Goal: Task Accomplishment & Management: Complete application form

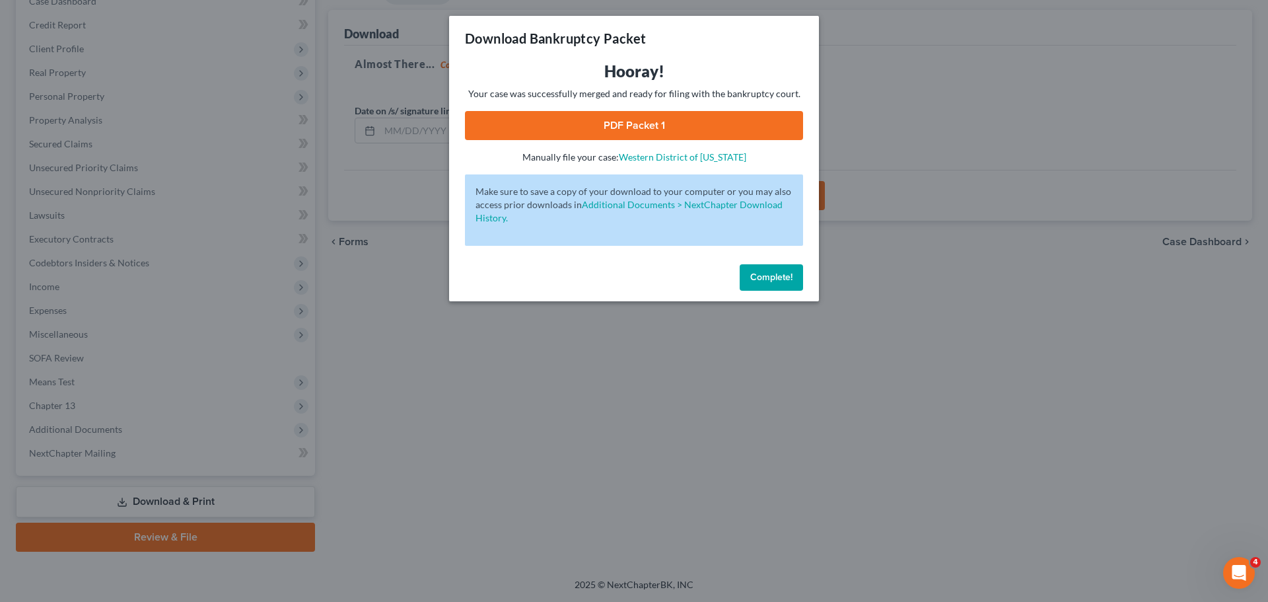
drag, startPoint x: 0, startPoint y: 0, endPoint x: 637, endPoint y: 286, distance: 698.7
click at [789, 281] on span "Complete!" at bounding box center [771, 276] width 42 height 11
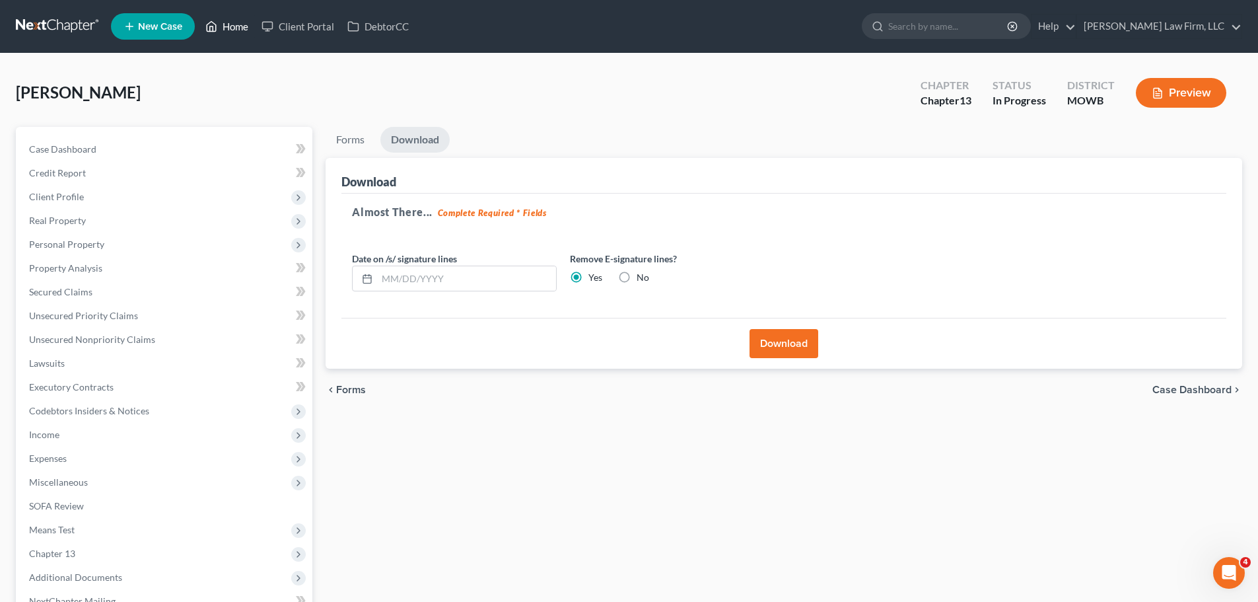
click at [232, 29] on link "Home" at bounding box center [227, 27] width 56 height 24
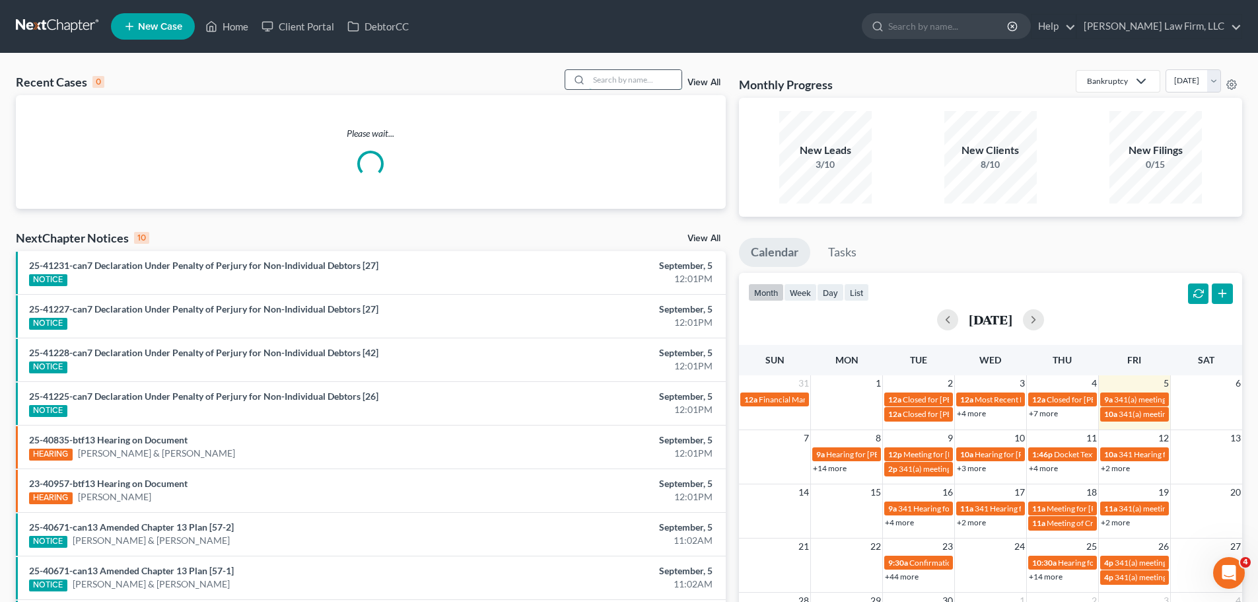
click at [653, 83] on input "search" at bounding box center [635, 79] width 92 height 19
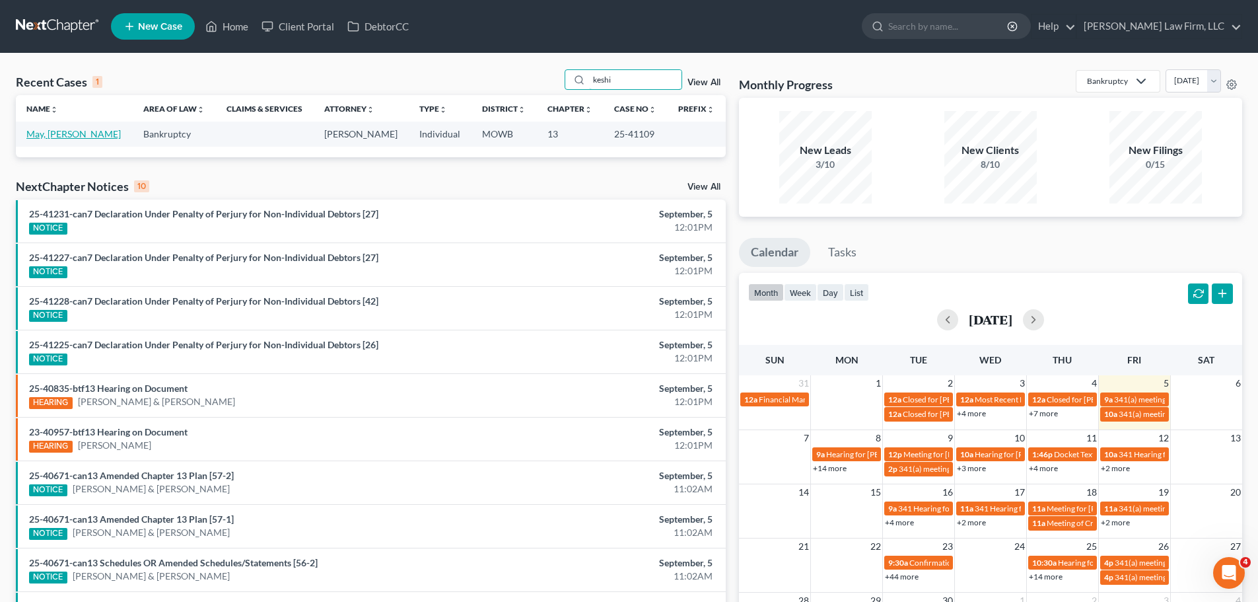
type input "keshi"
click at [35, 137] on link "May, [PERSON_NAME]" at bounding box center [73, 133] width 94 height 11
select select "2"
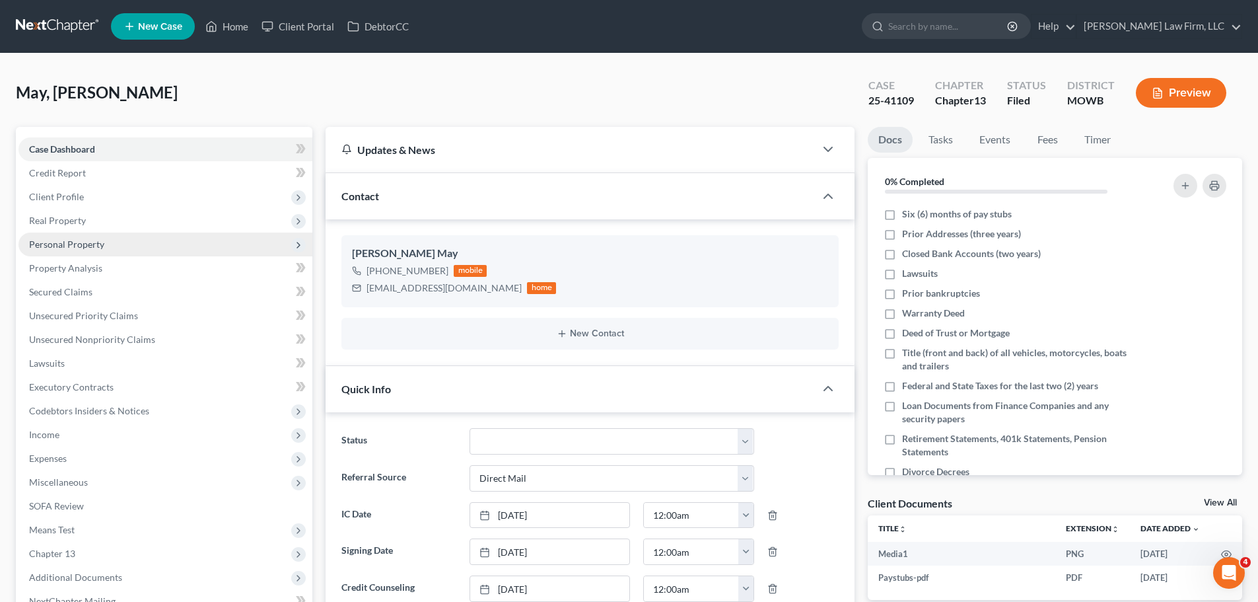
scroll to position [1965, 0]
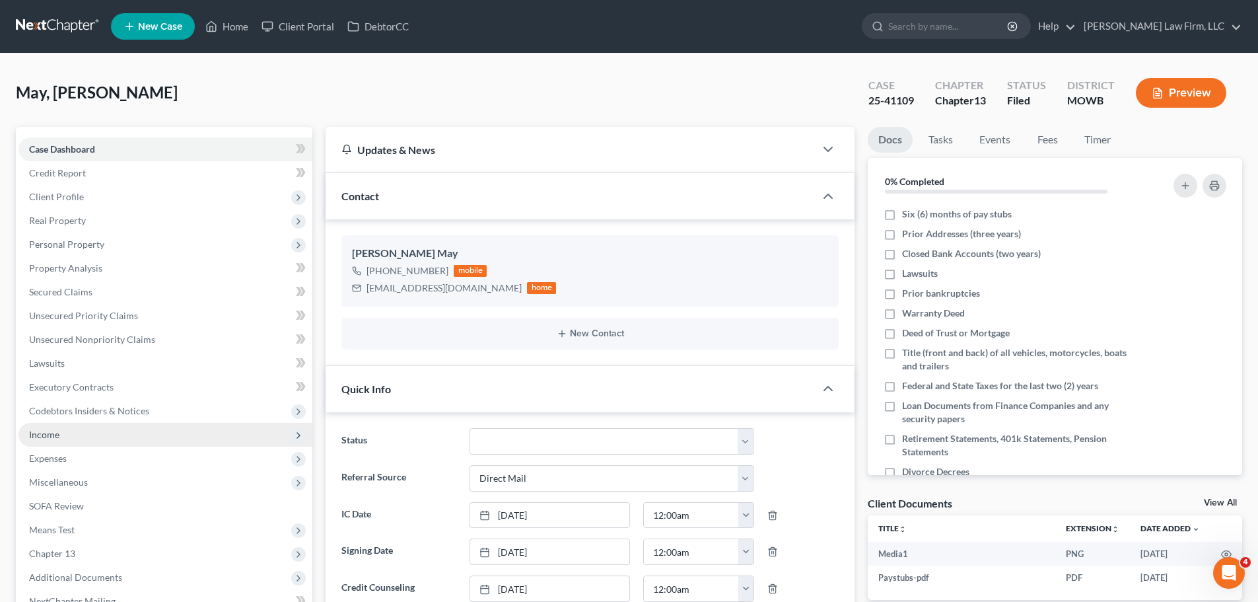
click at [66, 427] on span "Income" at bounding box center [165, 435] width 294 height 24
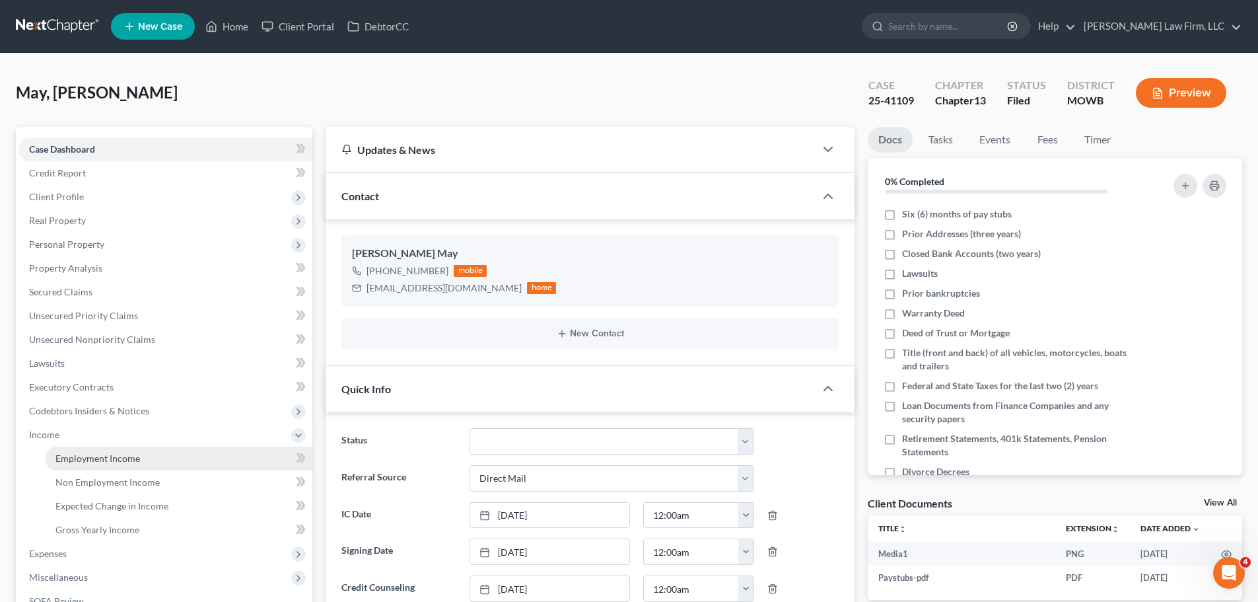
click at [113, 448] on link "Employment Income" at bounding box center [179, 459] width 268 height 24
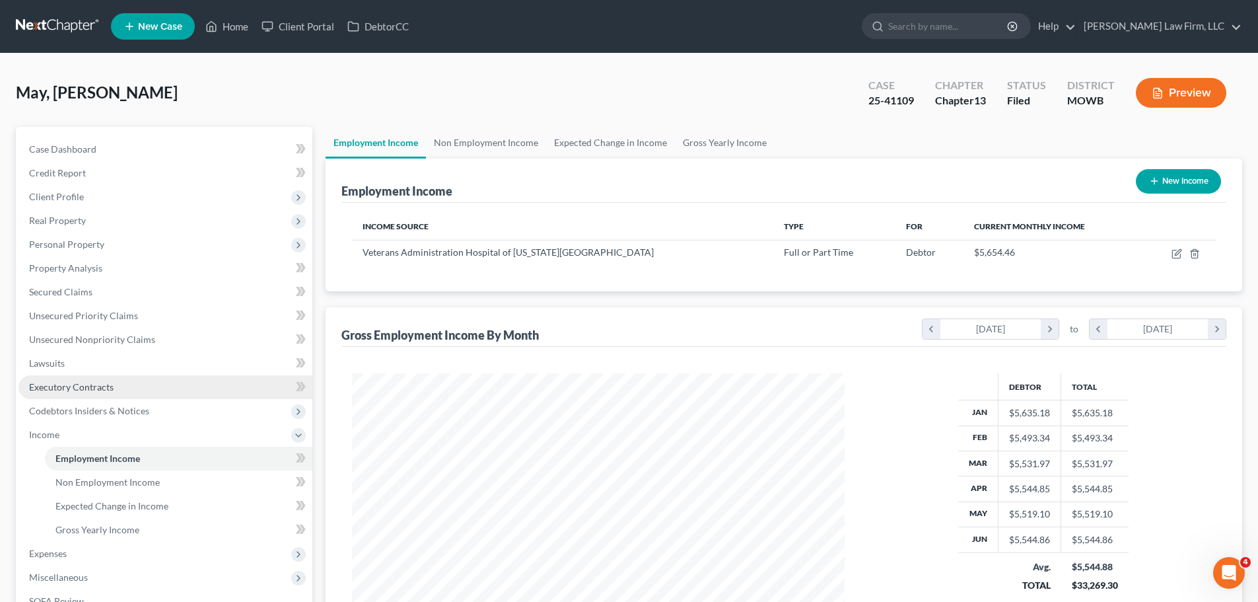
scroll to position [246, 519]
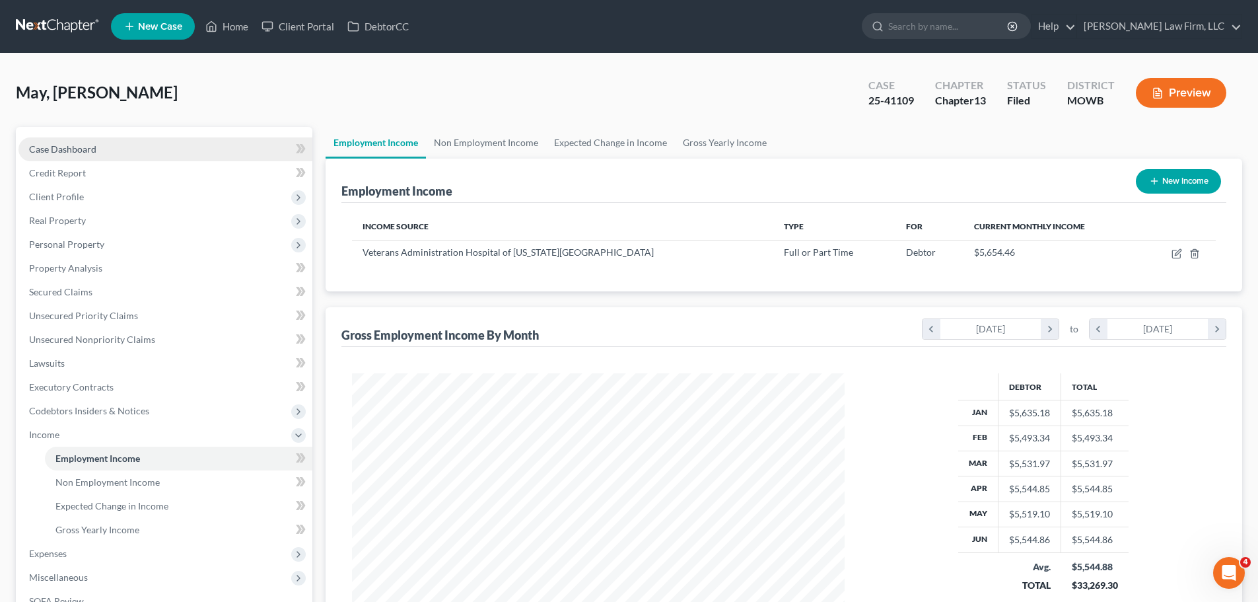
click at [69, 149] on span "Case Dashboard" at bounding box center [62, 148] width 67 height 11
select select "2"
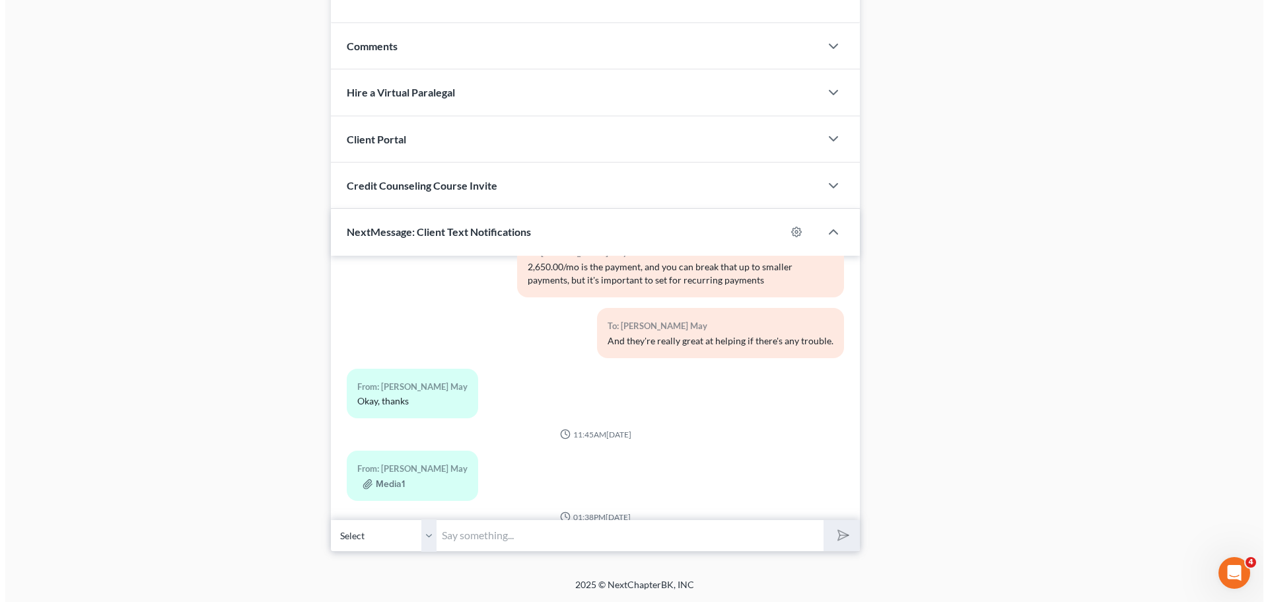
scroll to position [1899, 0]
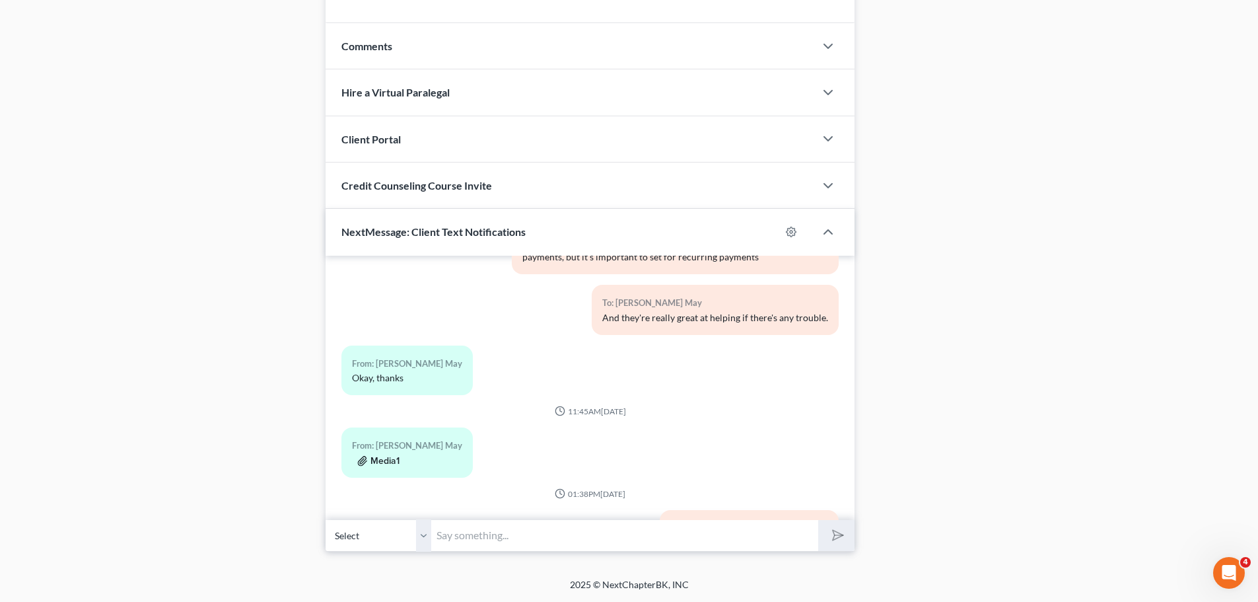
click at [370, 460] on button "Media1" at bounding box center [378, 461] width 42 height 11
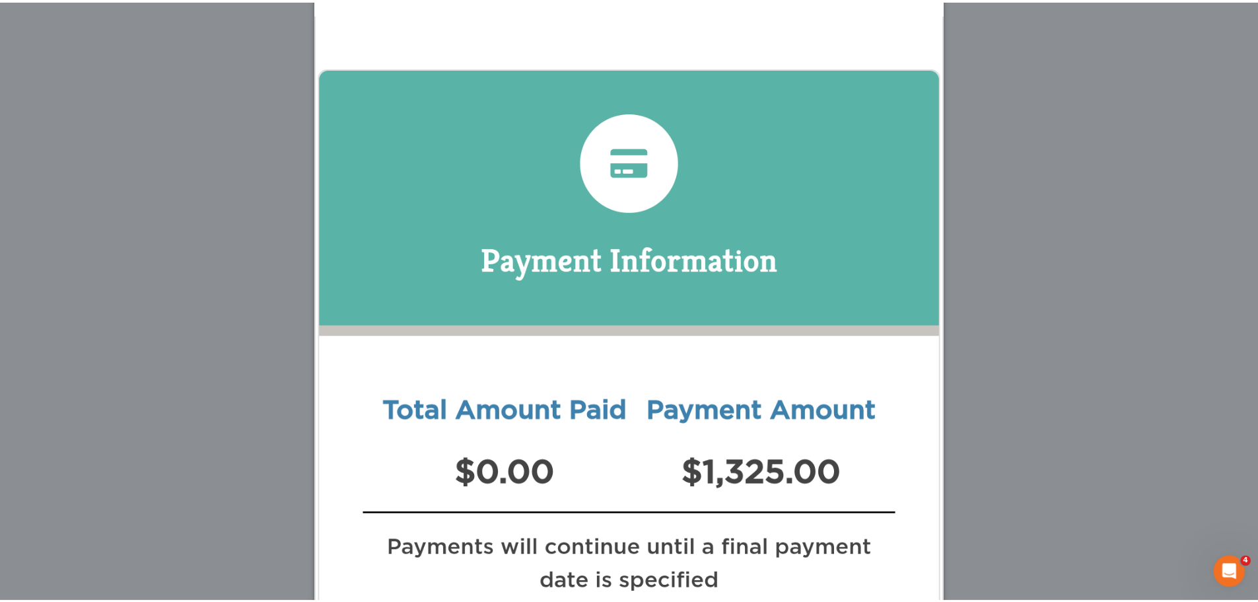
scroll to position [132, 0]
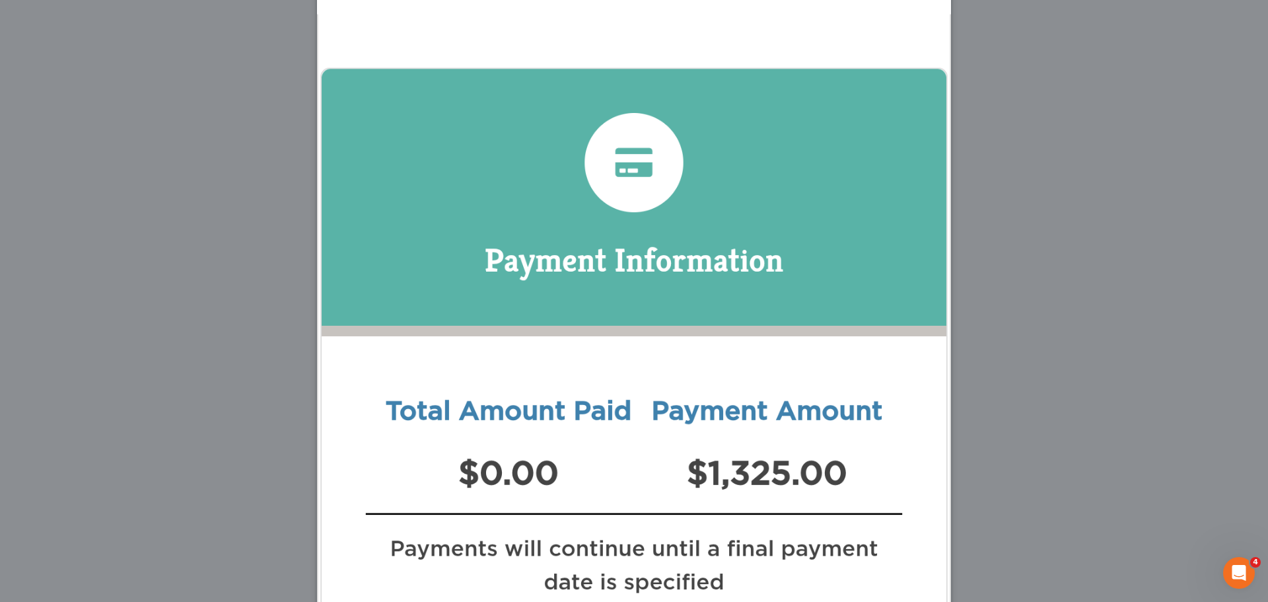
drag, startPoint x: 244, startPoint y: 183, endPoint x: 233, endPoint y: 157, distance: 27.8
click at [244, 183] on div "Attachment Preview: Media1 [DATE] A copy of this images is also saved in the ca…" at bounding box center [634, 301] width 1268 height 602
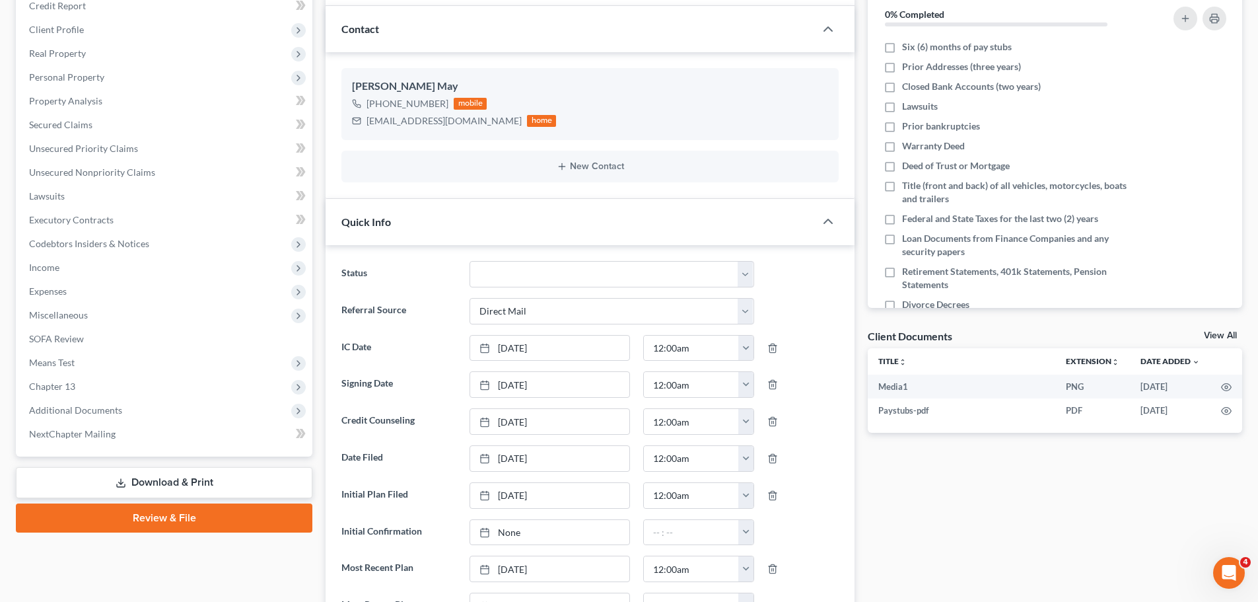
scroll to position [0, 0]
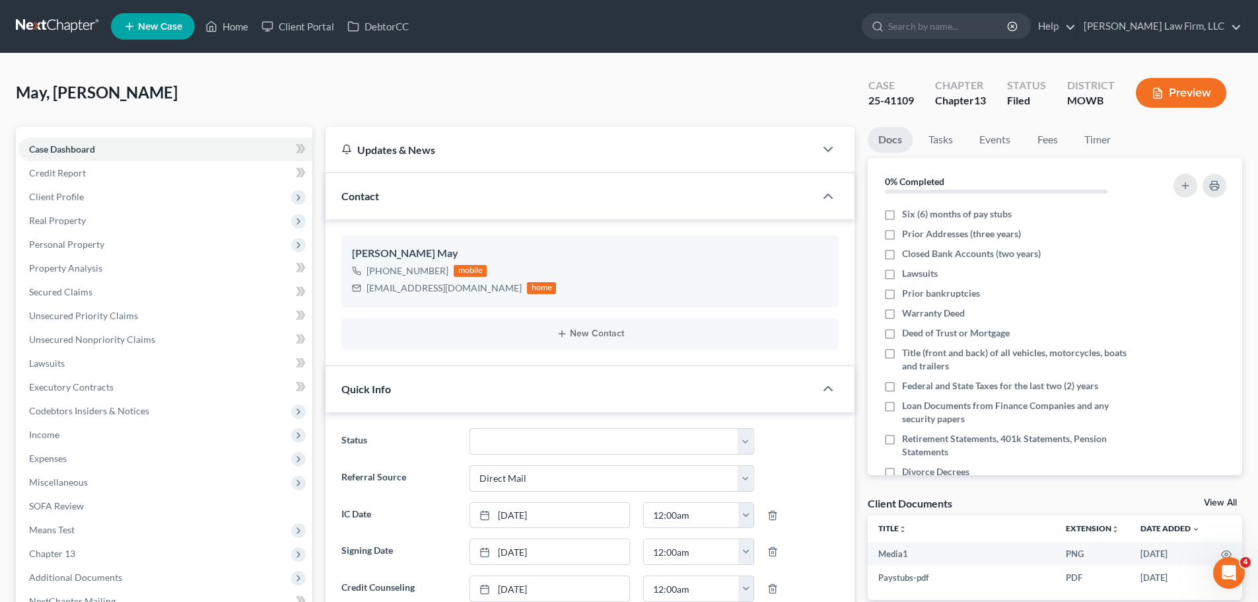
click at [231, 42] on ul "New Case Home Client Portal DebtorCC - No Result - See all results Or Press Ent…" at bounding box center [677, 26] width 1132 height 34
drag, startPoint x: 234, startPoint y: 32, endPoint x: 20, endPoint y: 15, distance: 214.1
click at [234, 32] on link "Home" at bounding box center [227, 27] width 56 height 24
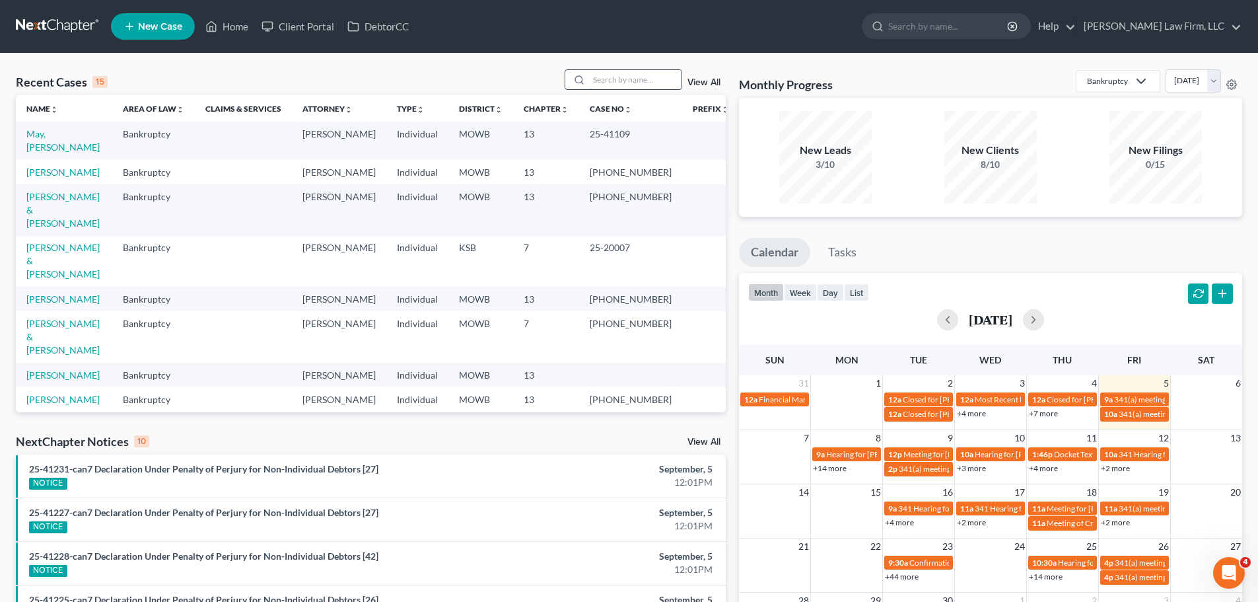
click at [647, 87] on input "search" at bounding box center [635, 79] width 92 height 19
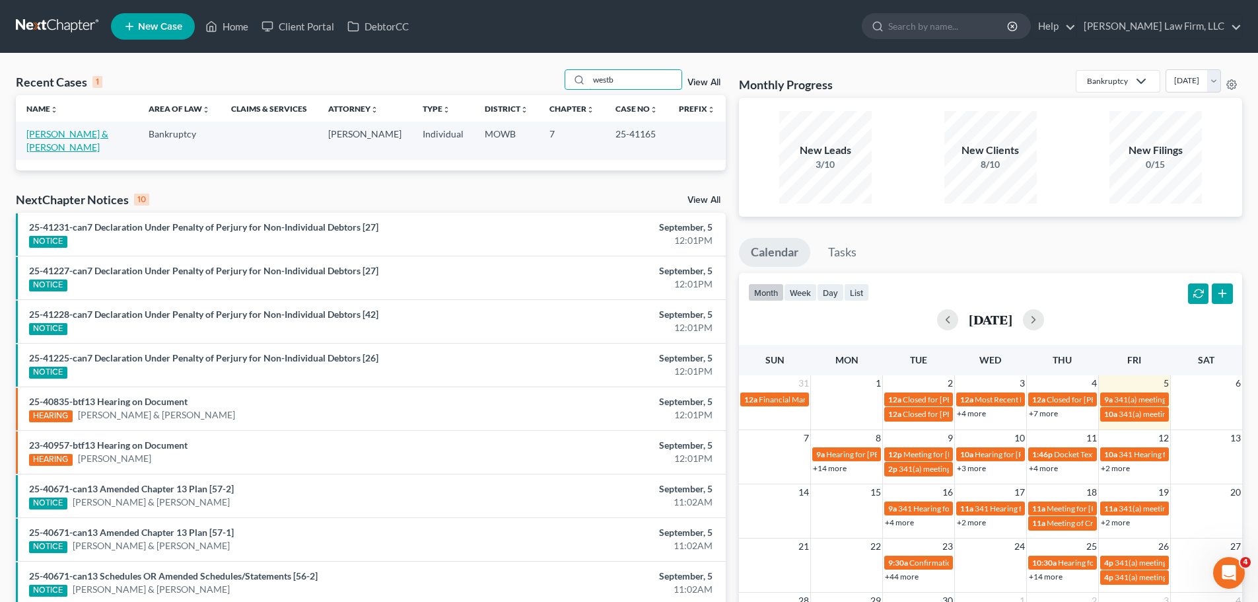
type input "westb"
click at [96, 133] on link "[PERSON_NAME] & [PERSON_NAME]" at bounding box center [67, 140] width 82 height 24
select select "3"
select select "4"
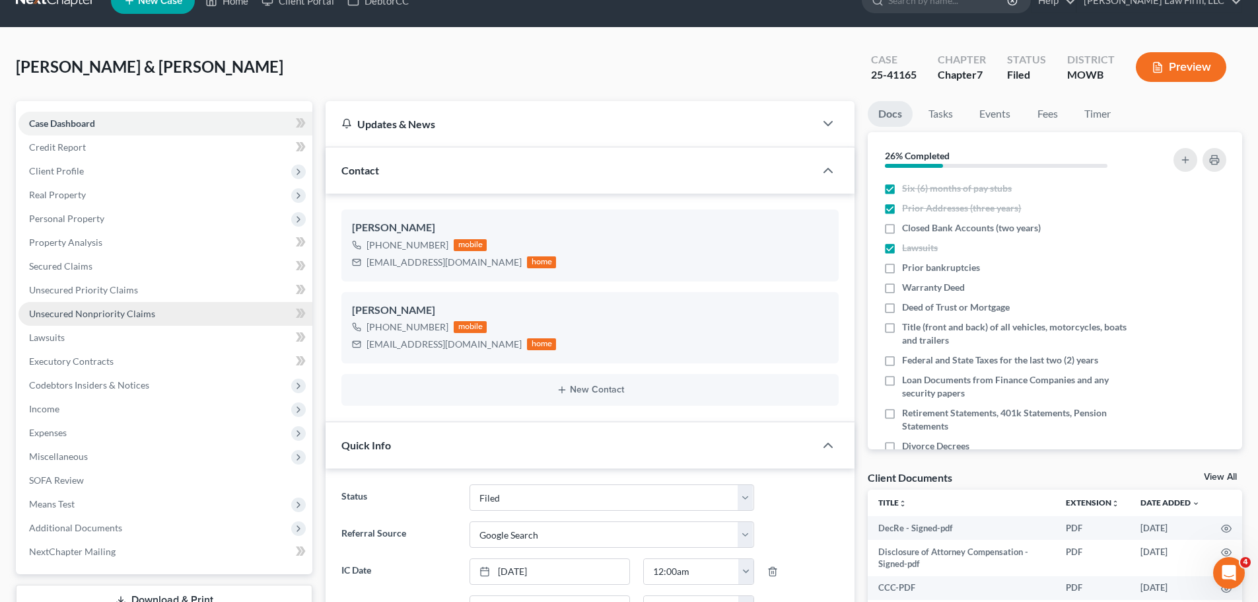
scroll to position [66, 0]
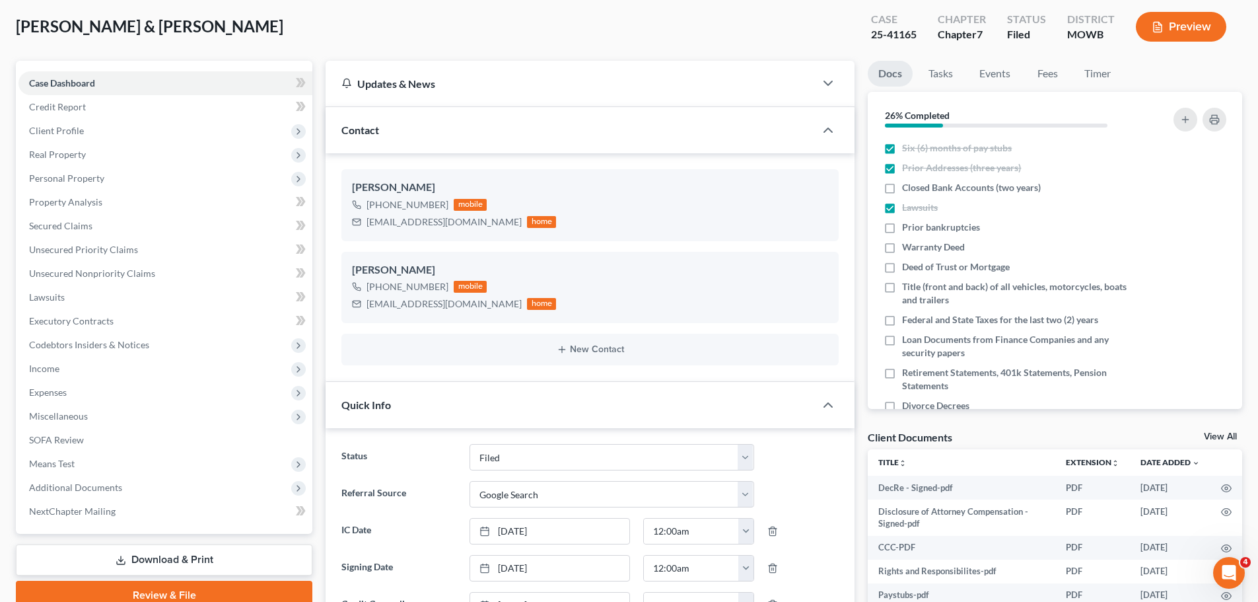
drag, startPoint x: 103, startPoint y: 364, endPoint x: 11, endPoint y: 344, distance: 94.6
click at [103, 364] on span "Income" at bounding box center [165, 369] width 294 height 24
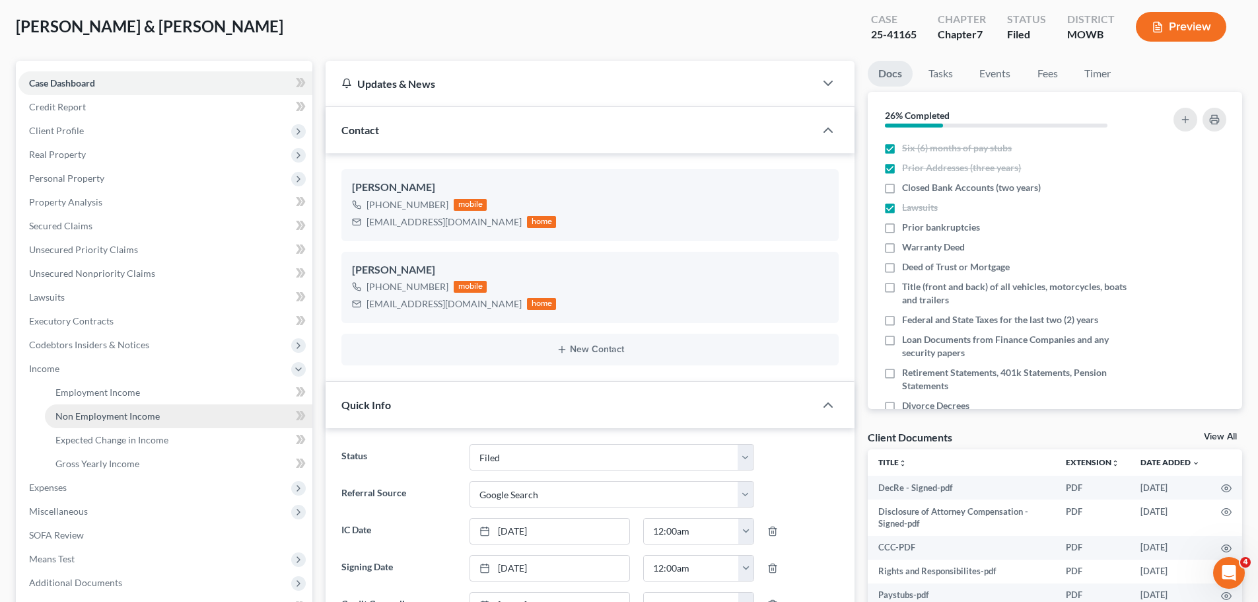
click at [116, 418] on span "Non Employment Income" at bounding box center [107, 415] width 104 height 11
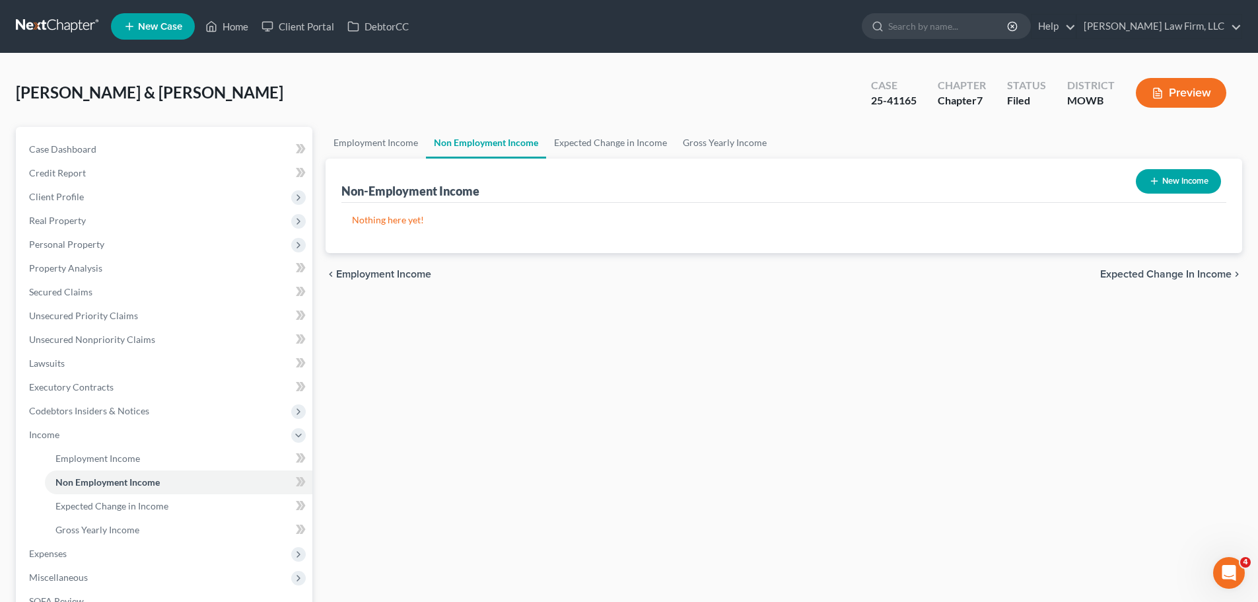
click at [1167, 180] on button "New Income" at bounding box center [1178, 181] width 85 height 24
select select "0"
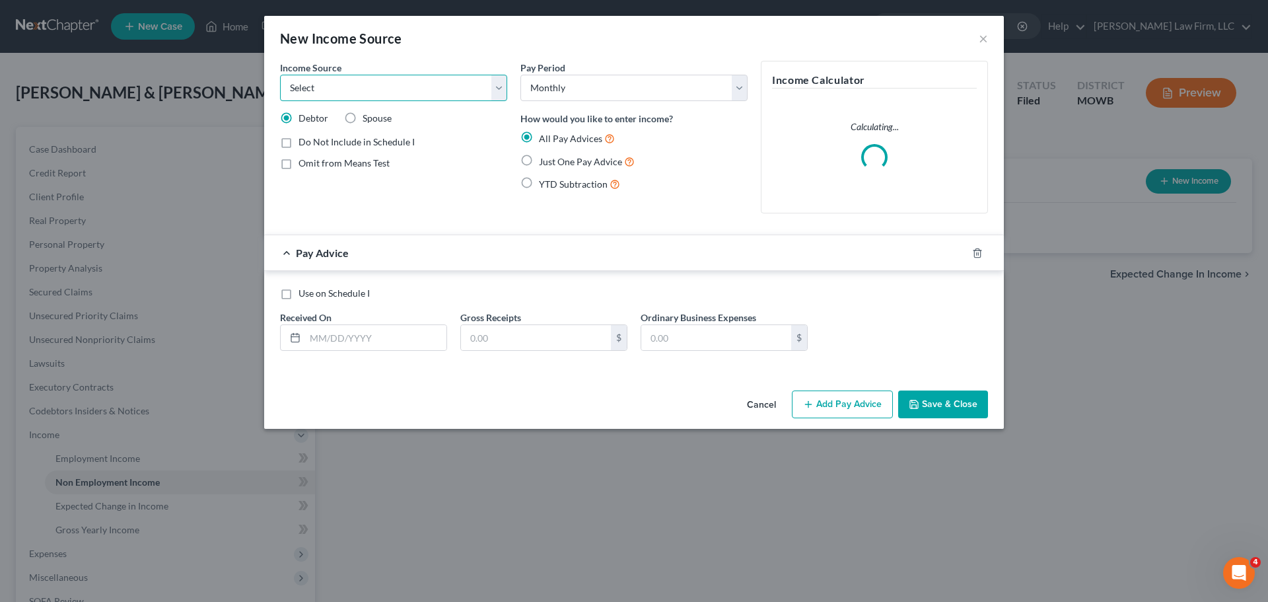
click at [403, 92] on select "Select Unemployment Disability (from employer) Pension Retirement Social Securi…" at bounding box center [393, 88] width 227 height 26
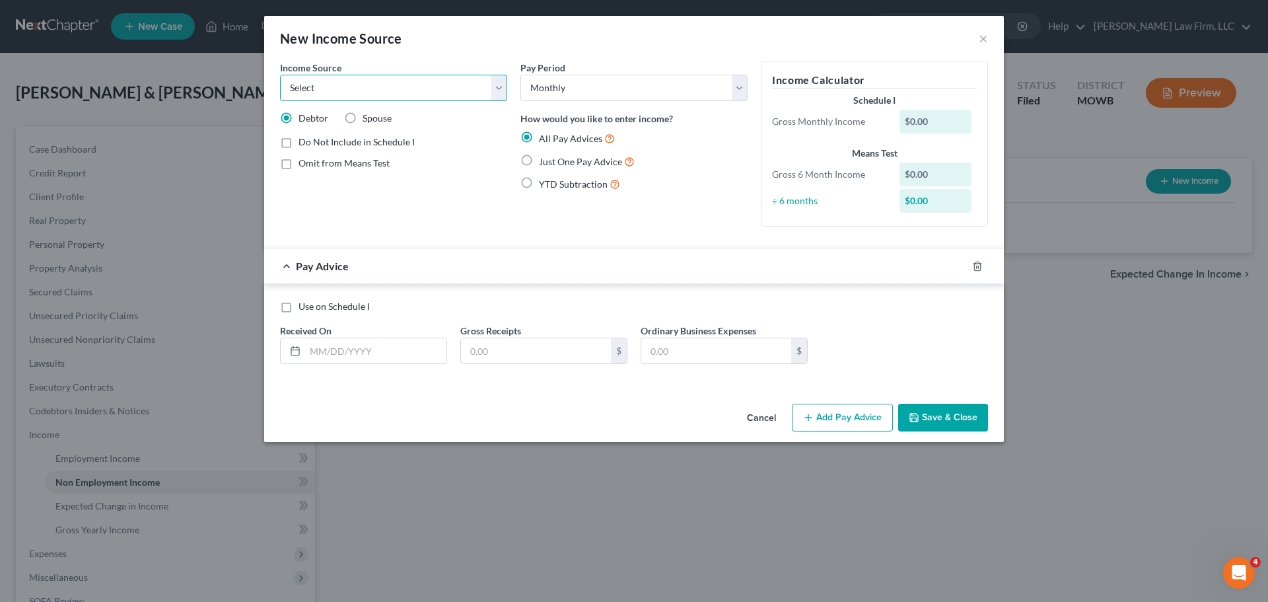
select select "5"
click at [280, 75] on select "Select Unemployment Disability (from employer) Pension Retirement Social Securi…" at bounding box center [393, 88] width 227 height 26
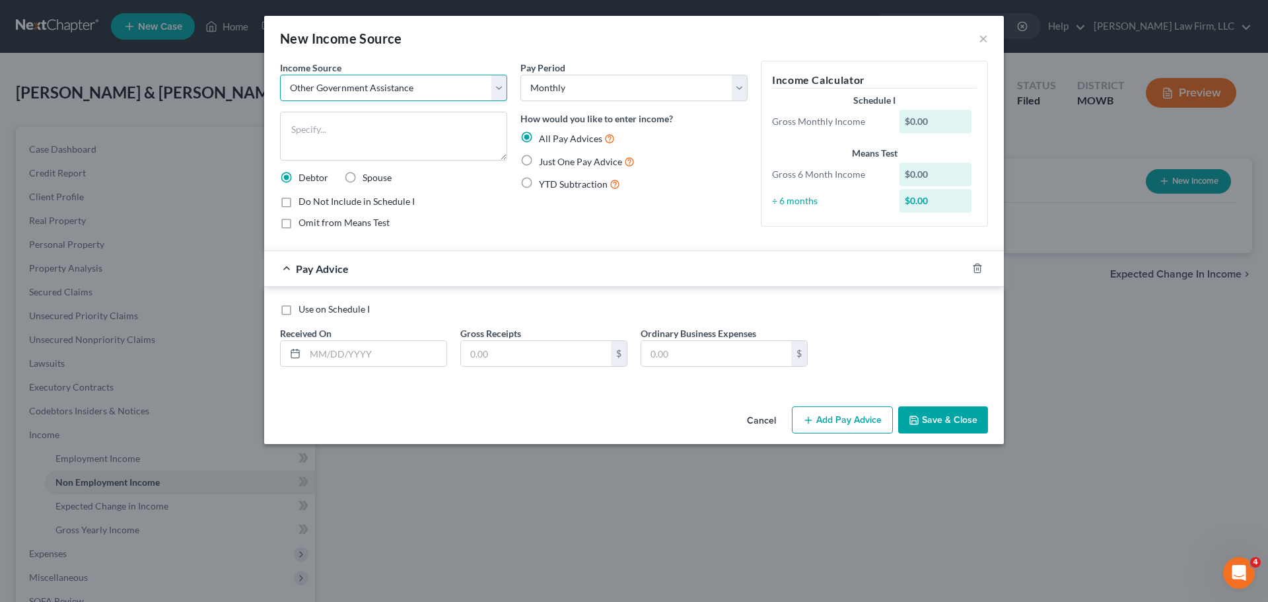
click at [403, 87] on select "Select Unemployment Disability (from employer) Pension Retirement Social Securi…" at bounding box center [393, 88] width 227 height 26
drag, startPoint x: 403, startPoint y: 87, endPoint x: 377, endPoint y: 122, distance: 42.9
click at [403, 87] on select "Select Unemployment Disability (from employer) Pension Retirement Social Securi…" at bounding box center [393, 88] width 227 height 26
click at [377, 122] on textarea at bounding box center [393, 136] width 227 height 49
type textarea "Food Stamps"
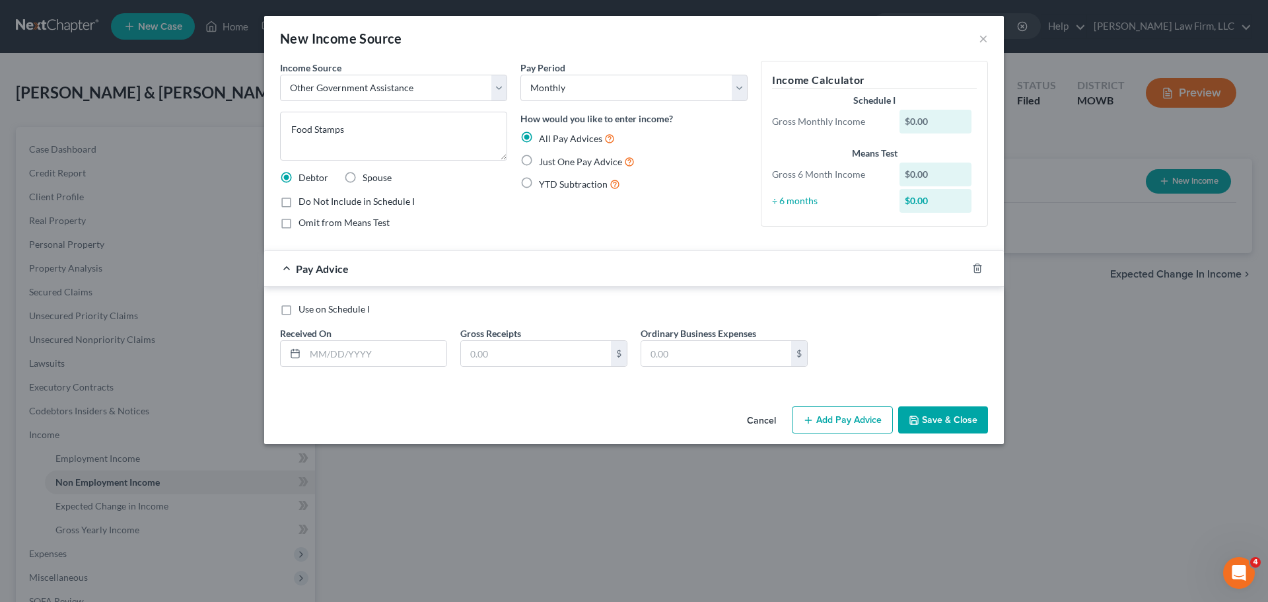
click at [338, 316] on label "Use on Schedule I" at bounding box center [334, 309] width 71 height 13
click at [312, 311] on input "Use on Schedule I" at bounding box center [308, 307] width 9 height 9
checkbox input "true"
click at [363, 358] on input "text" at bounding box center [375, 353] width 141 height 25
type input "[DATE]"
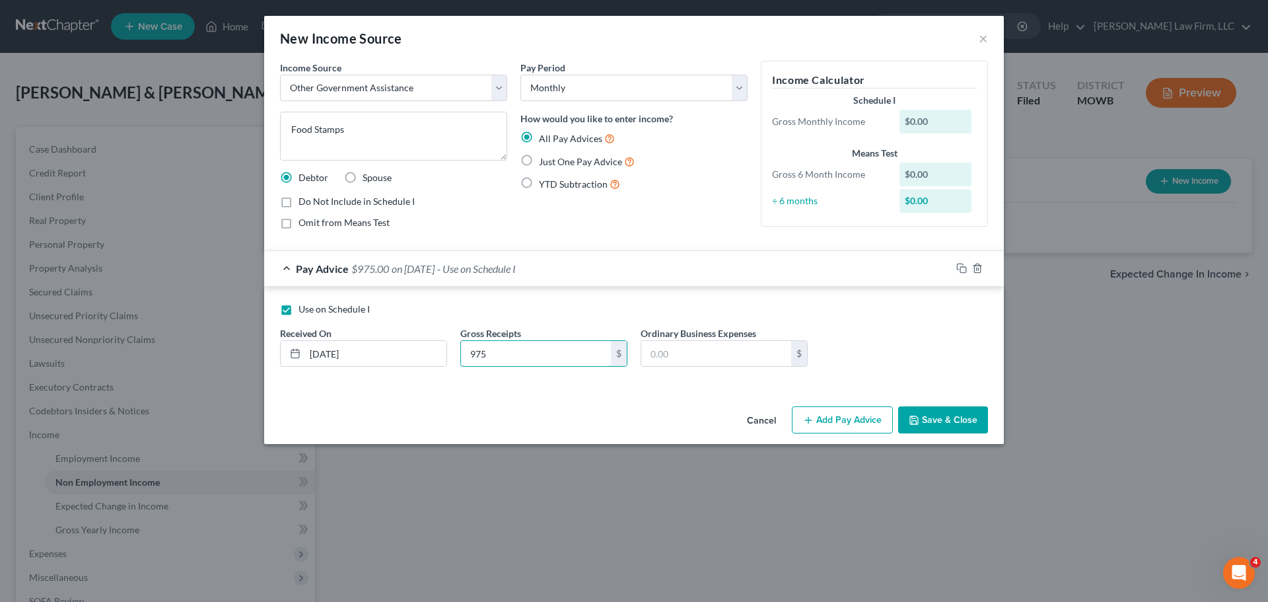
type input "975"
click at [932, 412] on button "Save & Close" at bounding box center [943, 420] width 90 height 28
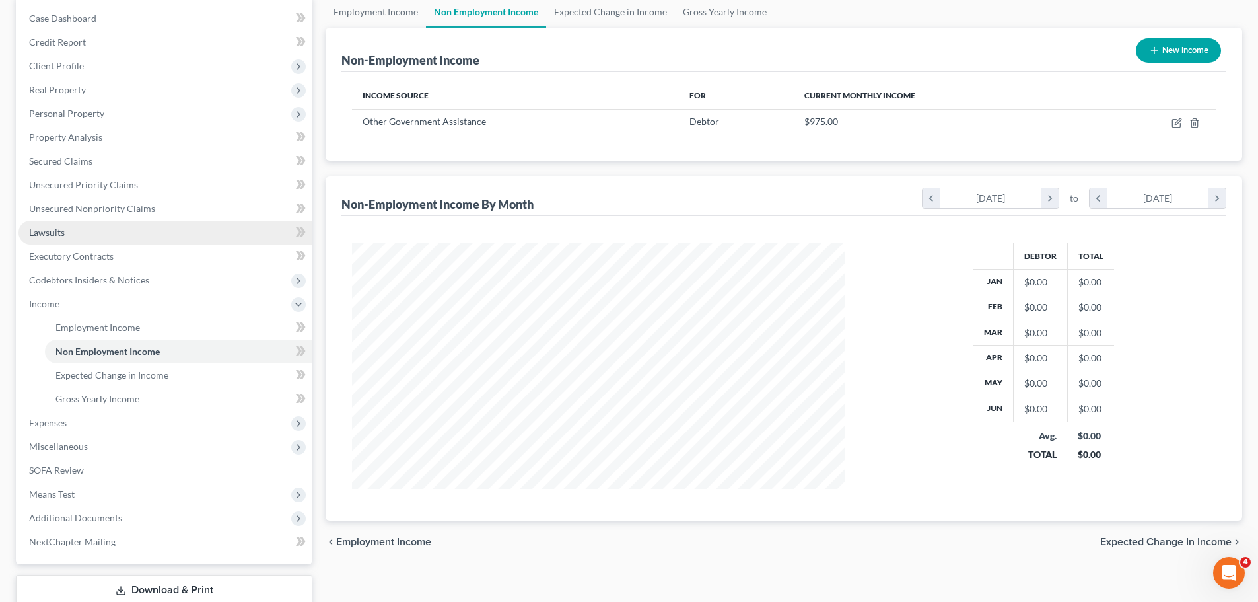
scroll to position [132, 0]
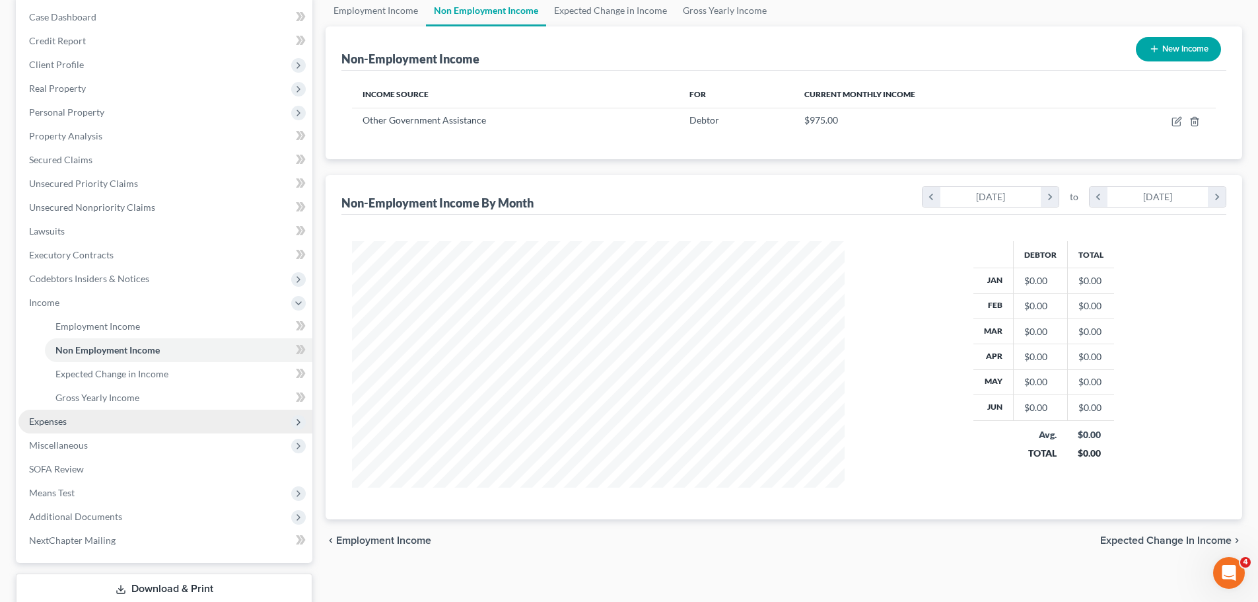
click at [92, 427] on span "Expenses" at bounding box center [165, 422] width 294 height 24
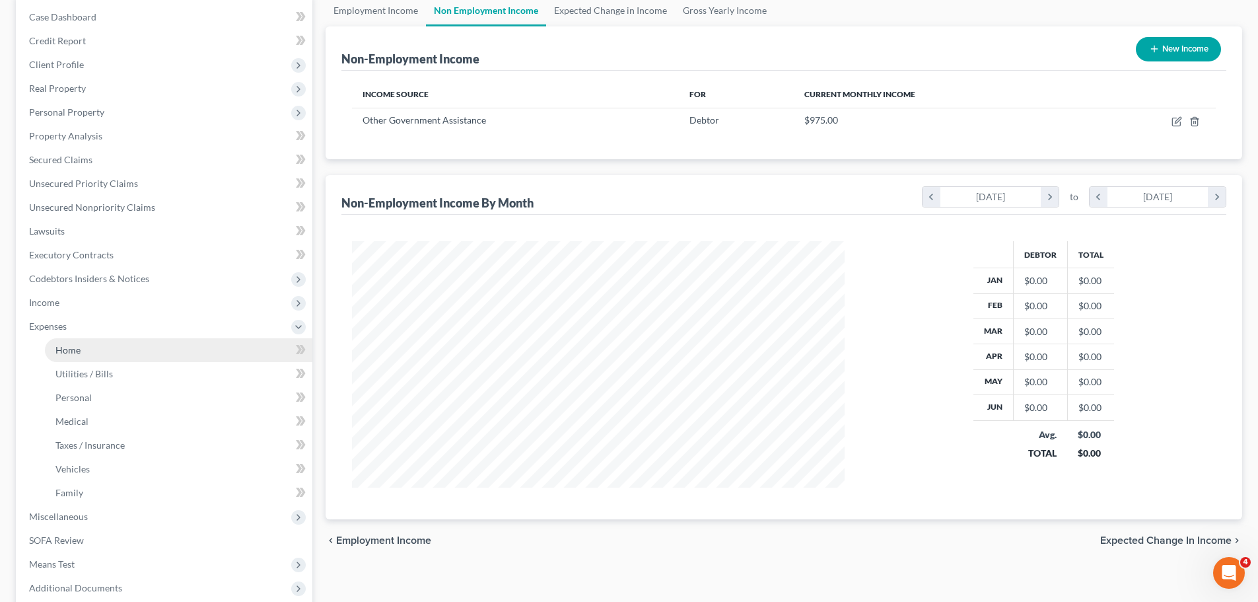
click at [120, 351] on link "Home" at bounding box center [179, 350] width 268 height 24
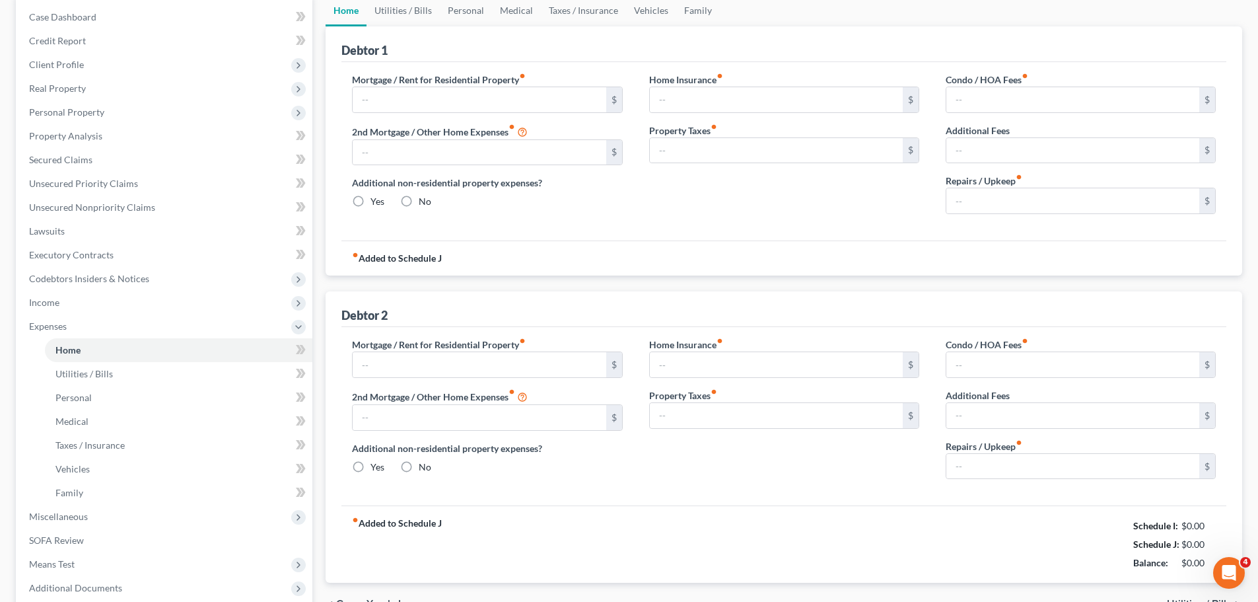
scroll to position [28, 0]
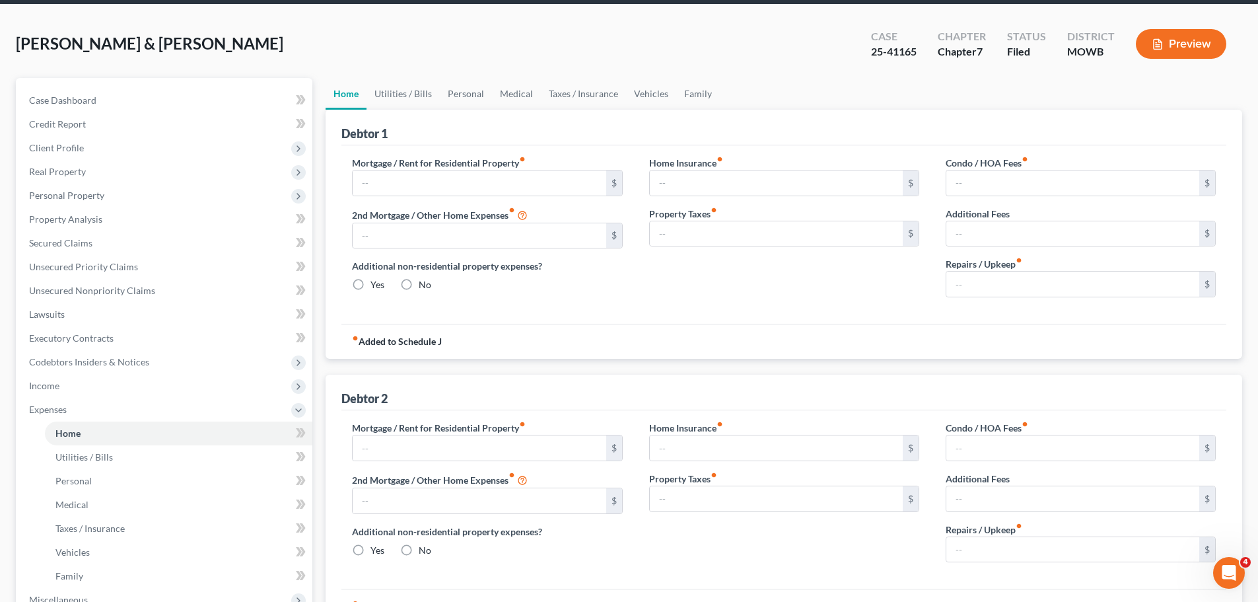
type input "900.00"
type input "0.00"
radio input "true"
type input "0.00"
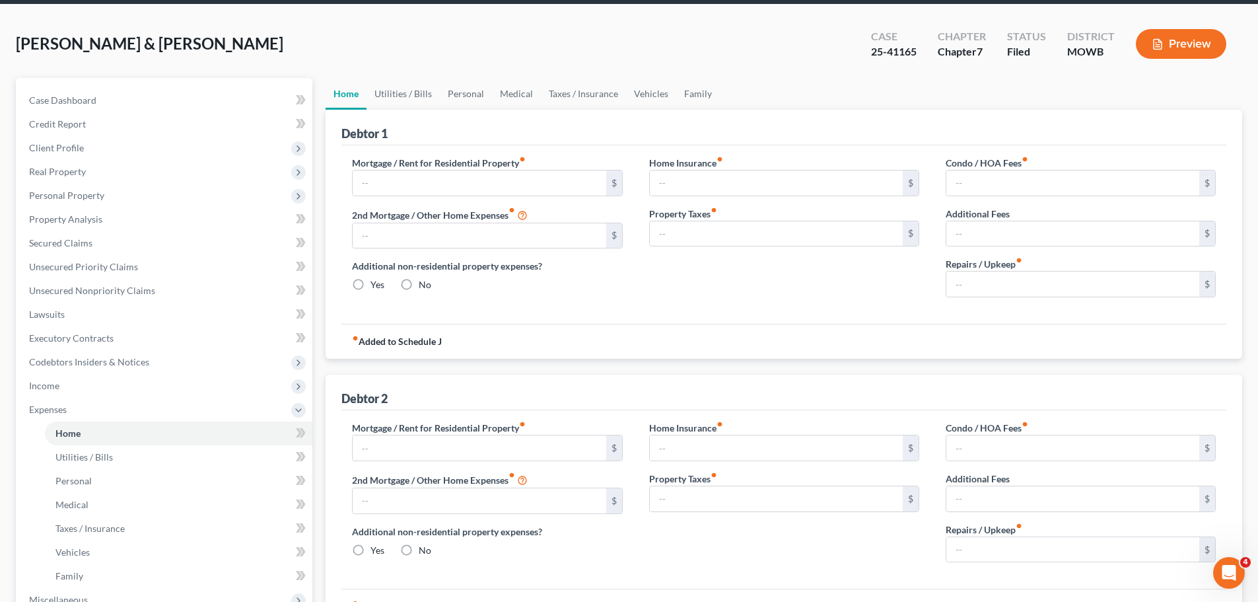
type input "0.00"
type input "1,050.00"
type input "0.00"
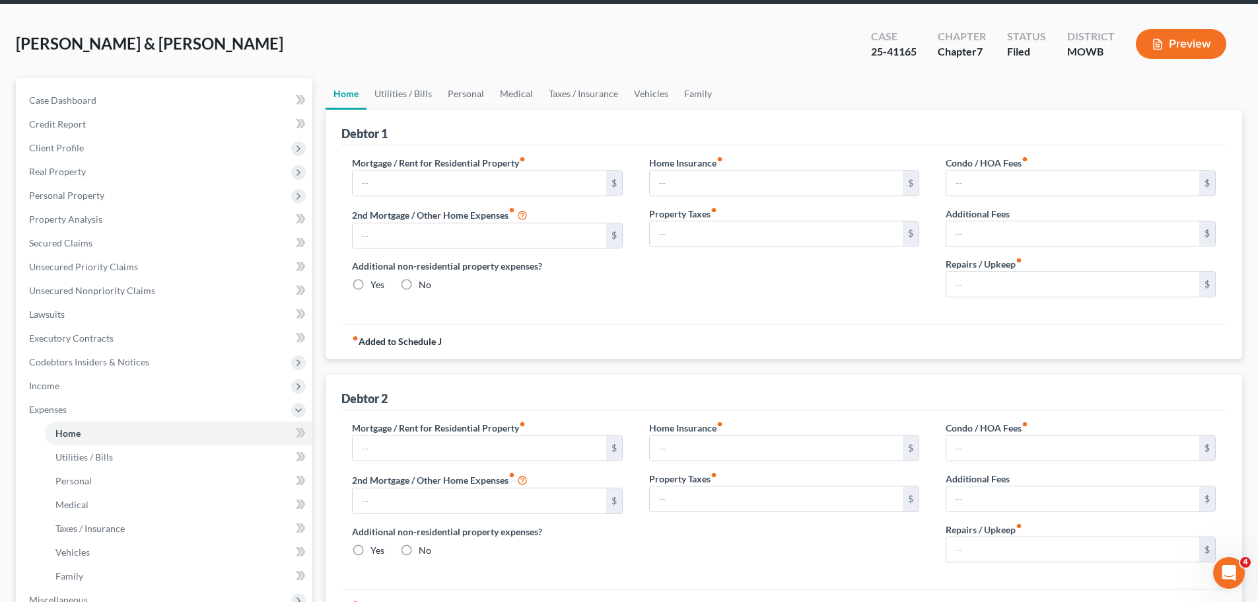
radio input "true"
type input "0.00"
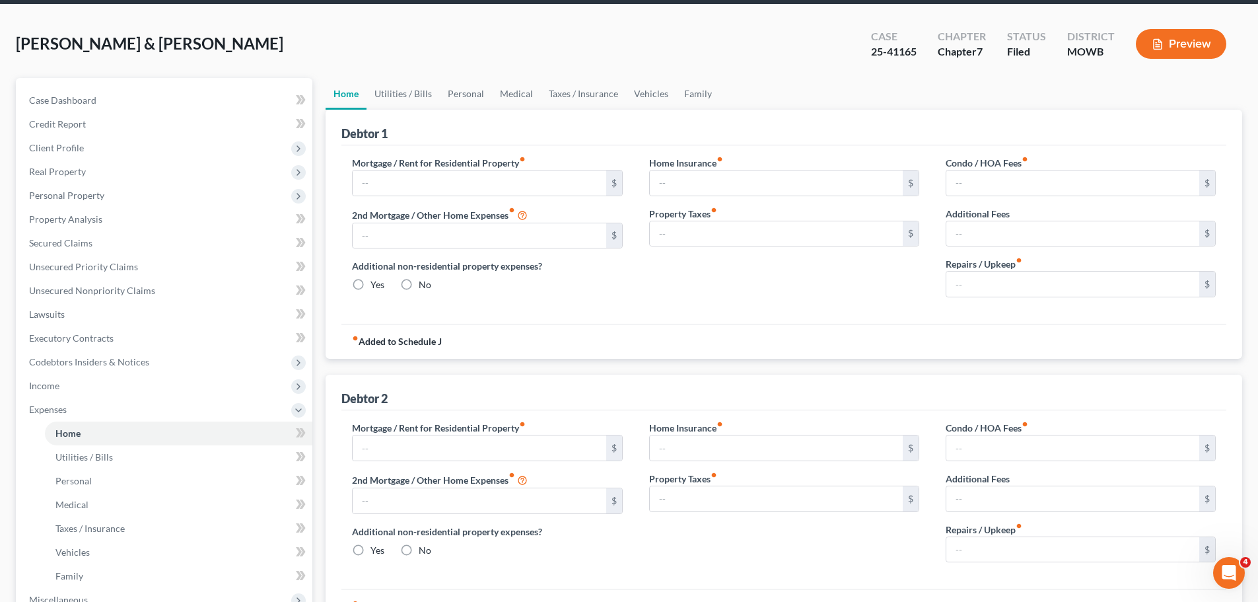
type input "0.00"
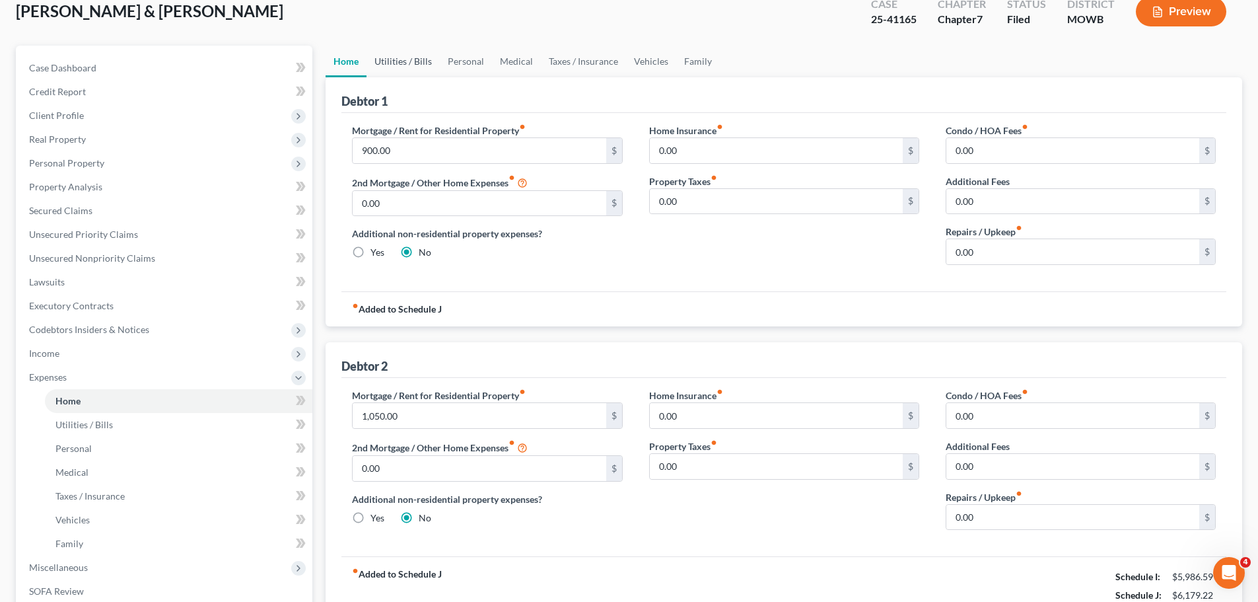
scroll to position [66, 0]
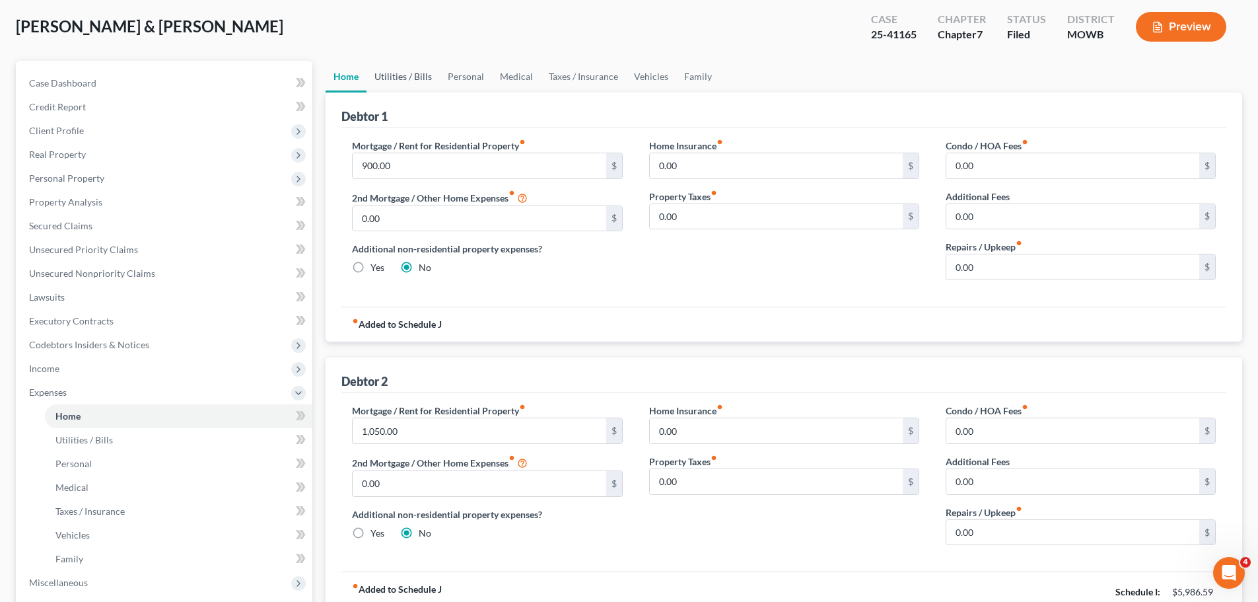
click at [419, 80] on link "Utilities / Bills" at bounding box center [403, 77] width 73 height 32
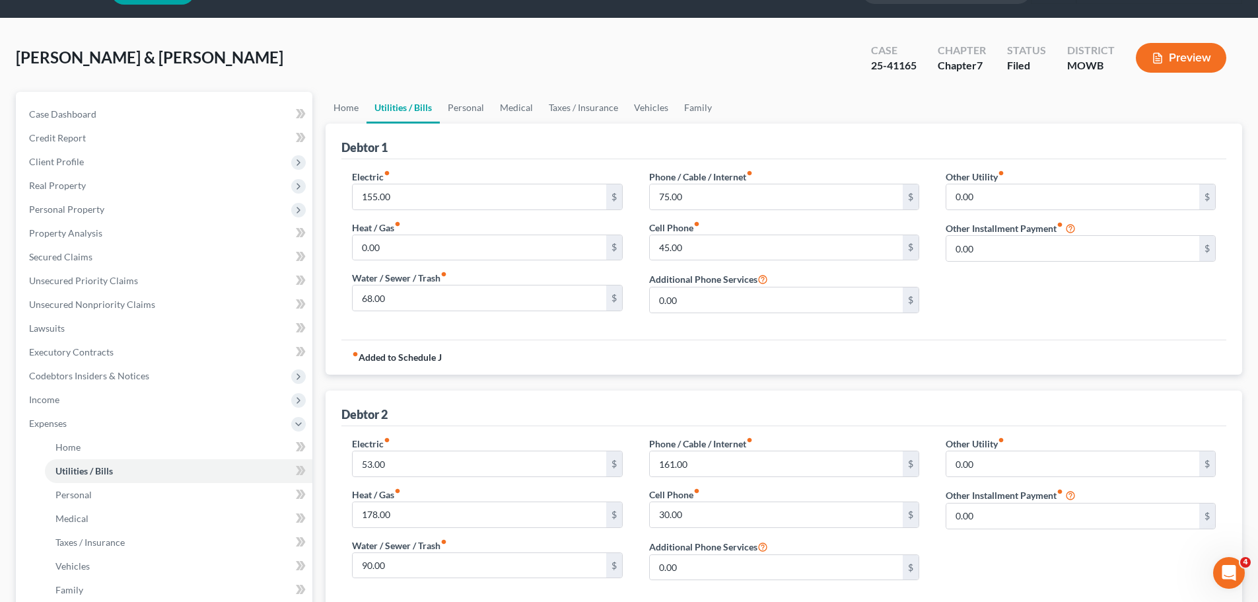
scroll to position [66, 0]
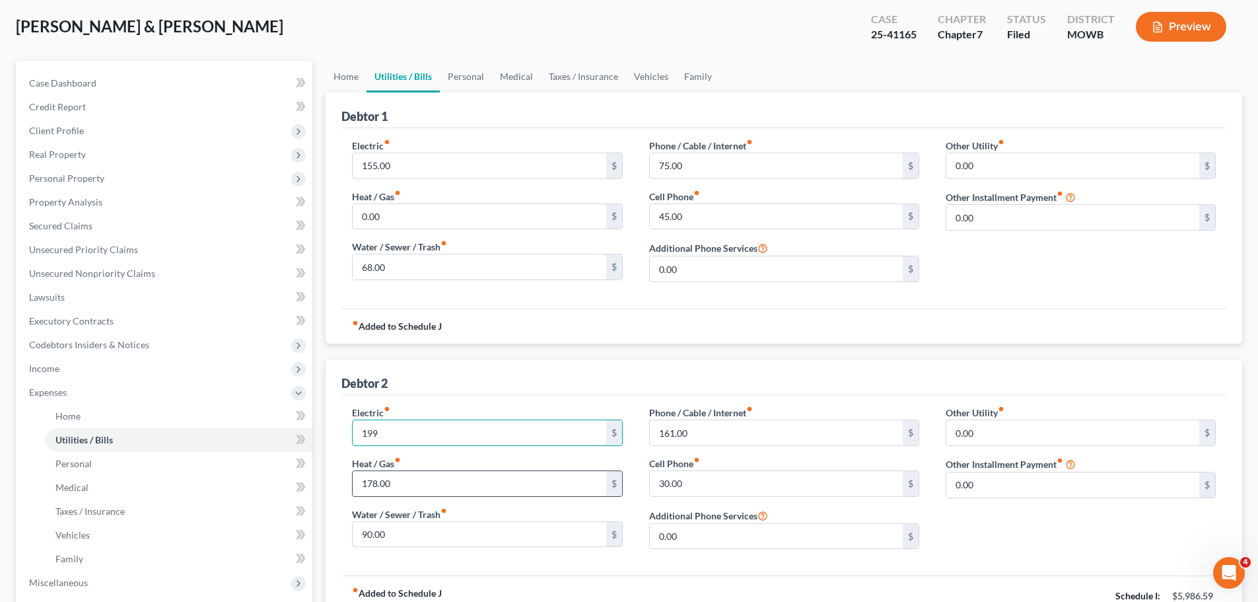
type input "199"
click at [417, 484] on input "178.00" at bounding box center [479, 483] width 253 height 25
type input "64"
click at [737, 442] on input "161.00" at bounding box center [776, 432] width 253 height 25
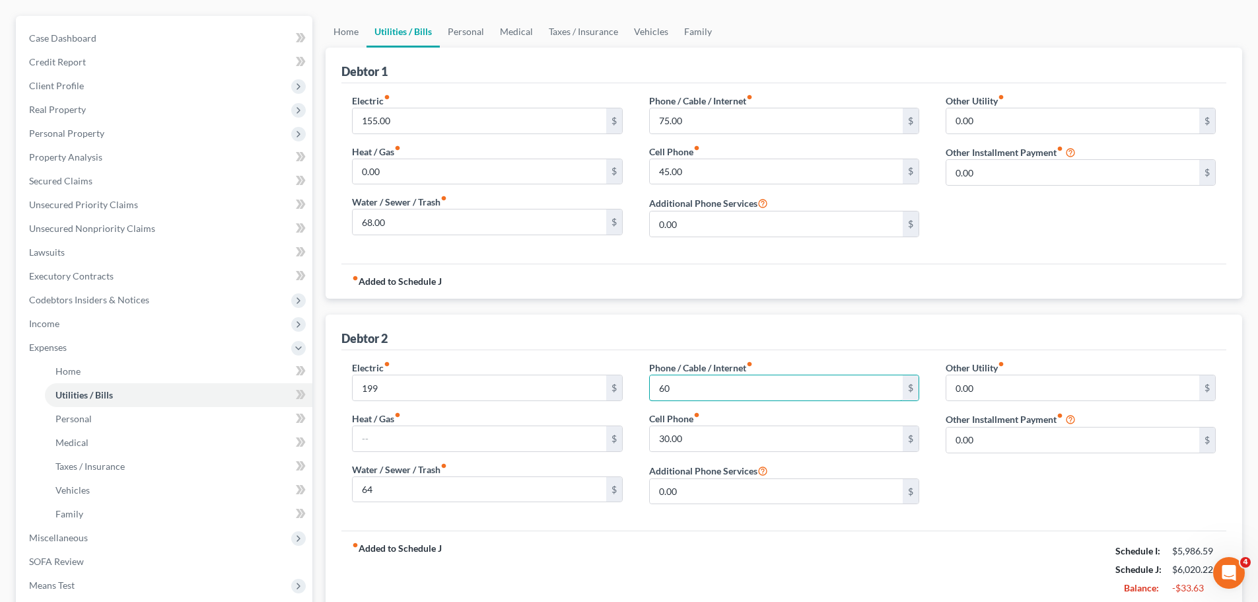
scroll to position [92, 0]
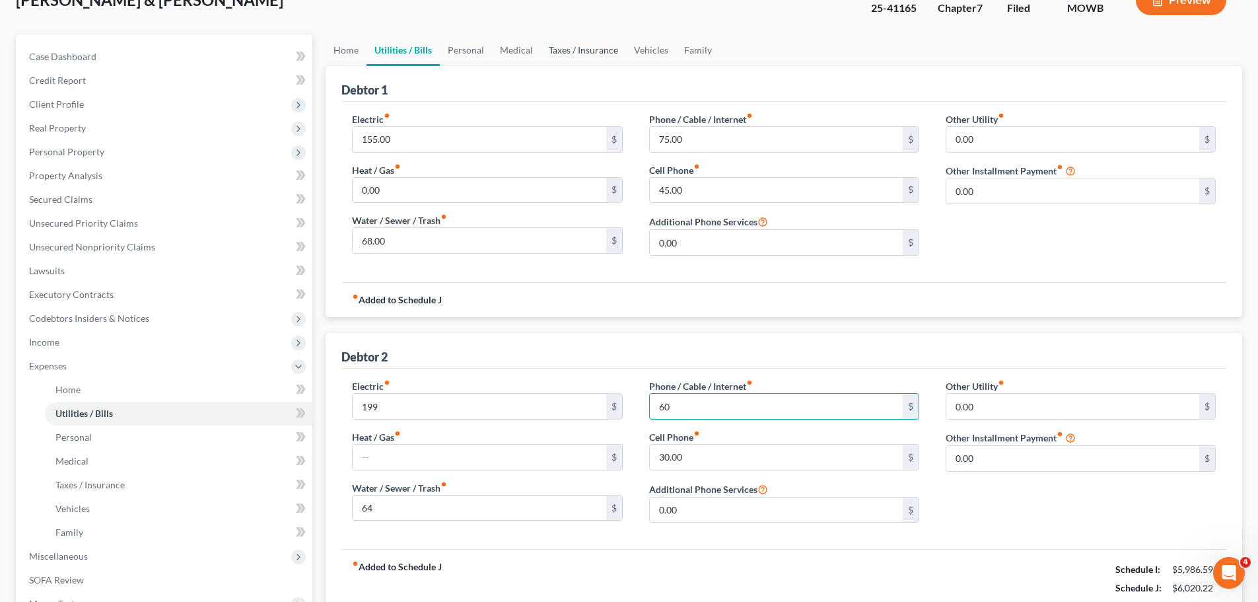
type input "60"
click at [612, 46] on link "Taxes / Insurance" at bounding box center [583, 50] width 85 height 32
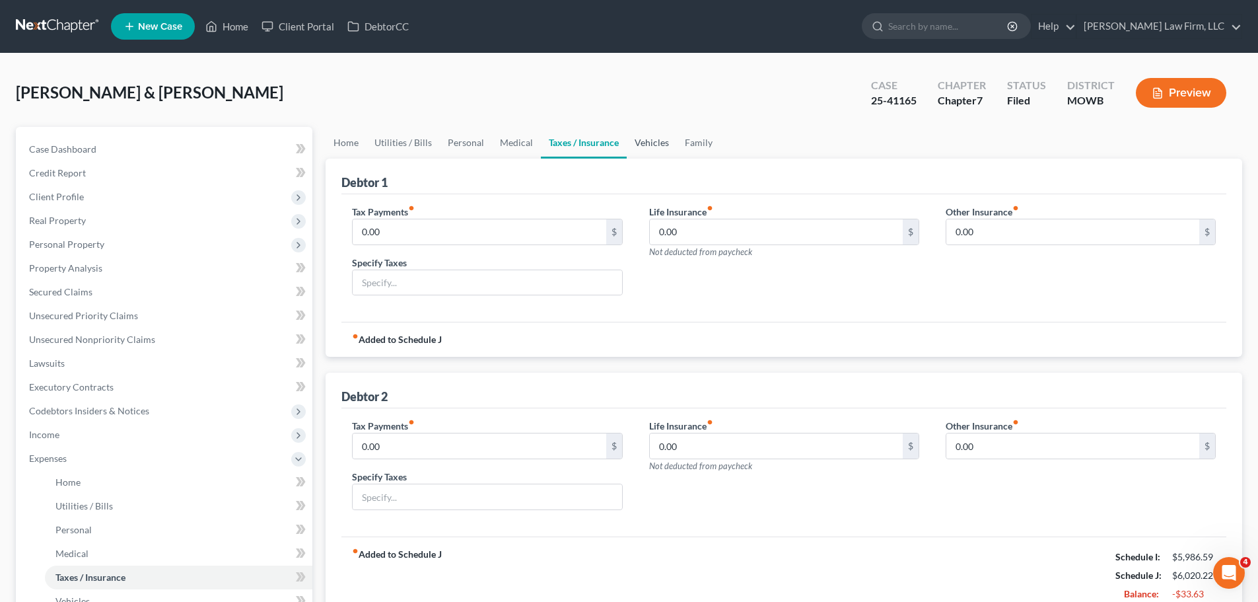
click at [649, 142] on link "Vehicles" at bounding box center [652, 143] width 50 height 32
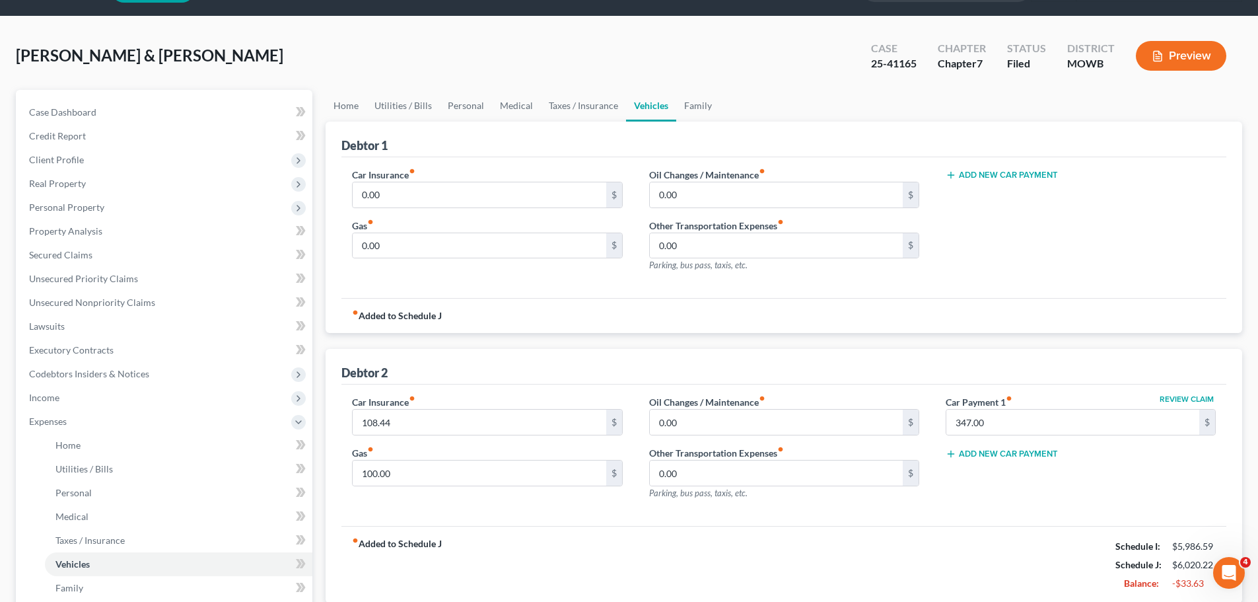
scroll to position [66, 0]
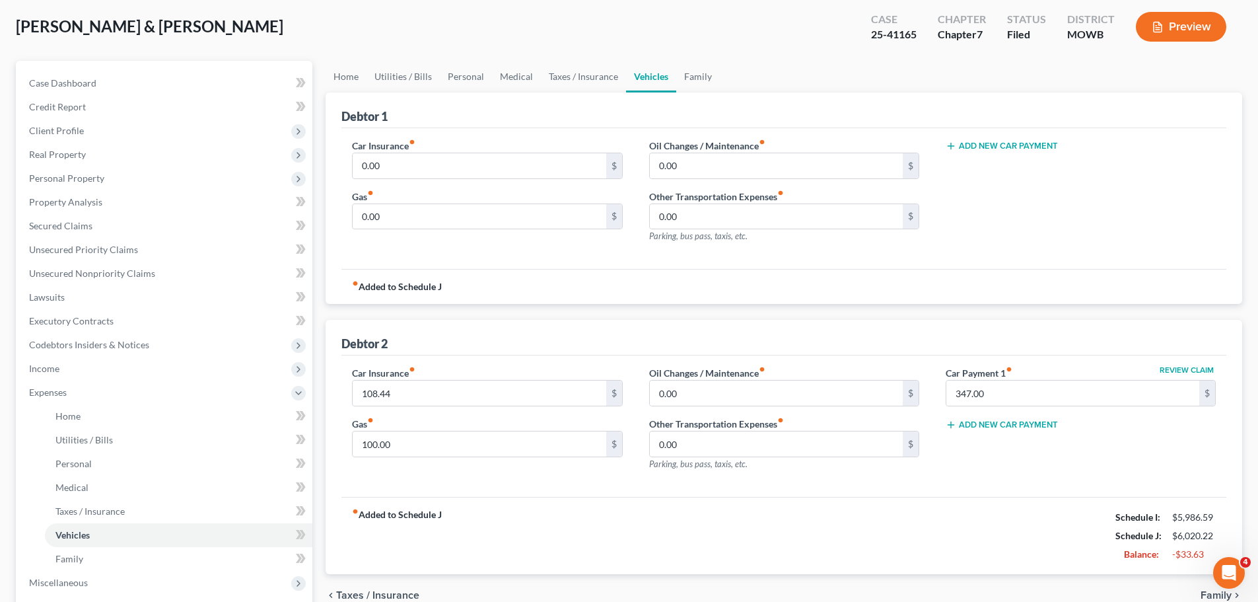
click at [530, 408] on div "Car Insurance fiber_manual_record 108.44 $ Gas fiber_manual_record 100.00 $" at bounding box center [487, 423] width 297 height 115
click at [536, 402] on input "108.44" at bounding box center [479, 392] width 253 height 25
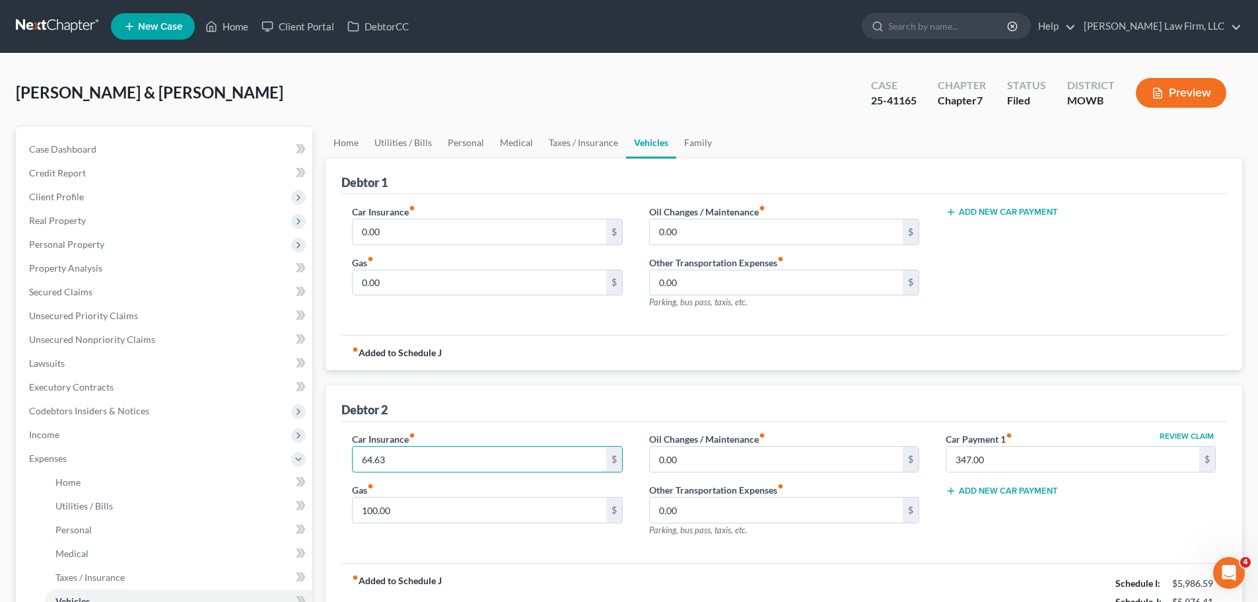
type input "64.63"
click at [697, 124] on div "[PERSON_NAME] & [PERSON_NAME] Upgraded Case 25-41165 Chapter Chapter 7 Status F…" at bounding box center [629, 97] width 1227 height 57
click at [694, 138] on link "Family" at bounding box center [698, 143] width 44 height 32
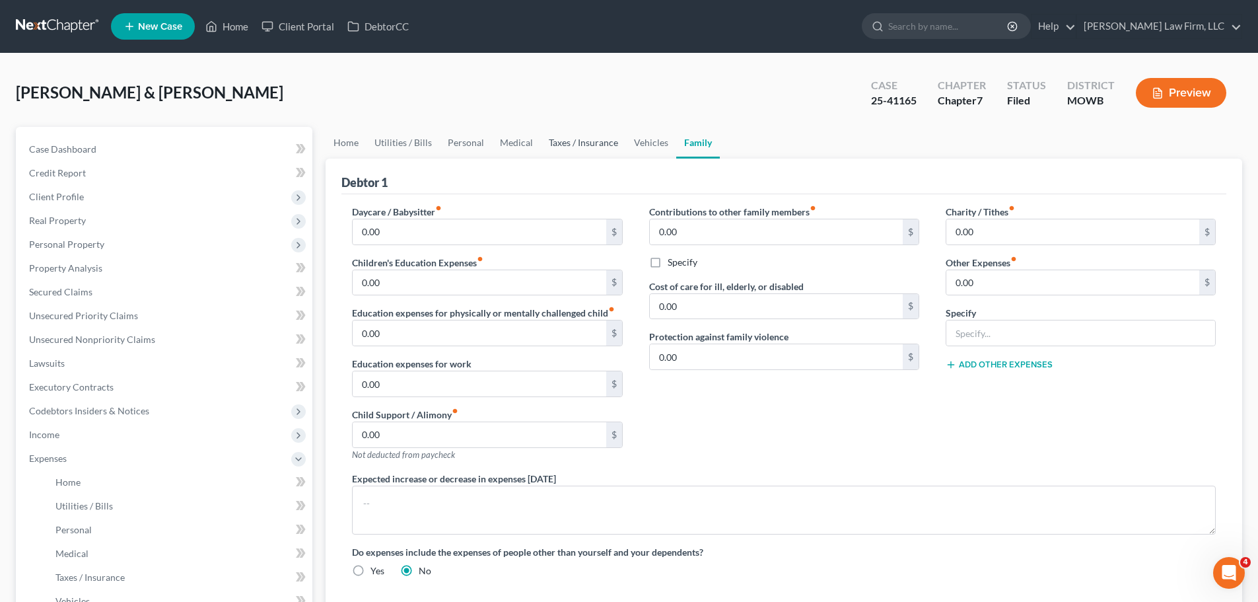
click at [586, 139] on link "Taxes / Insurance" at bounding box center [583, 143] width 85 height 32
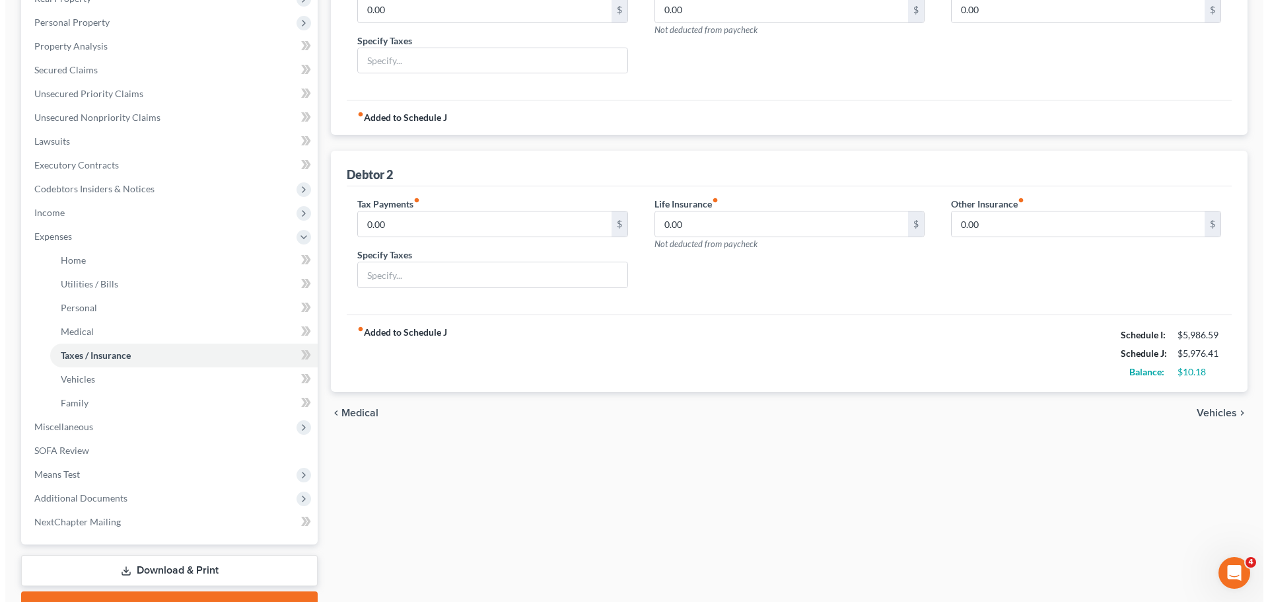
scroll to position [291, 0]
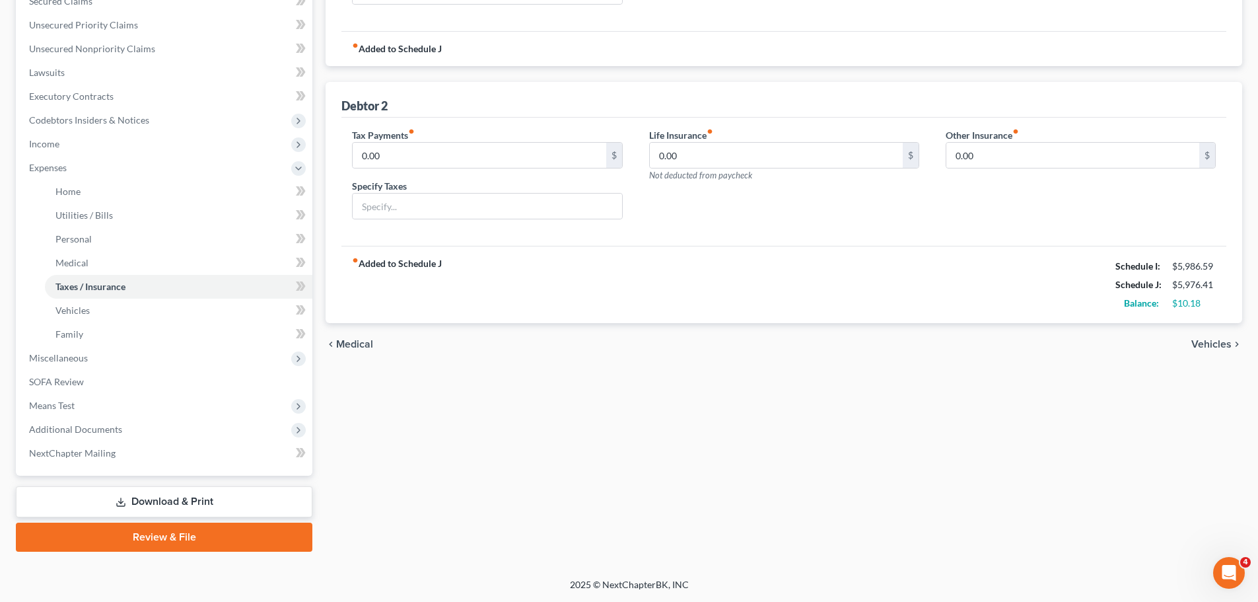
click at [157, 497] on link "Download & Print" at bounding box center [164, 501] width 297 height 31
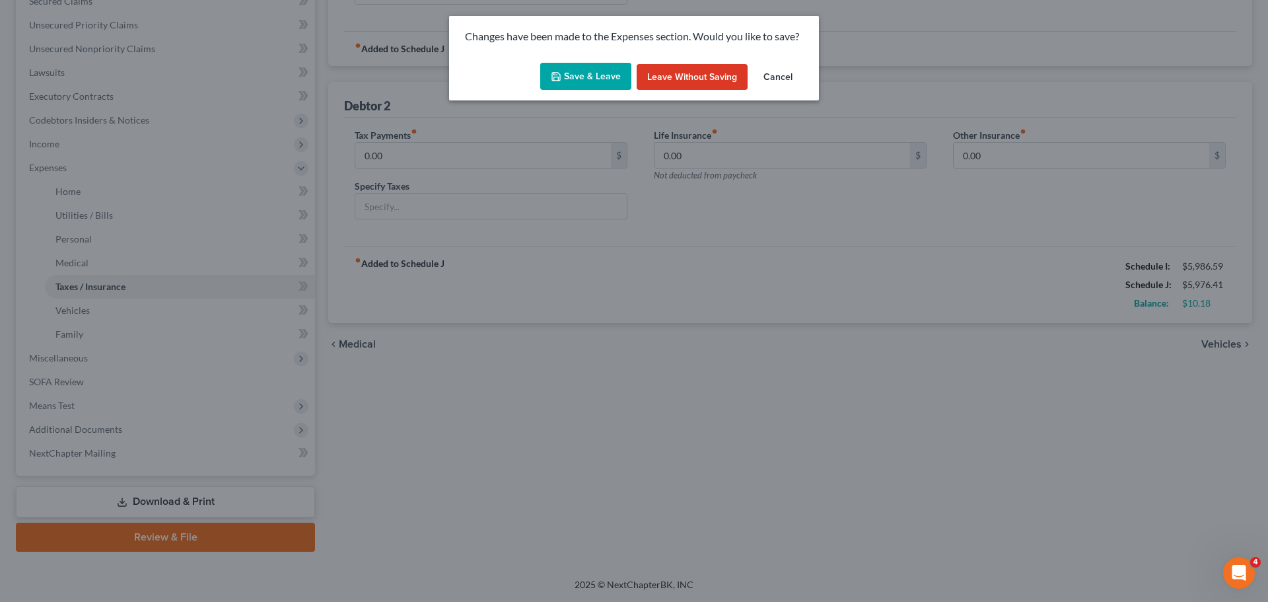
click at [610, 82] on button "Save & Leave" at bounding box center [585, 77] width 91 height 28
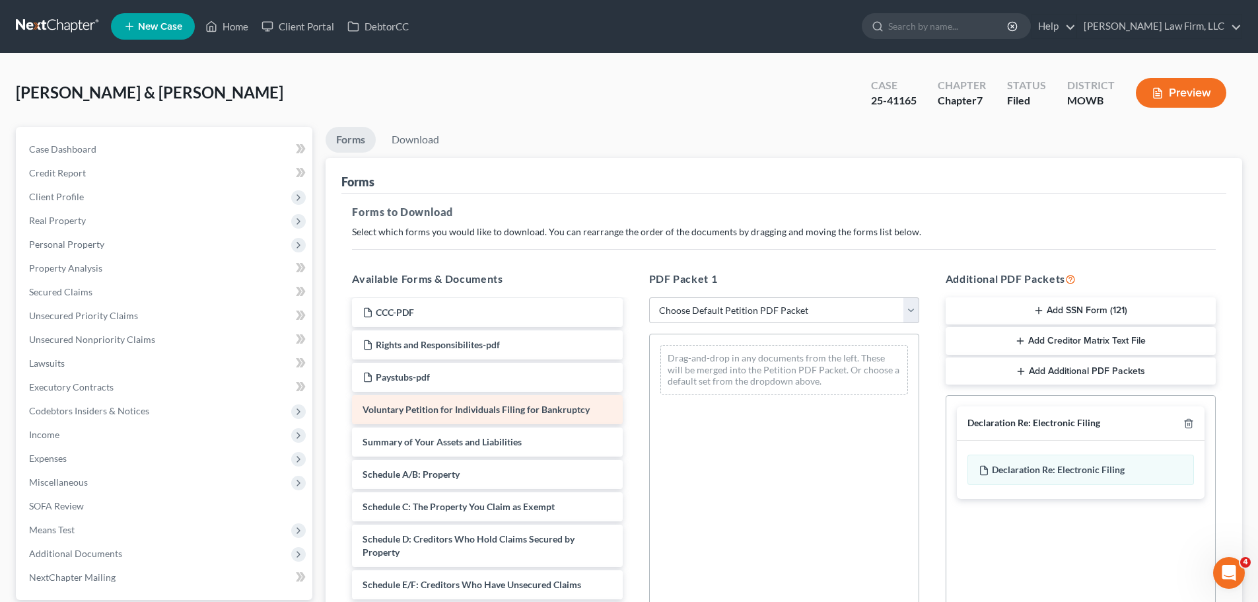
scroll to position [198, 0]
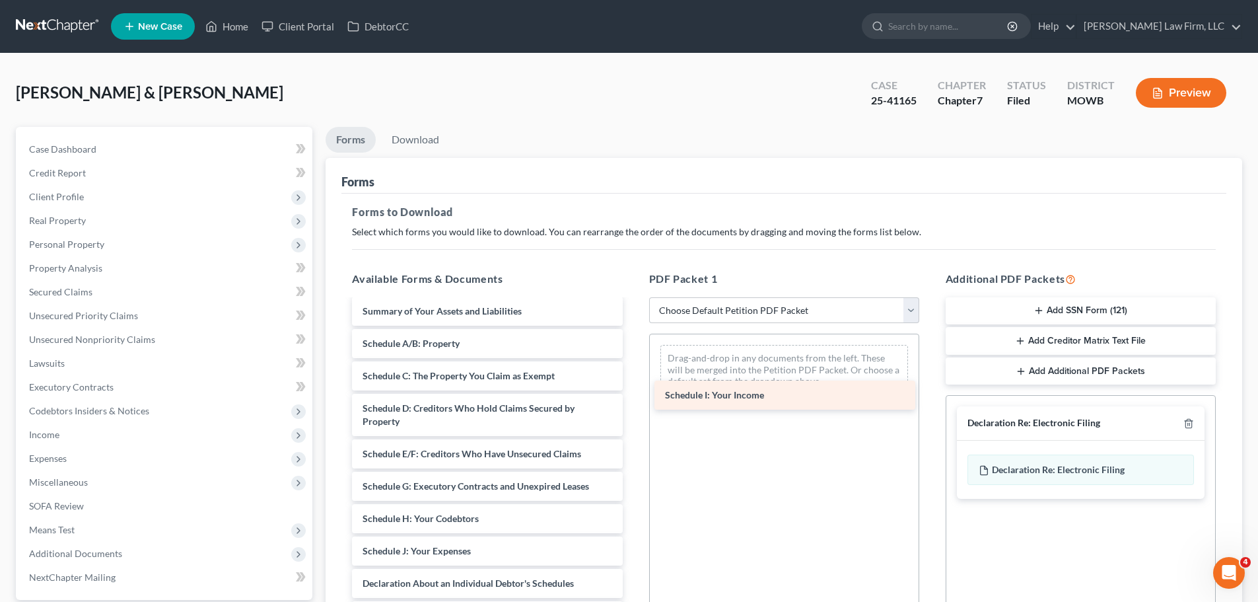
drag, startPoint x: 441, startPoint y: 552, endPoint x: 744, endPoint y: 396, distance: 340.3
click at [633, 396] on div "Schedule I: Your Income DecRe - Signed-pdf Disclosure of Attorney Compensation …" at bounding box center [487, 483] width 291 height 762
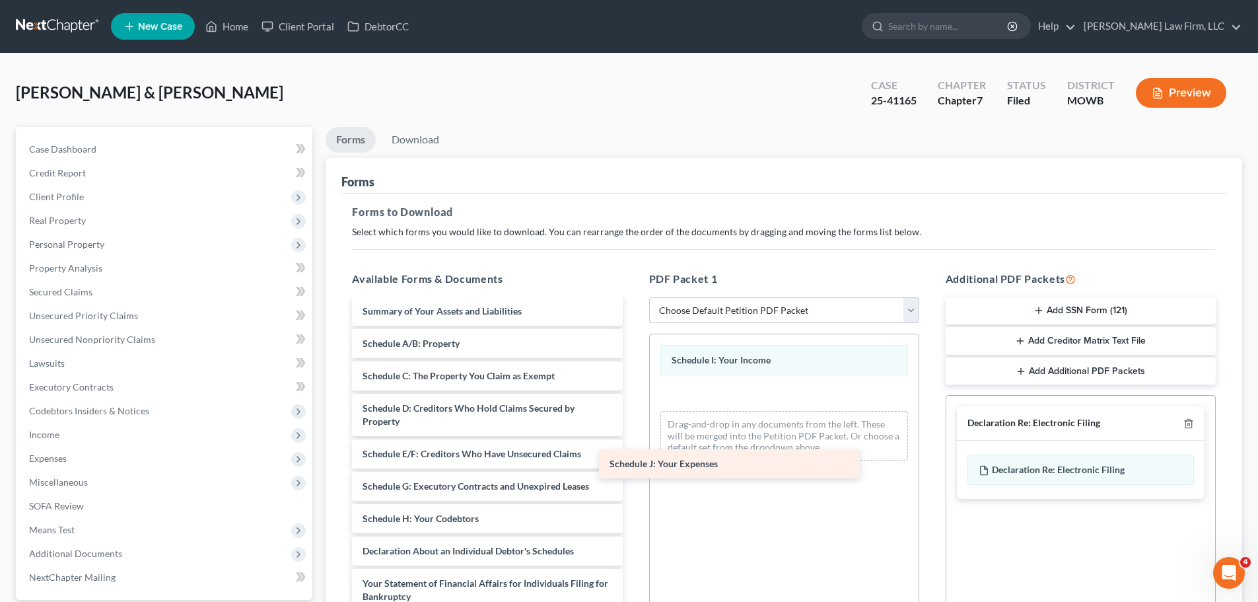
drag, startPoint x: 466, startPoint y: 547, endPoint x: 713, endPoint y: 460, distance: 262.0
click at [633, 460] on div "Schedule J: Your Expenses DecRe - Signed-pdf Disclosure of Attorney Compensatio…" at bounding box center [487, 466] width 291 height 729
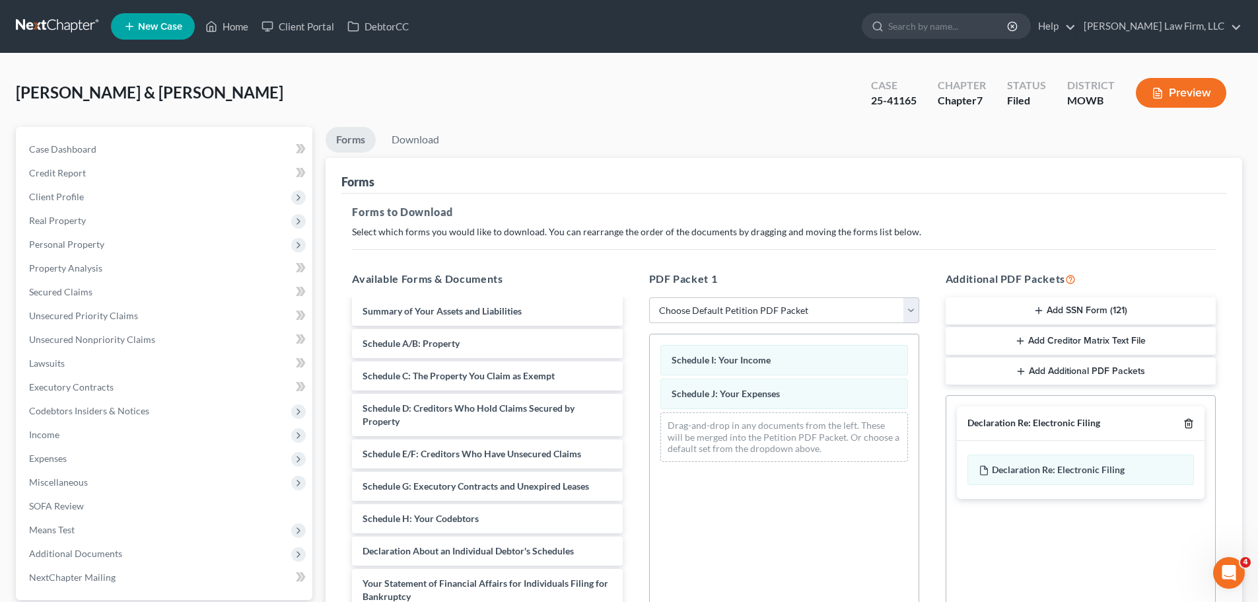
click at [1190, 425] on line "button" at bounding box center [1190, 424] width 0 height 3
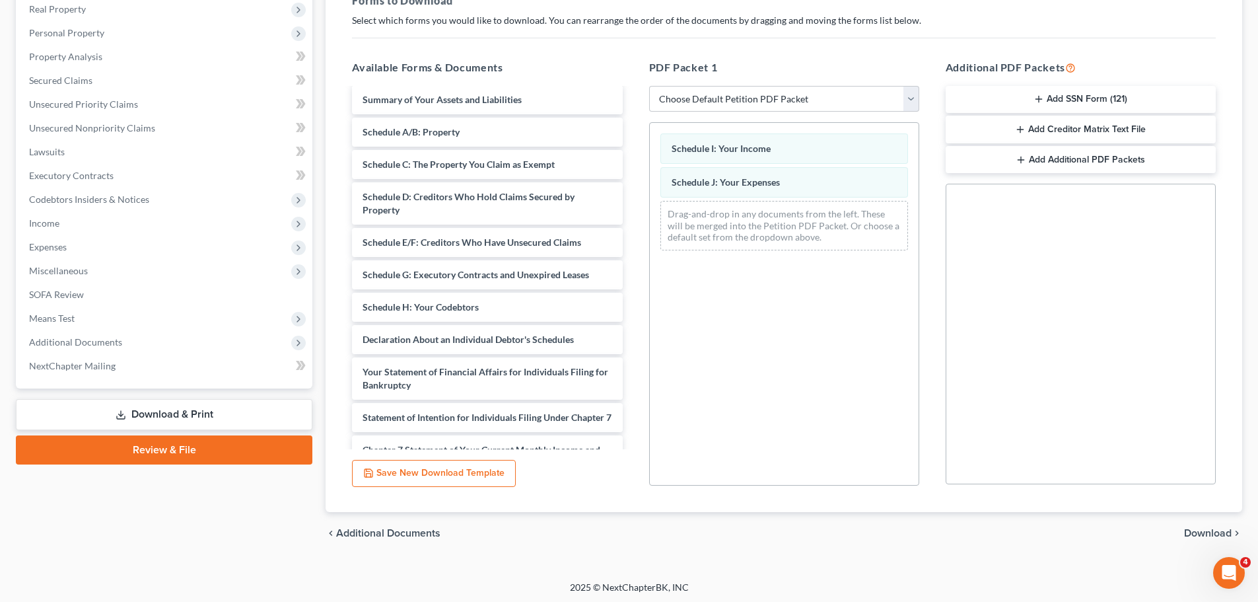
scroll to position [214, 0]
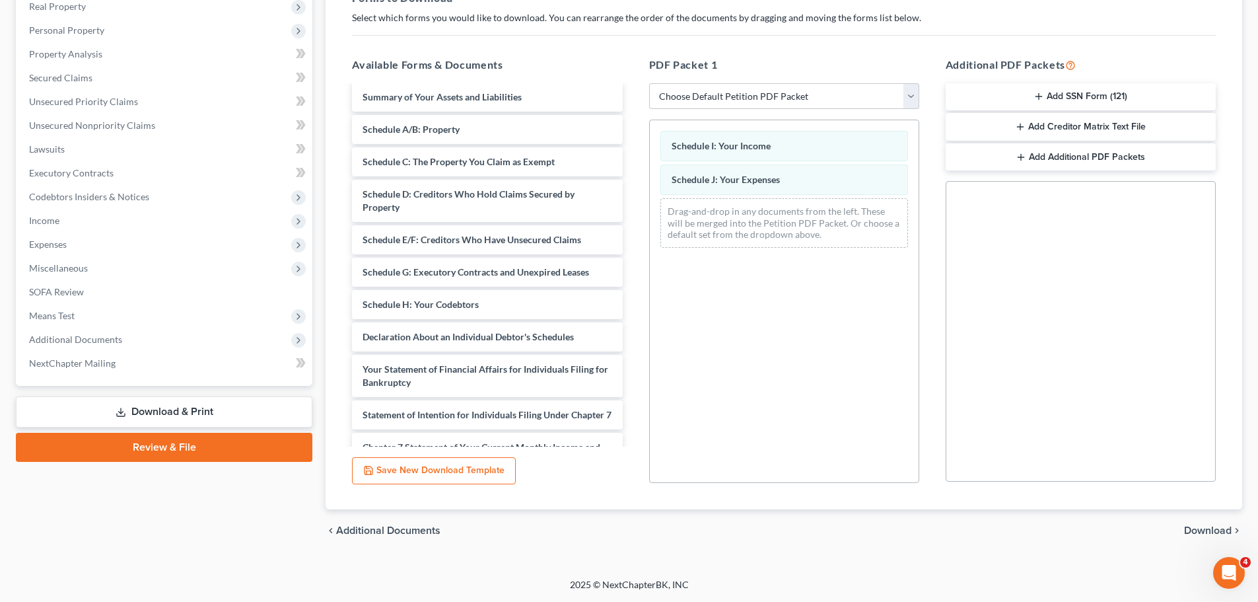
click at [1221, 528] on span "Download" at bounding box center [1208, 530] width 48 height 11
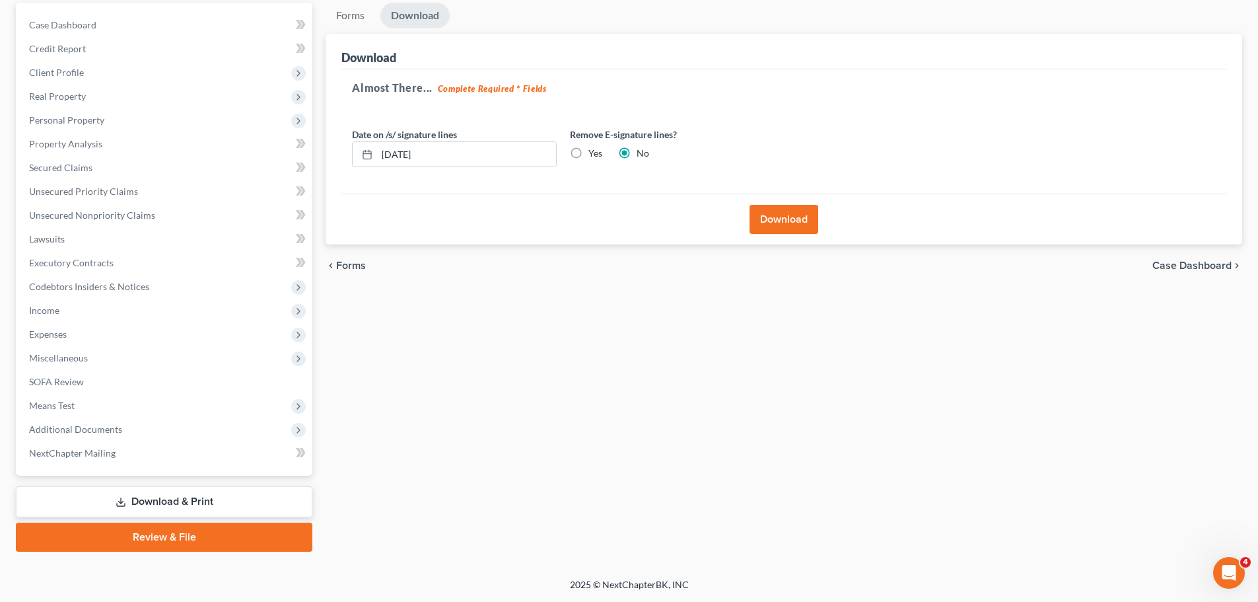
scroll to position [124, 0]
click at [589, 149] on label "Yes" at bounding box center [596, 153] width 14 height 13
click at [594, 149] on input "Yes" at bounding box center [598, 151] width 9 height 9
radio input "true"
radio input "false"
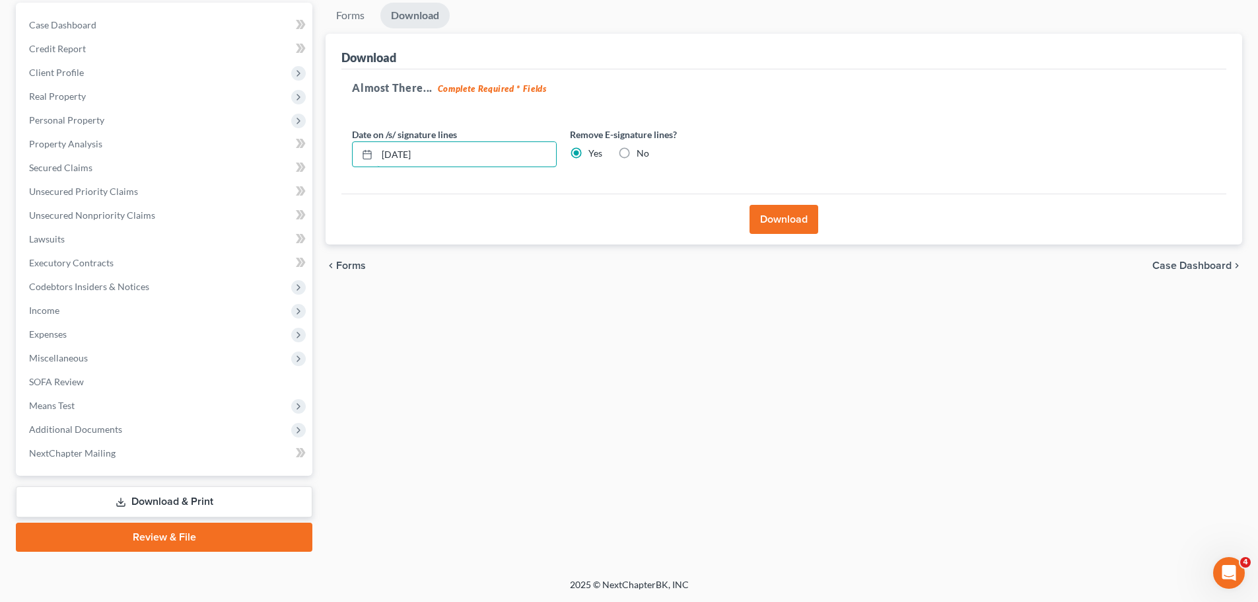
drag, startPoint x: 493, startPoint y: 147, endPoint x: 294, endPoint y: 138, distance: 199.0
click at [294, 138] on div "Petition Navigation Case Dashboard Payments Invoices Payments Payments Credit R…" at bounding box center [629, 277] width 1240 height 549
click at [785, 229] on button "Download" at bounding box center [784, 219] width 69 height 29
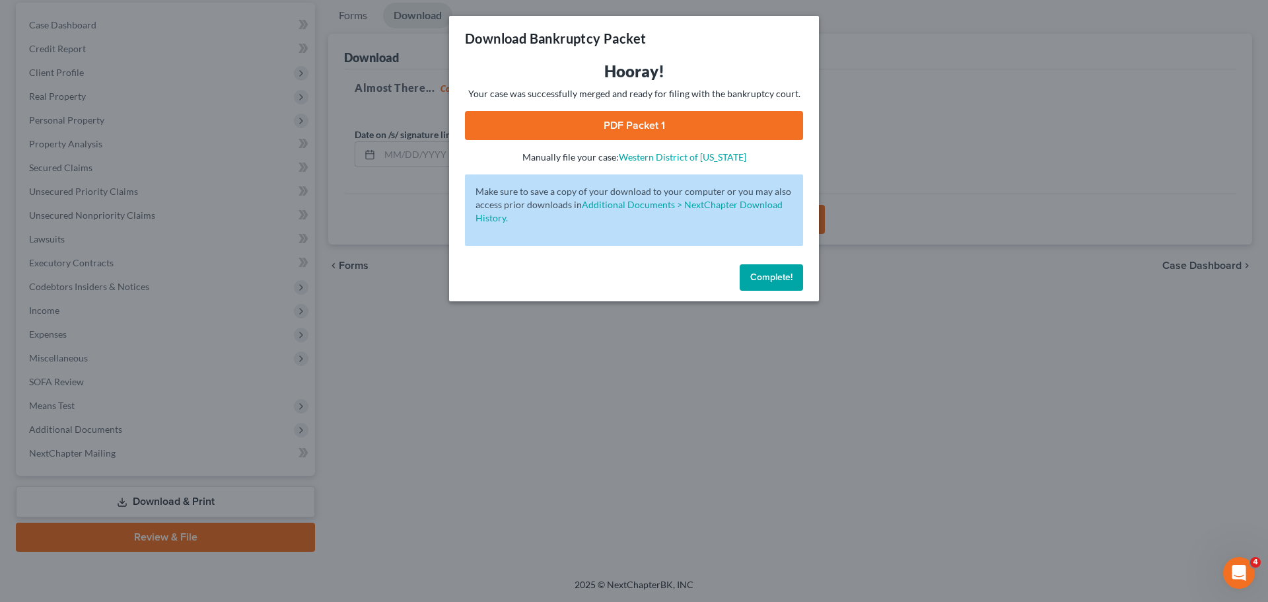
click at [620, 124] on link "PDF Packet 1" at bounding box center [634, 125] width 338 height 29
click at [759, 283] on button "Complete!" at bounding box center [771, 277] width 63 height 26
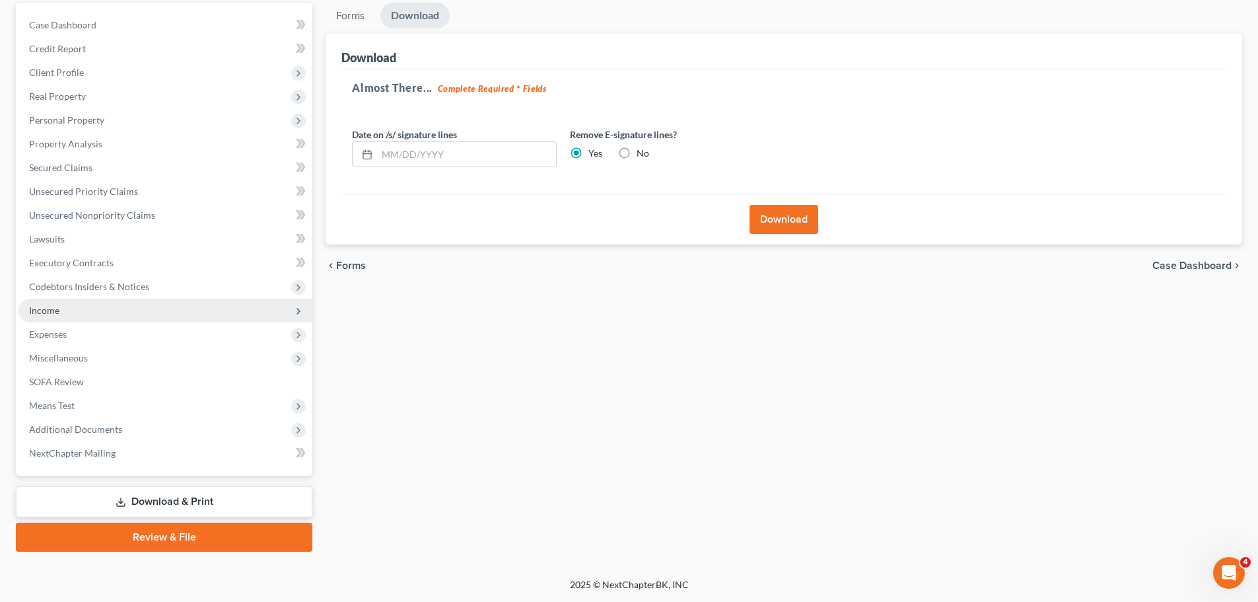
click at [90, 308] on span "Income" at bounding box center [165, 311] width 294 height 24
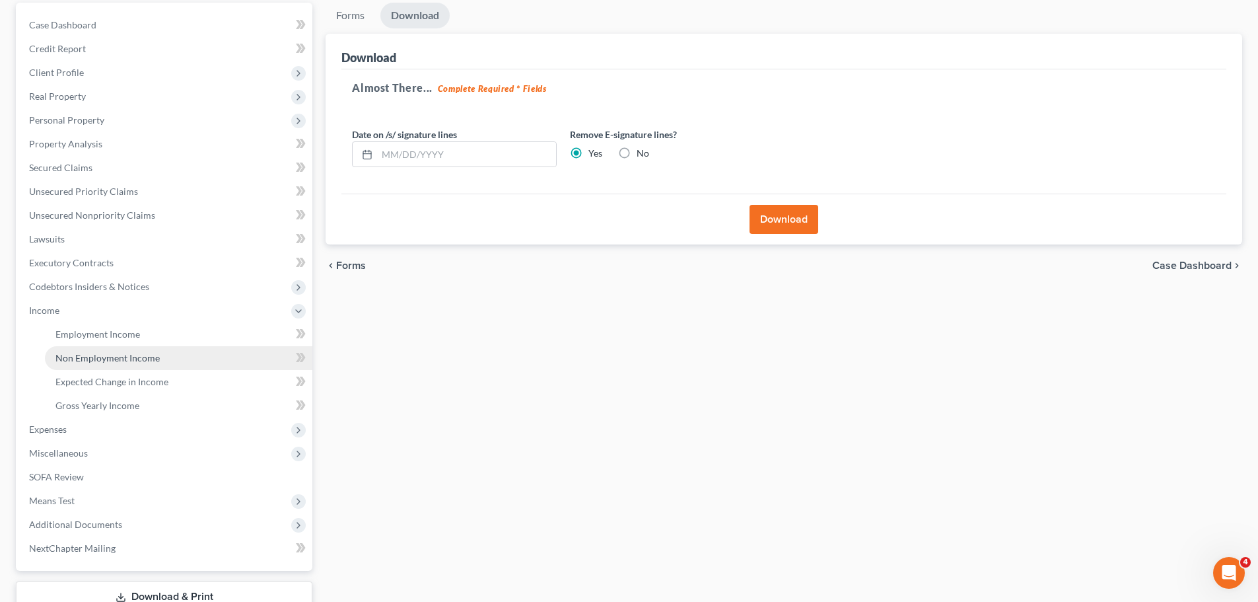
click at [126, 360] on span "Non Employment Income" at bounding box center [107, 357] width 104 height 11
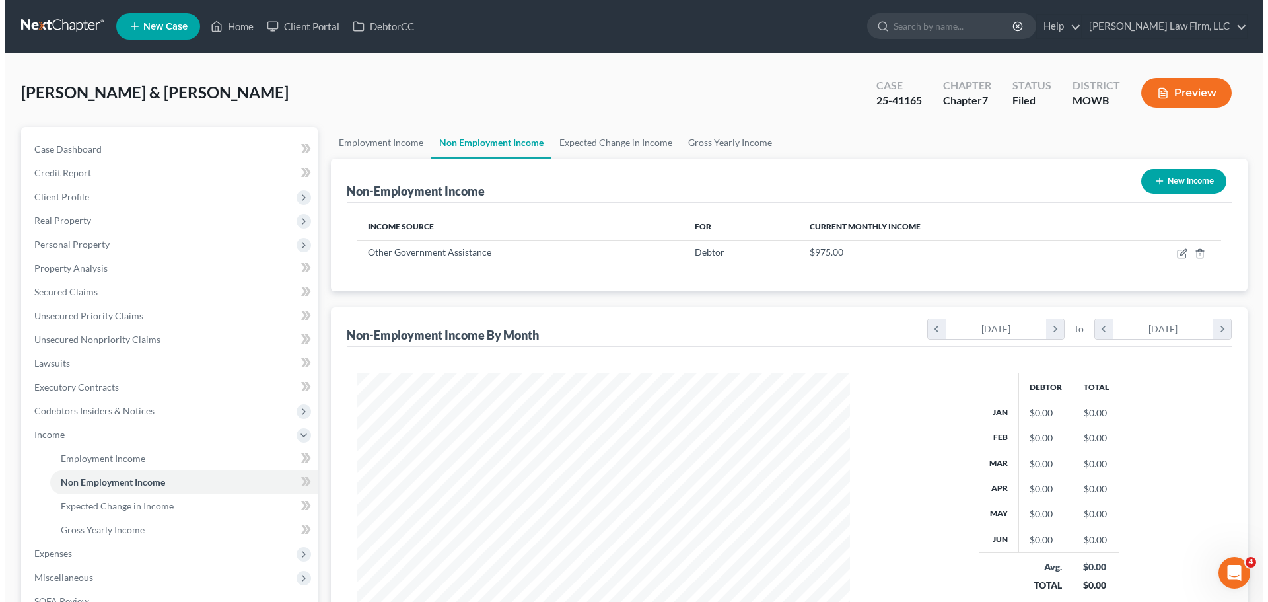
scroll to position [246, 519]
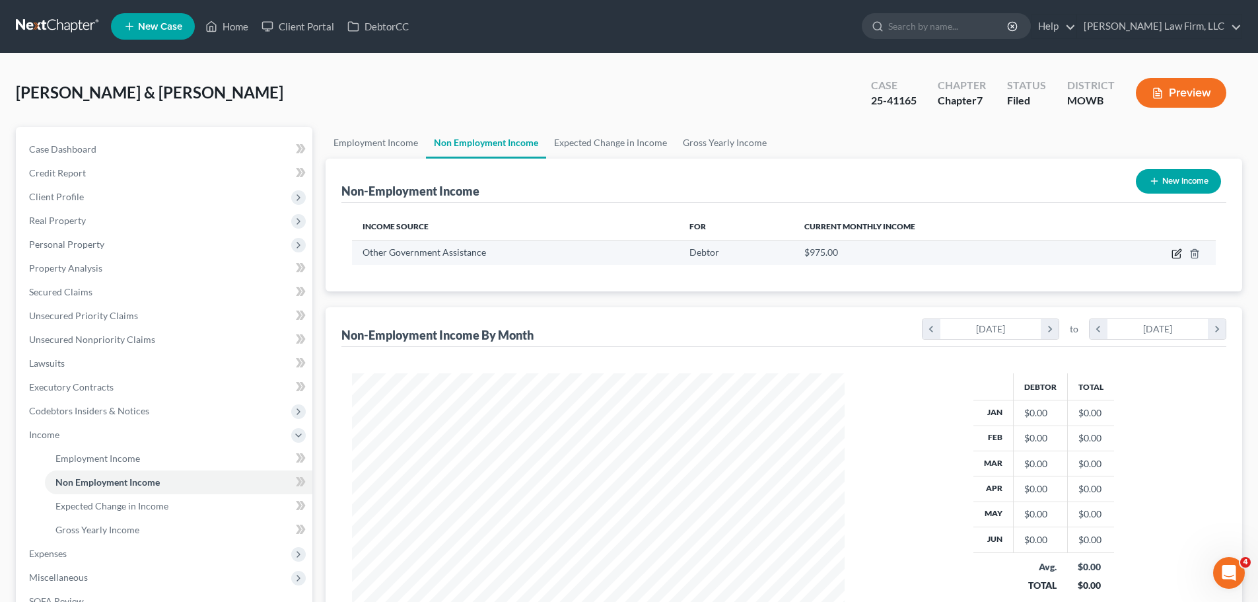
click at [1178, 254] on icon "button" at bounding box center [1177, 253] width 11 height 11
select select "5"
select select "0"
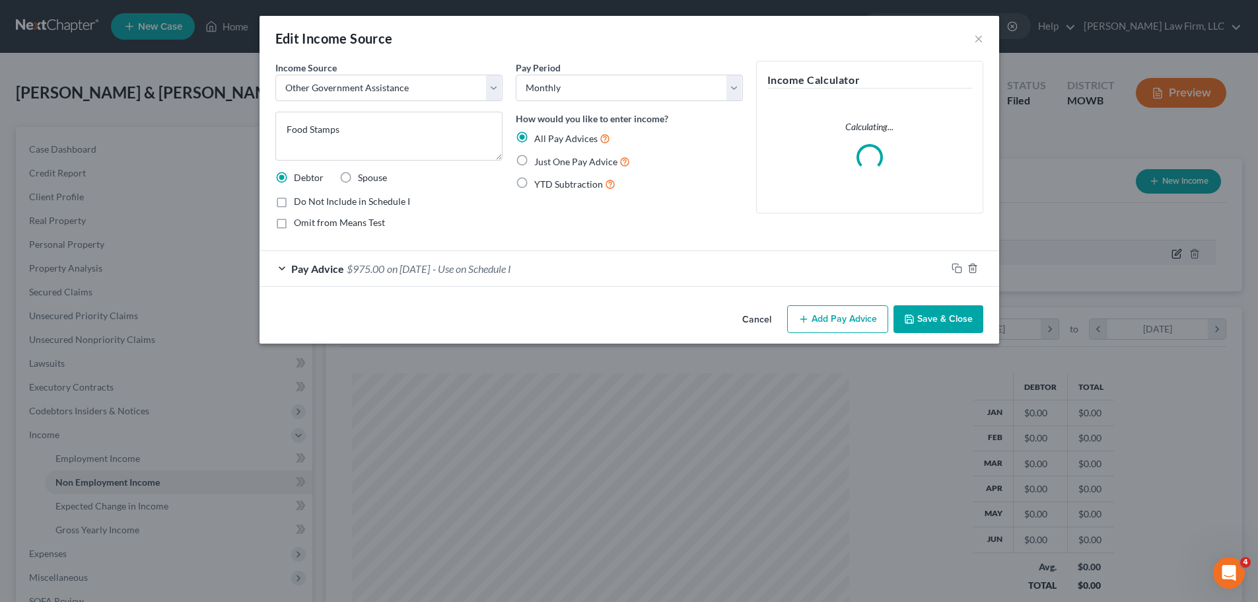
scroll to position [248, 524]
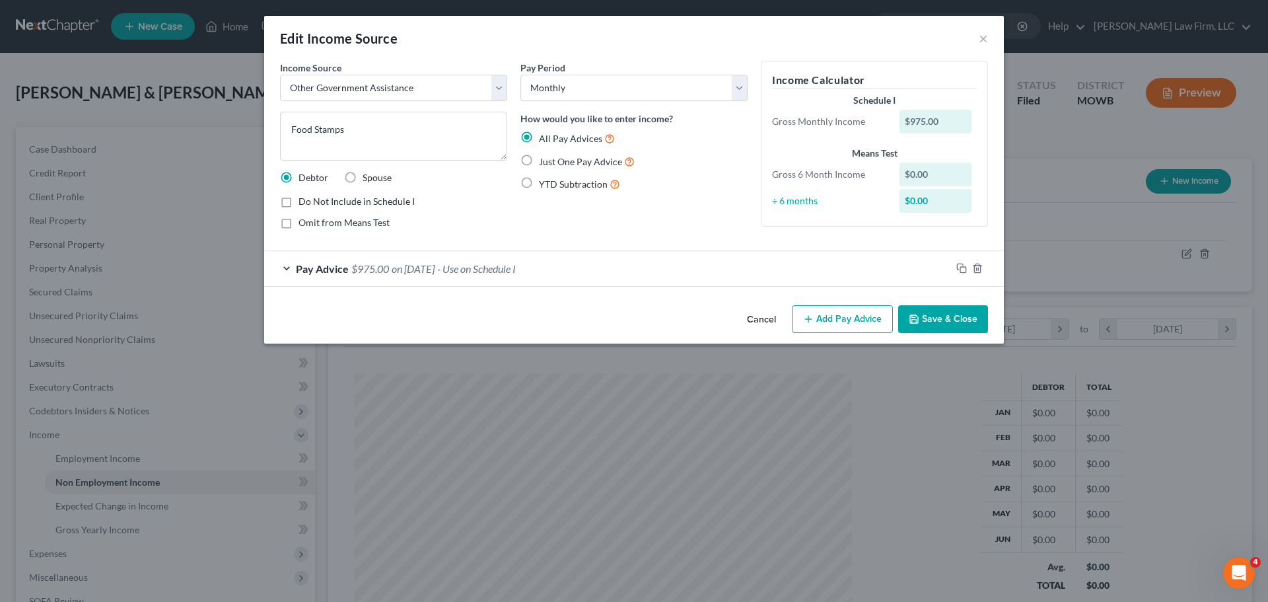
click at [363, 176] on label "Spouse" at bounding box center [377, 177] width 29 height 13
click at [368, 176] on input "Spouse" at bounding box center [372, 175] width 9 height 9
radio input "true"
click at [960, 310] on button "Save & Close" at bounding box center [943, 319] width 90 height 28
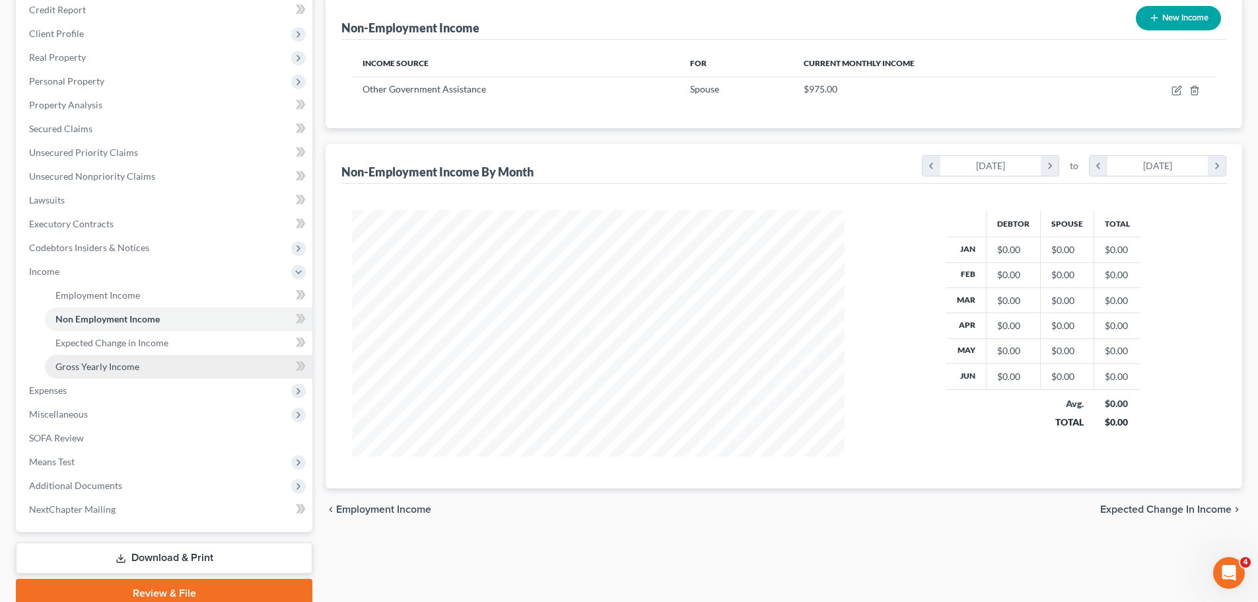
scroll to position [219, 0]
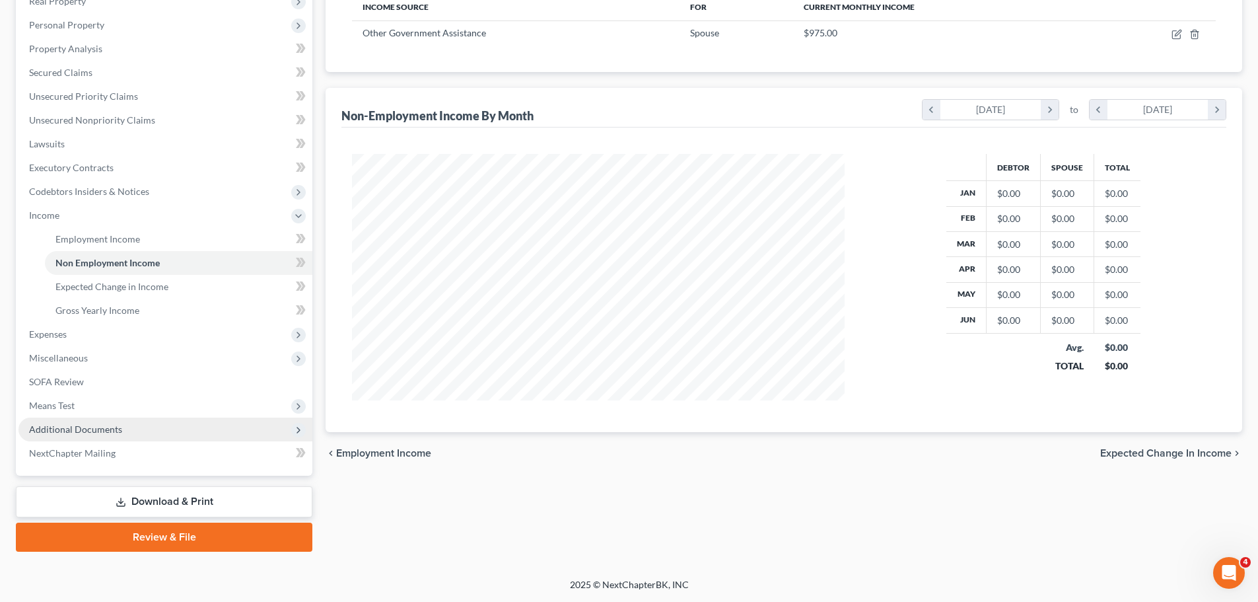
click at [110, 425] on span "Additional Documents" at bounding box center [75, 428] width 93 height 11
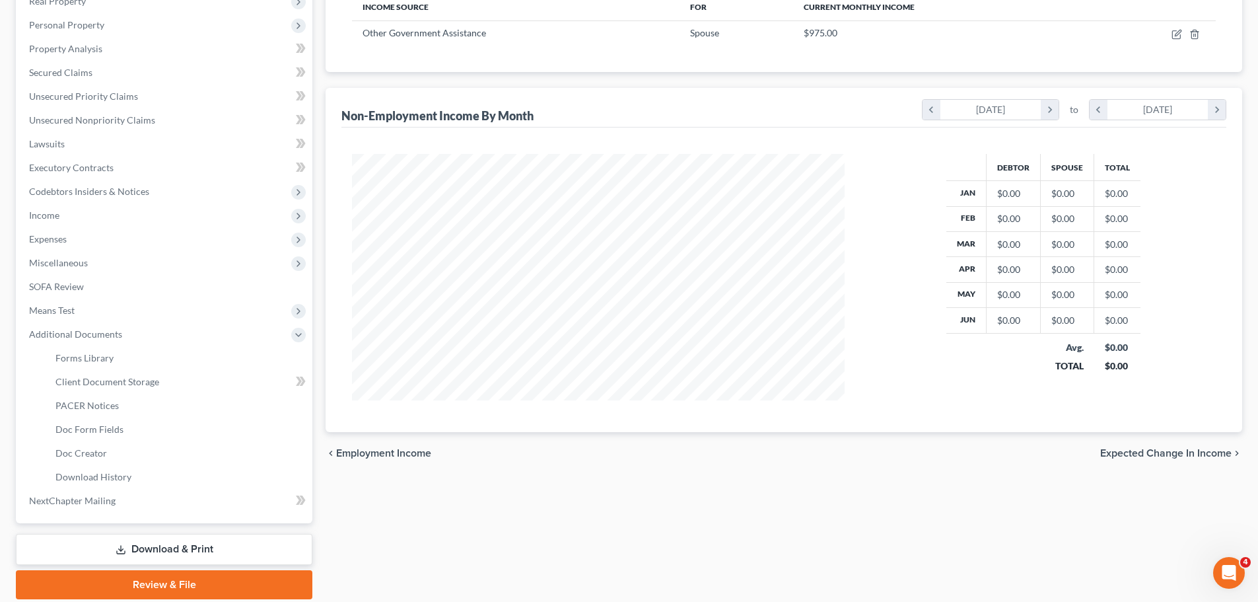
click at [177, 543] on link "Download & Print" at bounding box center [164, 549] width 297 height 31
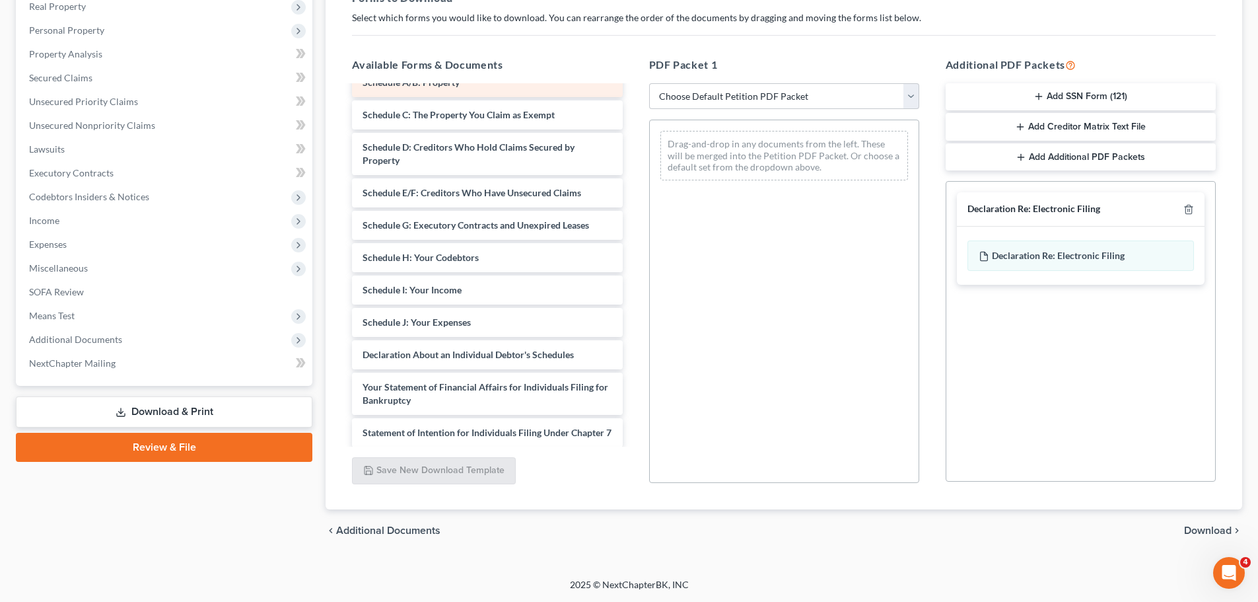
scroll to position [264, 0]
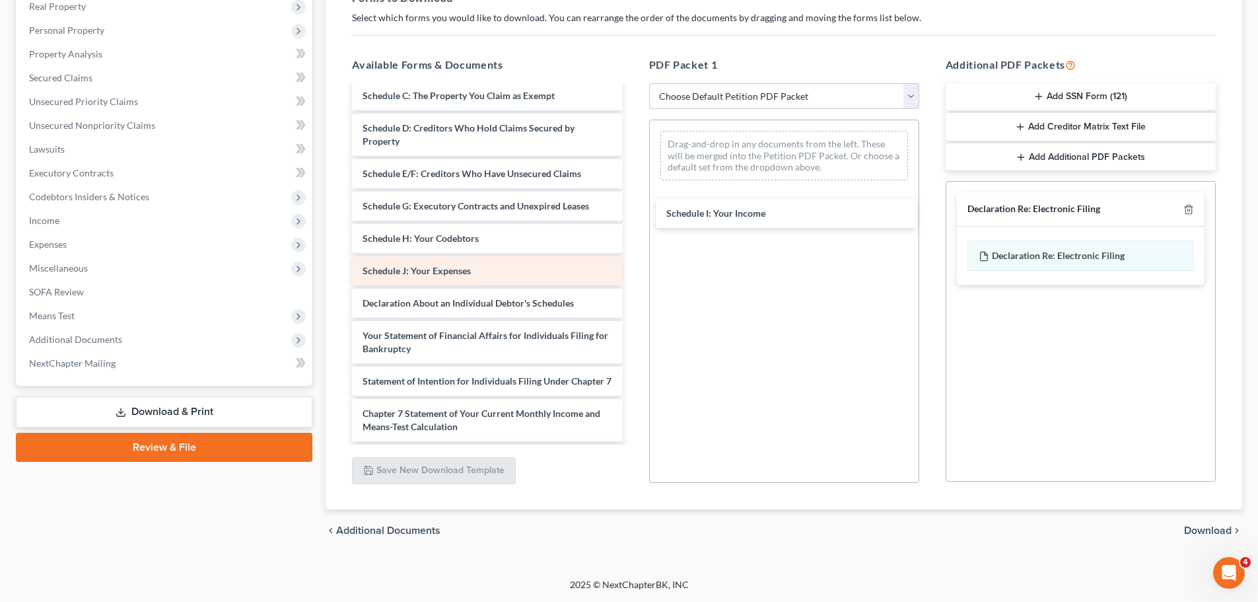
drag, startPoint x: 438, startPoint y: 273, endPoint x: 602, endPoint y: 266, distance: 164.0
click at [633, 211] on div "Schedule I: Your Income DecRe - Signed-pdf Disclosure of Attorney Compensation …" at bounding box center [487, 203] width 291 height 762
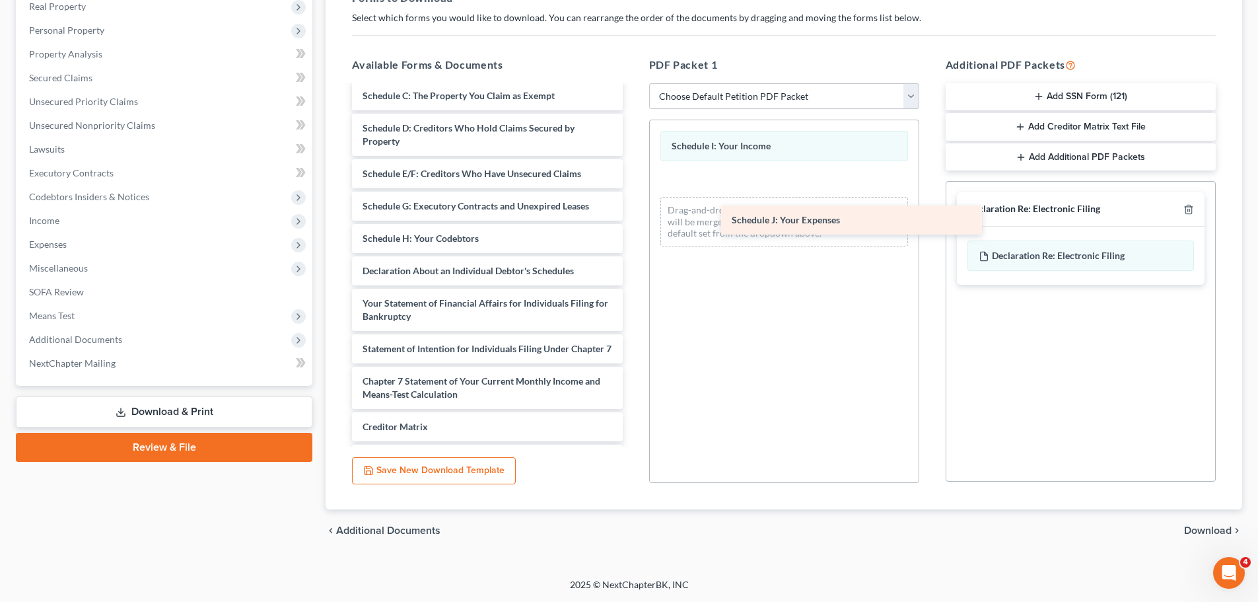
drag, startPoint x: 490, startPoint y: 275, endPoint x: 857, endPoint y: 224, distance: 370.8
click at [633, 224] on div "Schedule J: Your Expenses DecRe - Signed-pdf Disclosure of Attorney Compensatio…" at bounding box center [487, 186] width 291 height 729
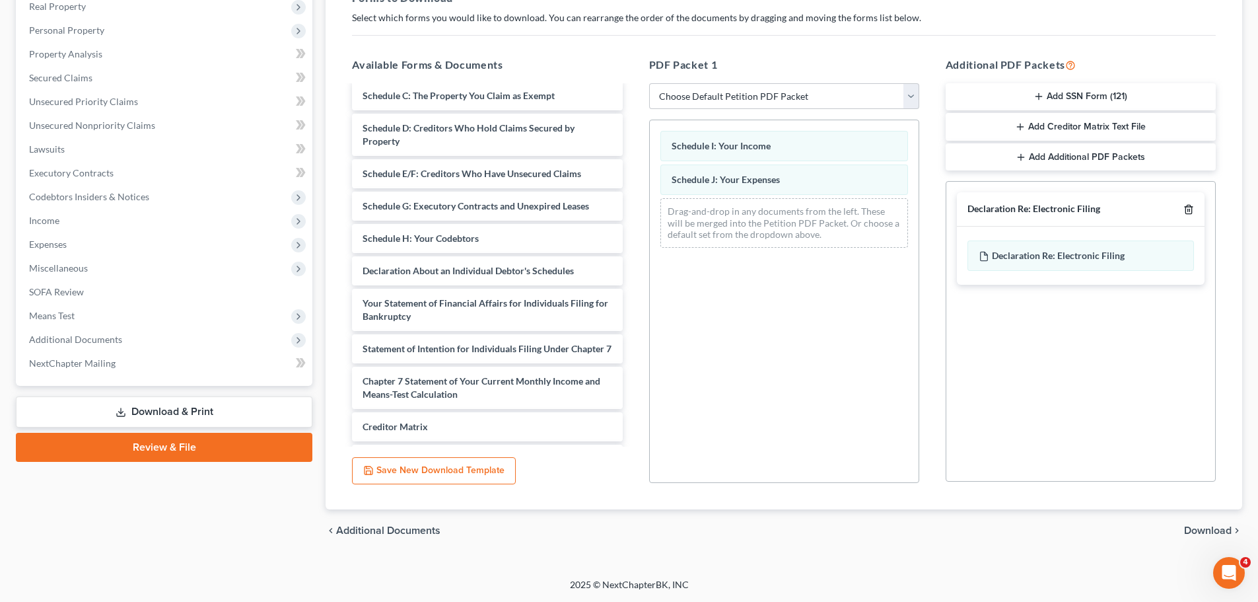
click at [1189, 210] on icon "button" at bounding box center [1189, 209] width 11 height 11
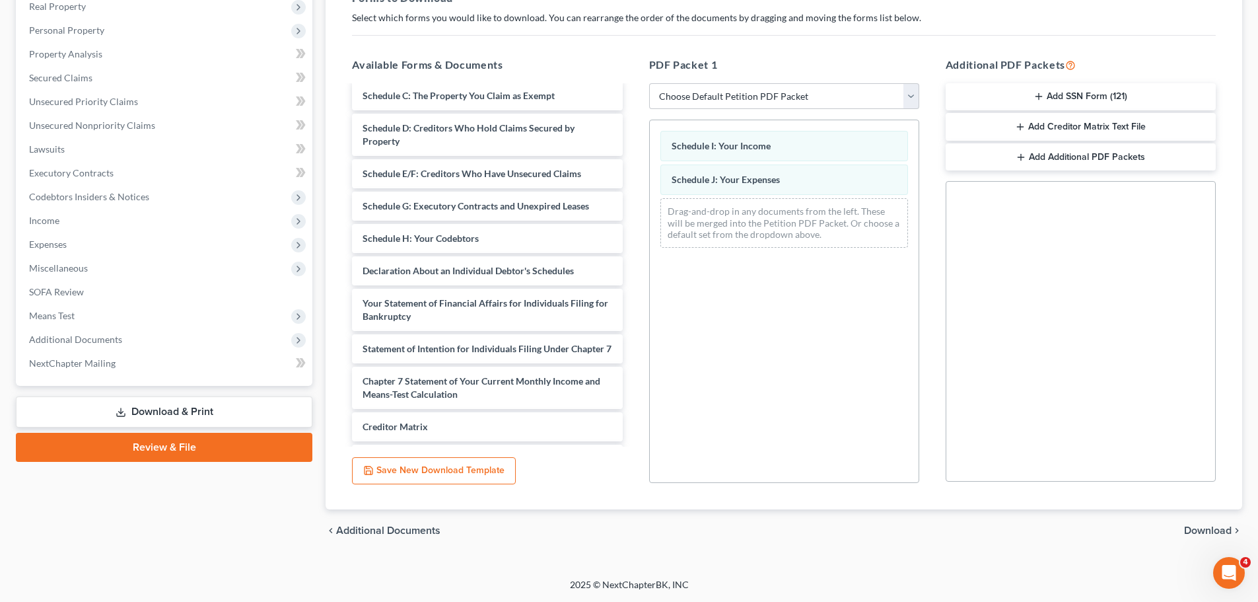
click at [1207, 530] on span "Download" at bounding box center [1208, 530] width 48 height 11
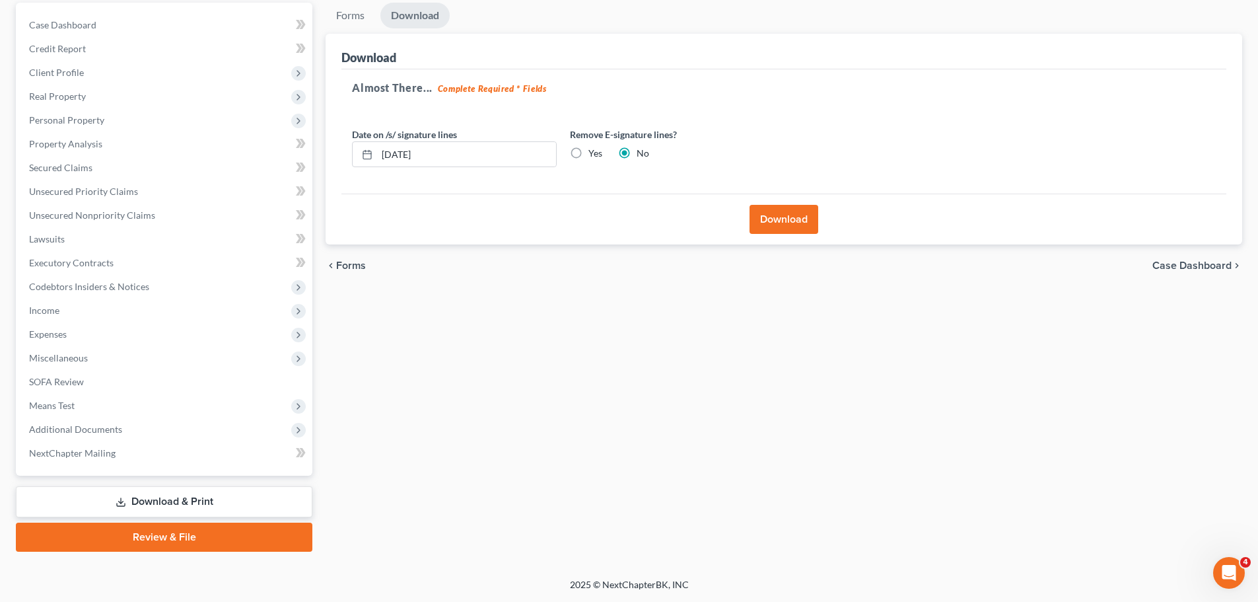
click at [589, 151] on label "Yes" at bounding box center [596, 153] width 14 height 13
click at [594, 151] on input "Yes" at bounding box center [598, 151] width 9 height 9
radio input "true"
radio input "false"
drag, startPoint x: 468, startPoint y: 151, endPoint x: 293, endPoint y: 139, distance: 176.1
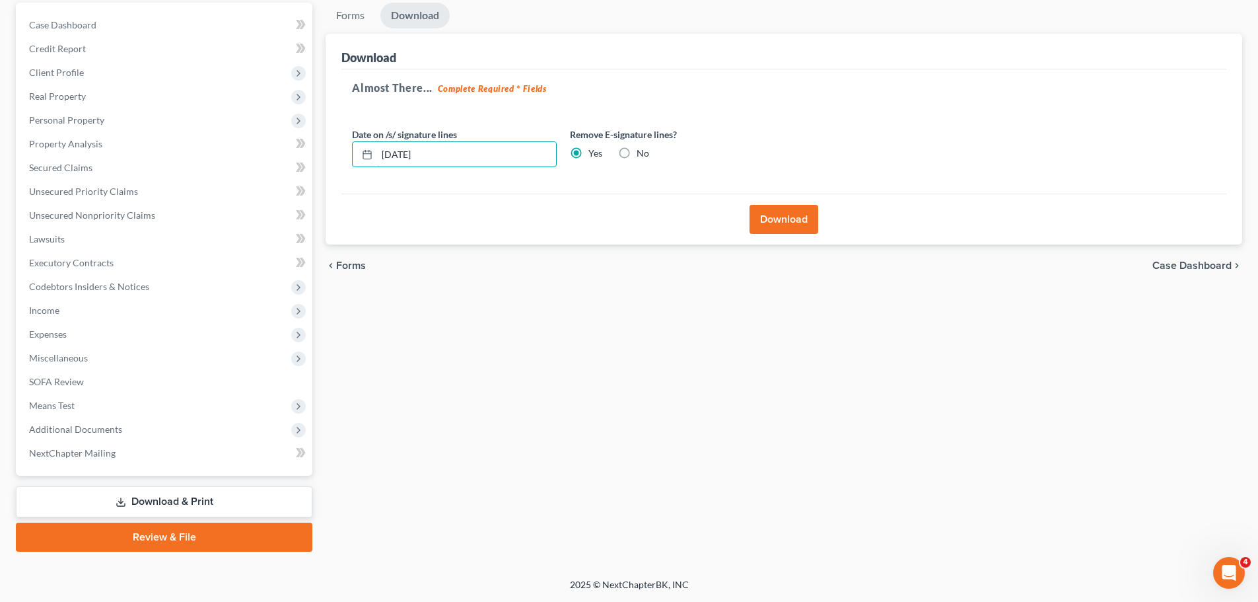
click at [293, 139] on div "Petition Navigation Case Dashboard Payments Invoices Payments Payments Credit R…" at bounding box center [629, 277] width 1240 height 549
click at [772, 215] on button "Download" at bounding box center [784, 219] width 69 height 29
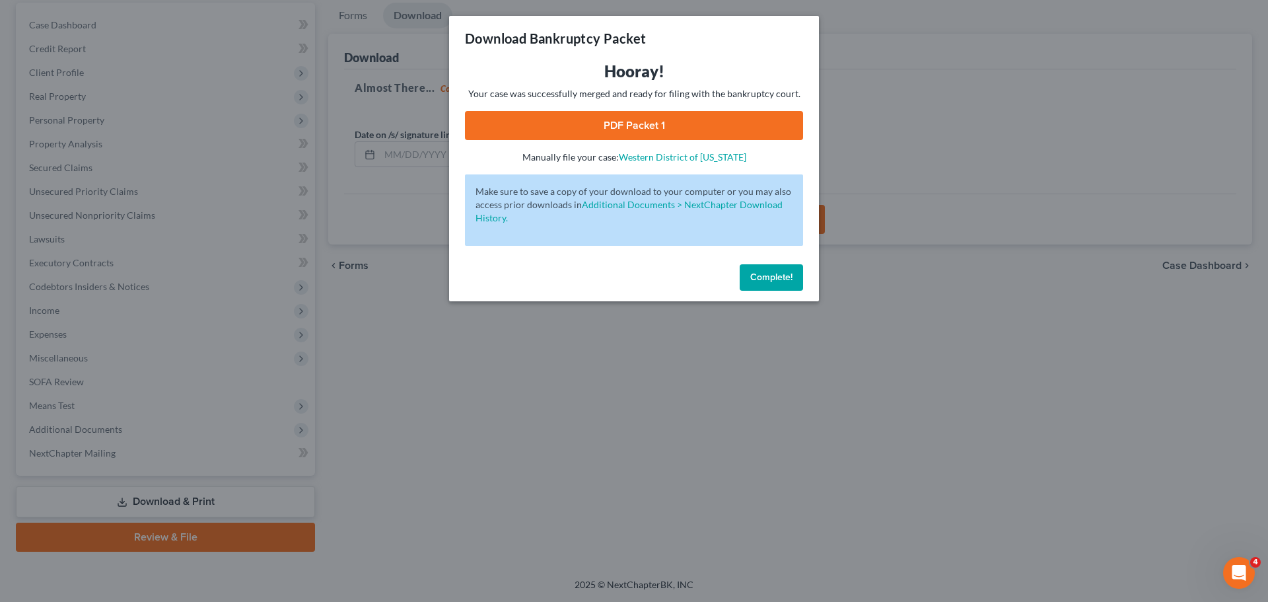
click at [630, 129] on link "PDF Packet 1" at bounding box center [634, 125] width 338 height 29
click at [780, 278] on span "Complete!" at bounding box center [771, 276] width 42 height 11
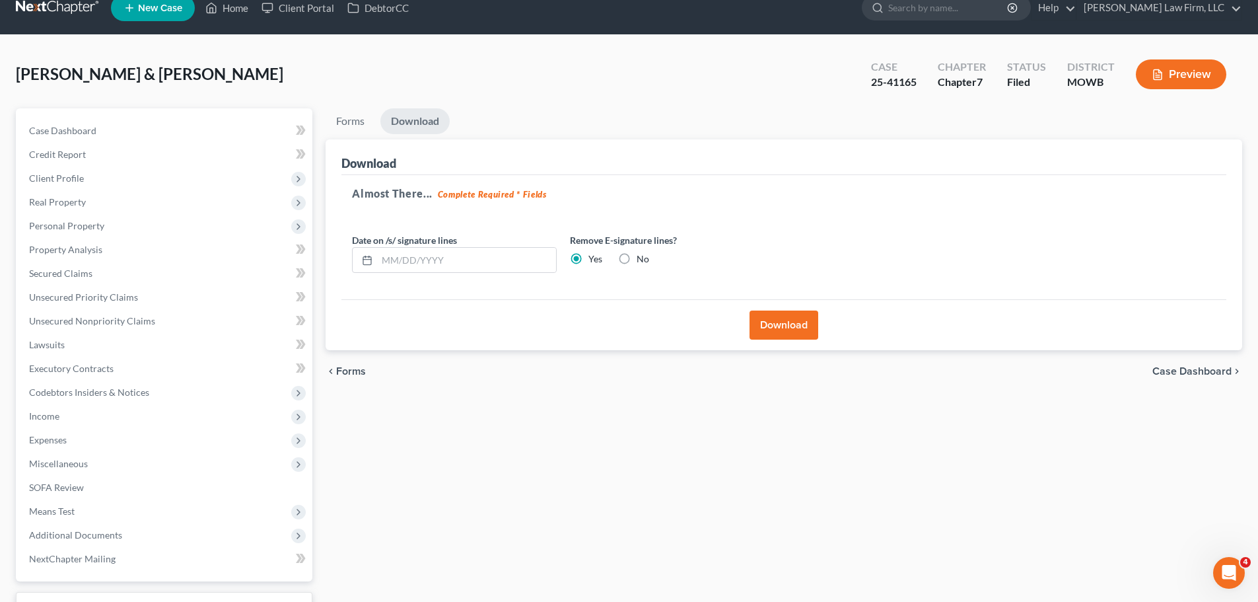
scroll to position [0, 0]
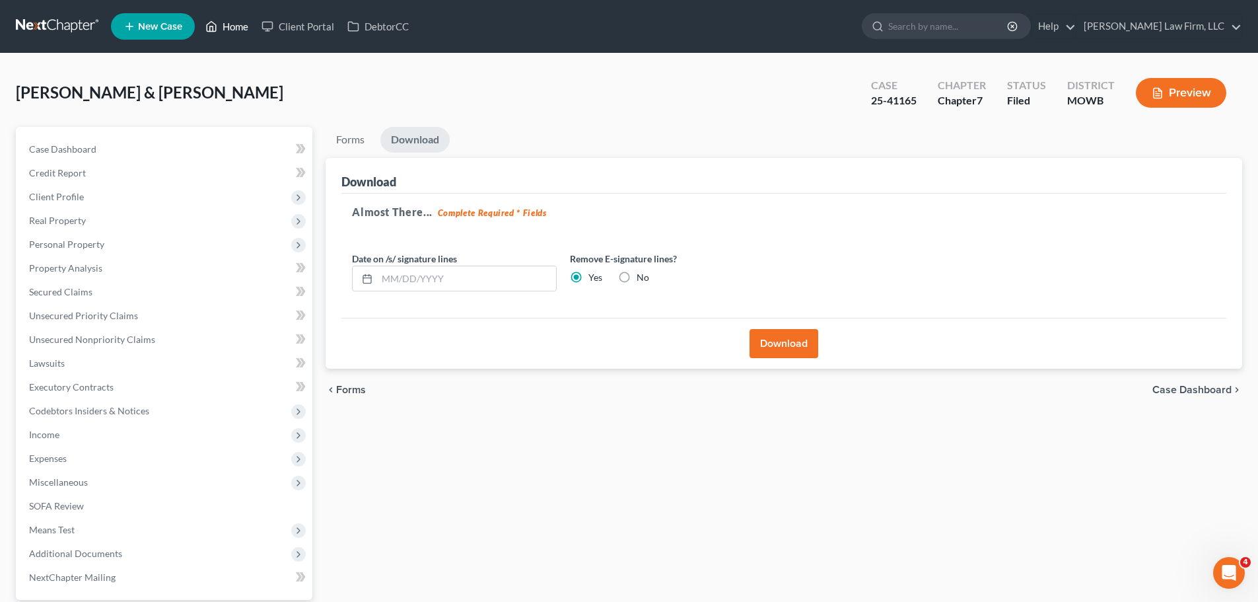
click at [231, 32] on link "Home" at bounding box center [227, 27] width 56 height 24
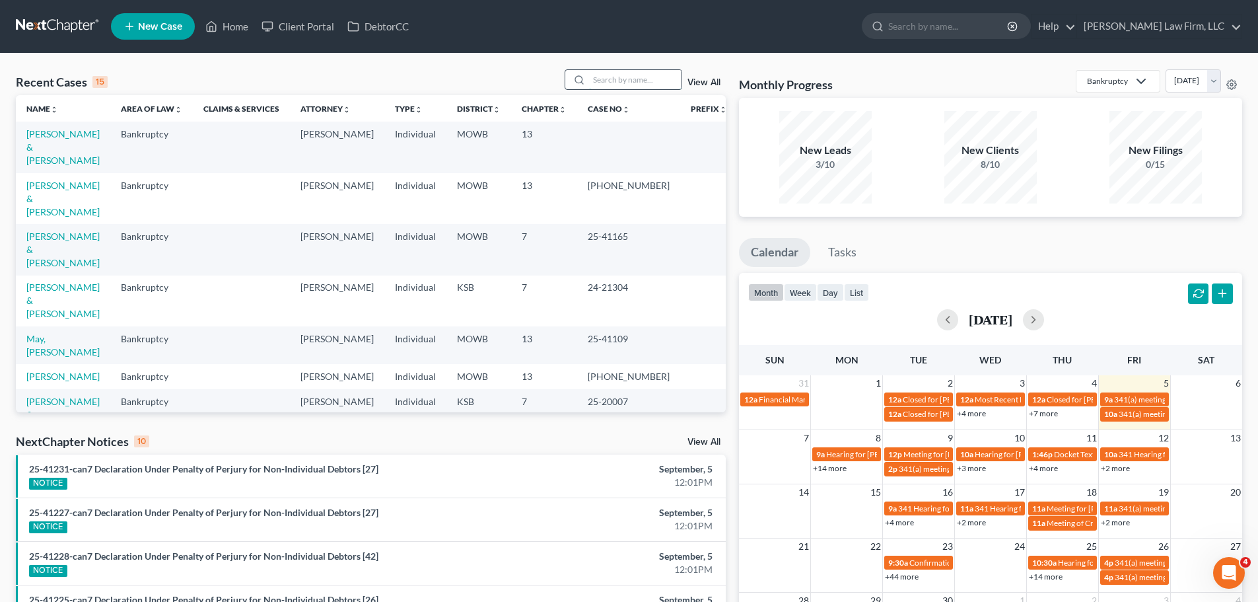
click at [642, 75] on input "search" at bounding box center [635, 79] width 92 height 19
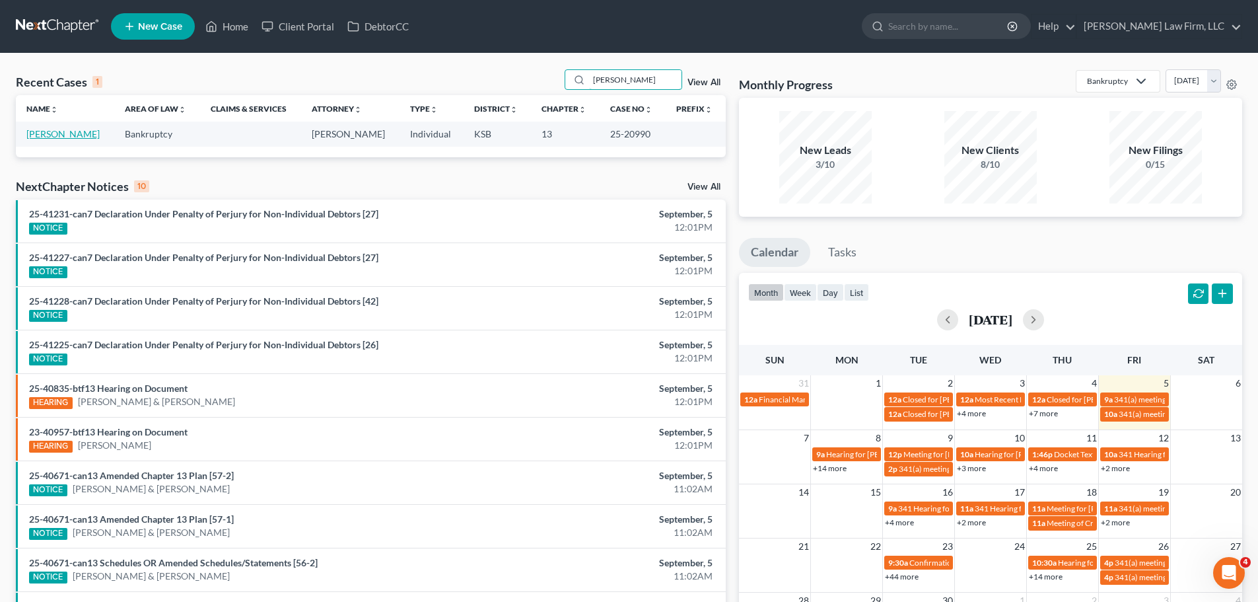
type input "[PERSON_NAME]"
click at [56, 134] on link "[PERSON_NAME]" at bounding box center [62, 133] width 73 height 11
select select "4"
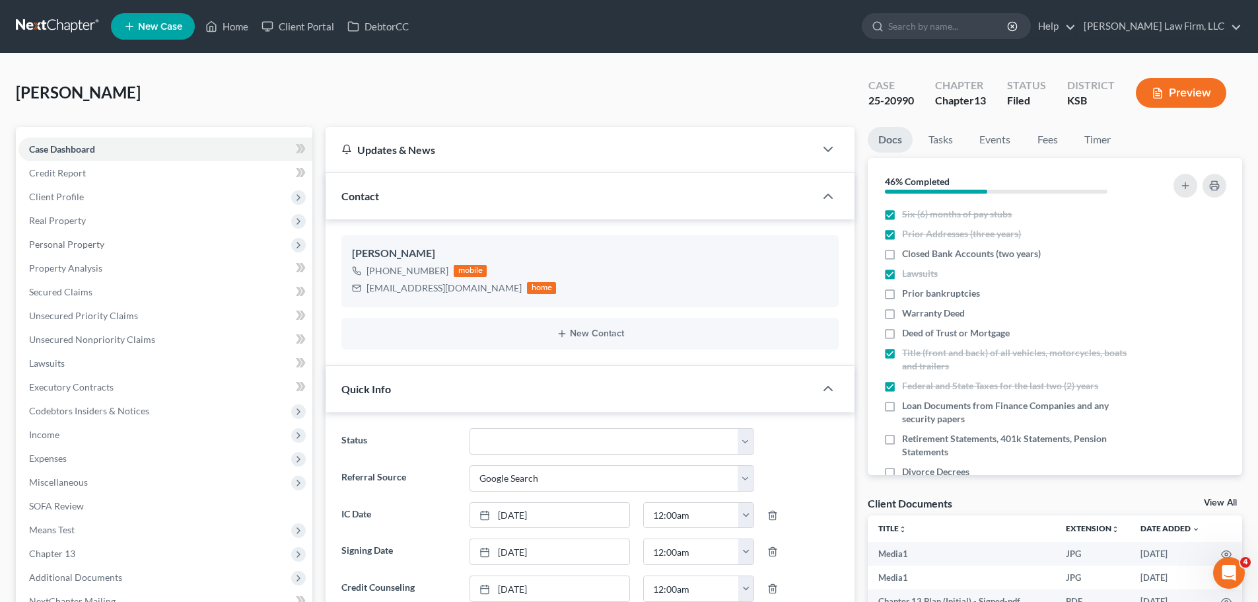
scroll to position [2677, 0]
click at [100, 308] on link "Unsecured Priority Claims" at bounding box center [165, 316] width 294 height 24
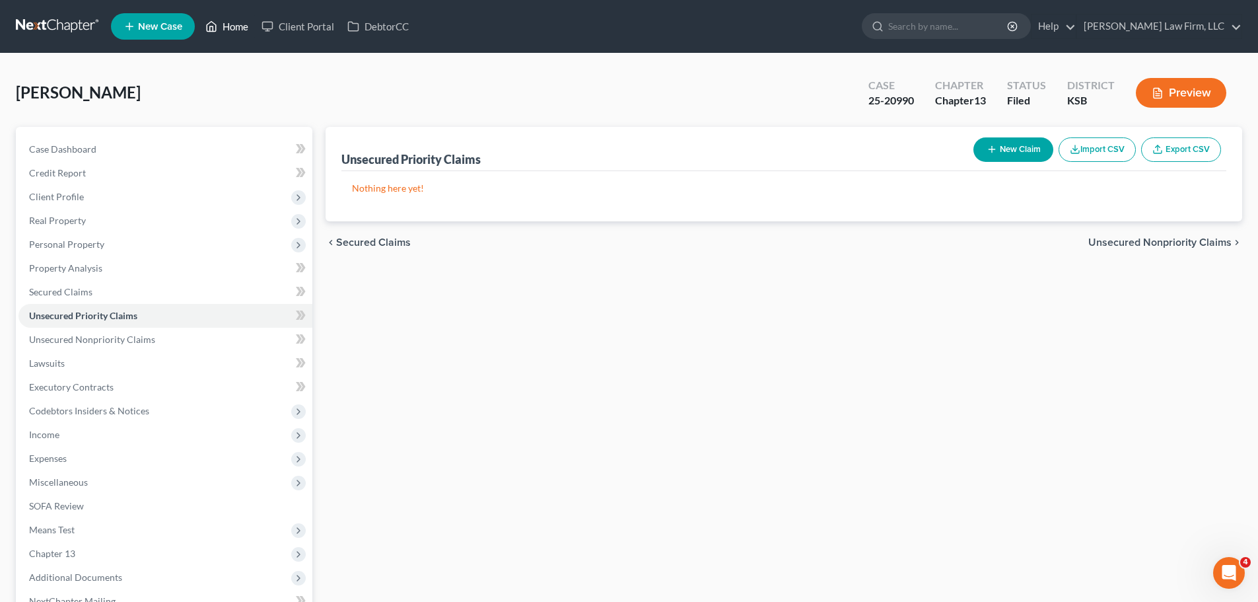
click at [224, 27] on link "Home" at bounding box center [227, 27] width 56 height 24
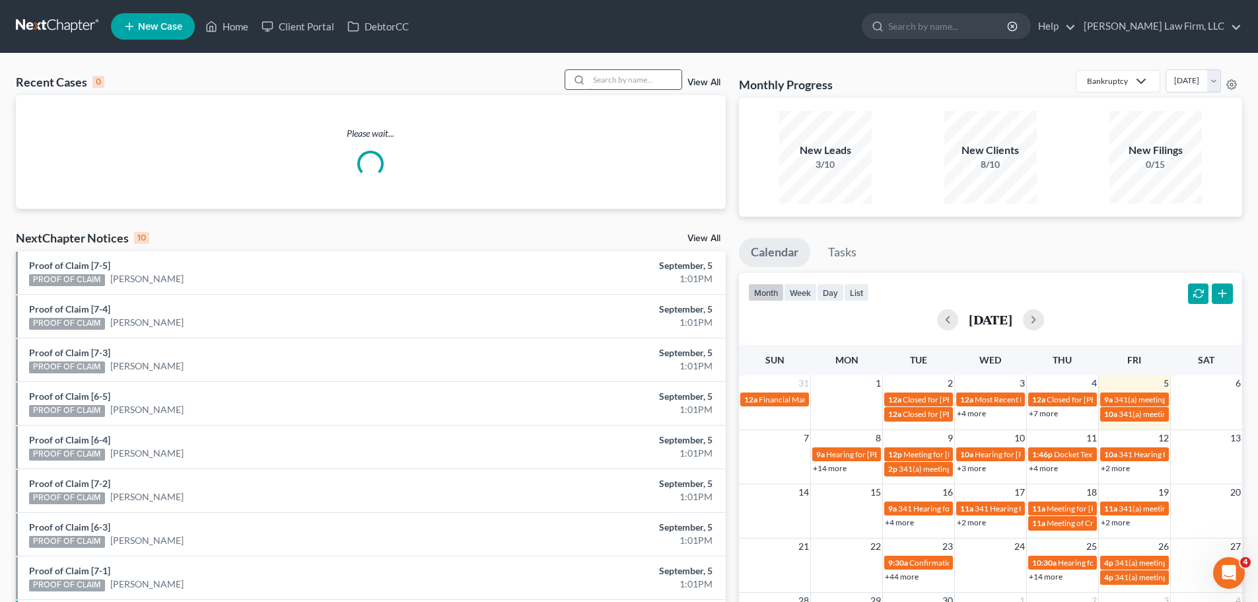
drag, startPoint x: 580, startPoint y: 90, endPoint x: 598, endPoint y: 85, distance: 19.4
click at [589, 89] on div "Recent Cases 0 View All" at bounding box center [371, 82] width 710 height 26
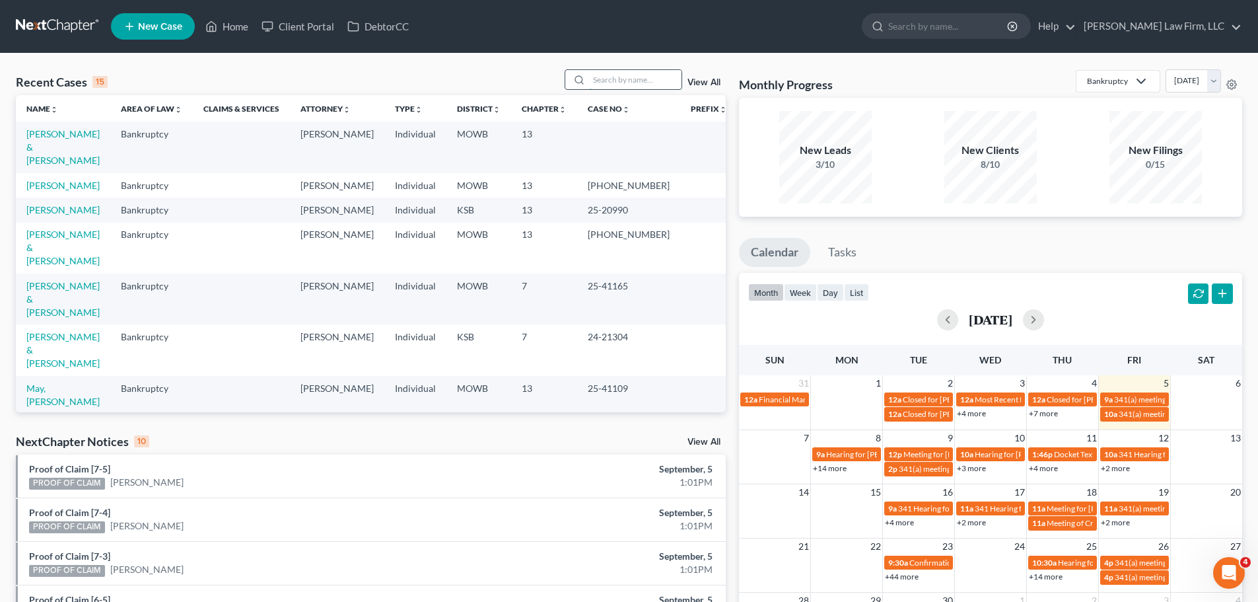
click at [614, 77] on input "search" at bounding box center [635, 79] width 92 height 19
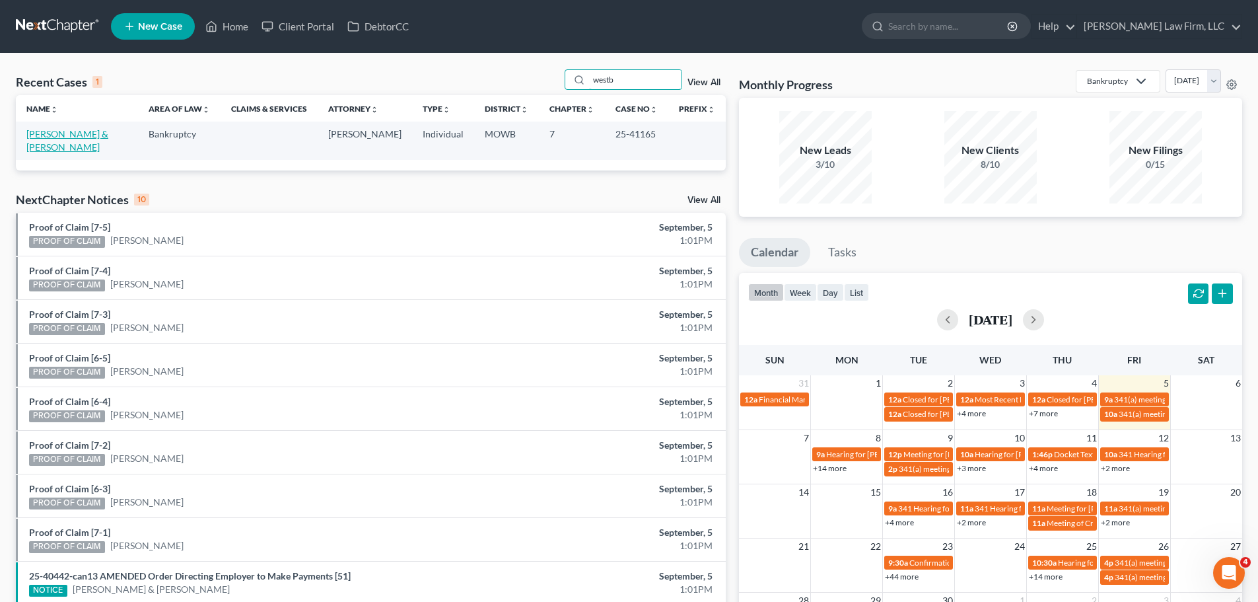
type input "westb"
click at [75, 135] on link "[PERSON_NAME] & [PERSON_NAME]" at bounding box center [67, 140] width 82 height 24
select select "3"
select select "4"
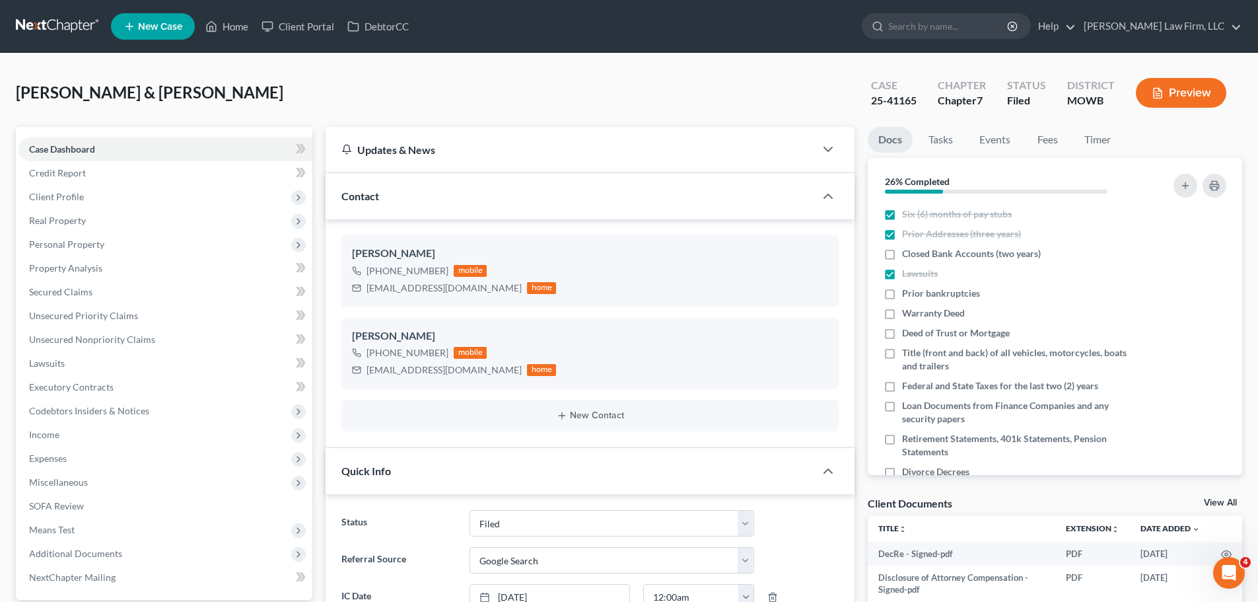
scroll to position [3609, 0]
drag, startPoint x: 480, startPoint y: 291, endPoint x: 365, endPoint y: 297, distance: 115.7
click at [365, 297] on div "[PERSON_NAME] [PHONE_NUMBER] mobile [EMAIL_ADDRESS][DOMAIN_NAME] home" at bounding box center [590, 270] width 497 height 71
copy div "[EMAIL_ADDRESS][DOMAIN_NAME]"
drag, startPoint x: 484, startPoint y: 373, endPoint x: 363, endPoint y: 377, distance: 121.6
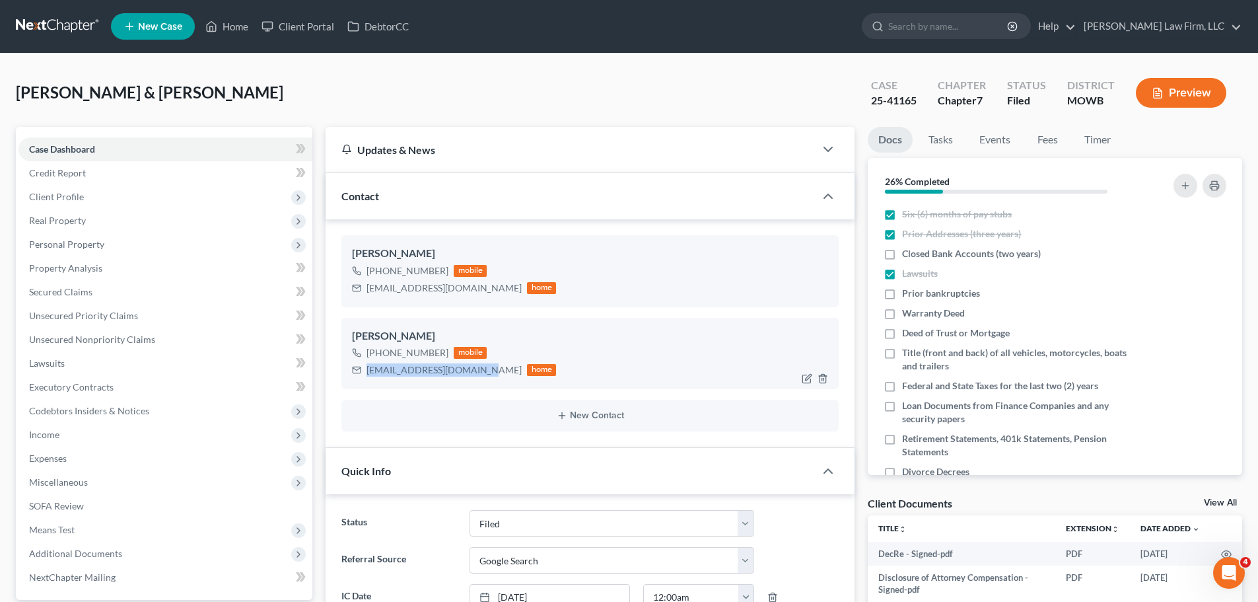
click at [363, 377] on div "[EMAIL_ADDRESS][DOMAIN_NAME] home" at bounding box center [454, 369] width 204 height 17
copy div "[EMAIL_ADDRESS][DOMAIN_NAME]"
drag, startPoint x: 478, startPoint y: 292, endPoint x: 365, endPoint y: 296, distance: 113.0
click at [365, 296] on div "[EMAIL_ADDRESS][DOMAIN_NAME] home" at bounding box center [454, 287] width 204 height 17
copy div "[EMAIL_ADDRESS][DOMAIN_NAME]"
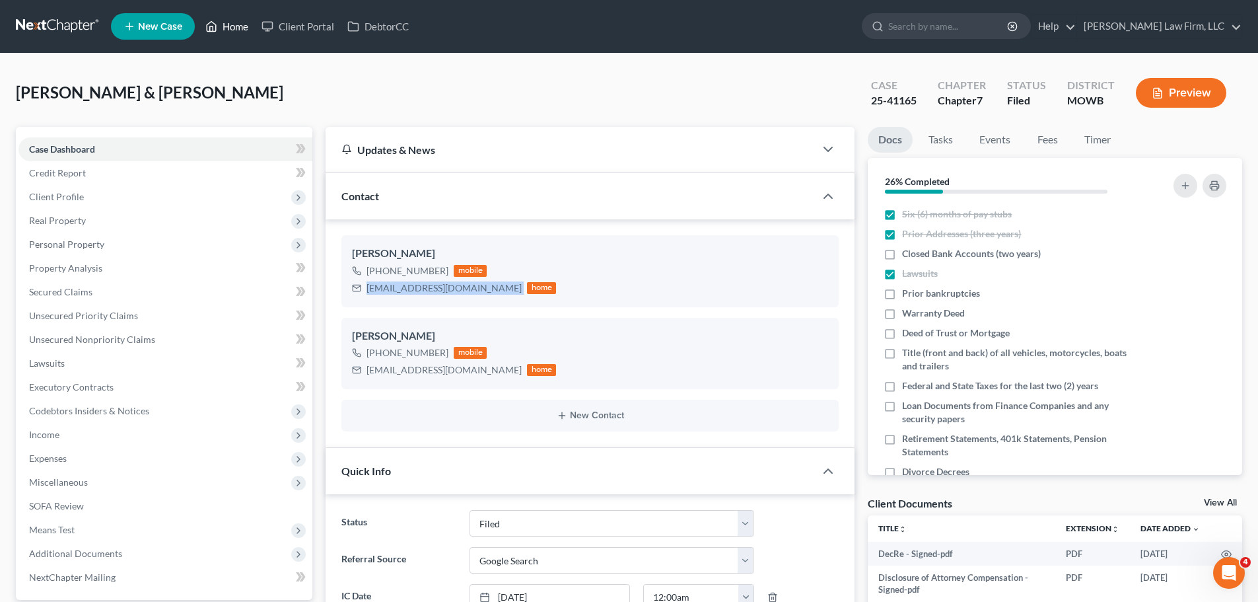
click at [241, 20] on link "Home" at bounding box center [227, 27] width 56 height 24
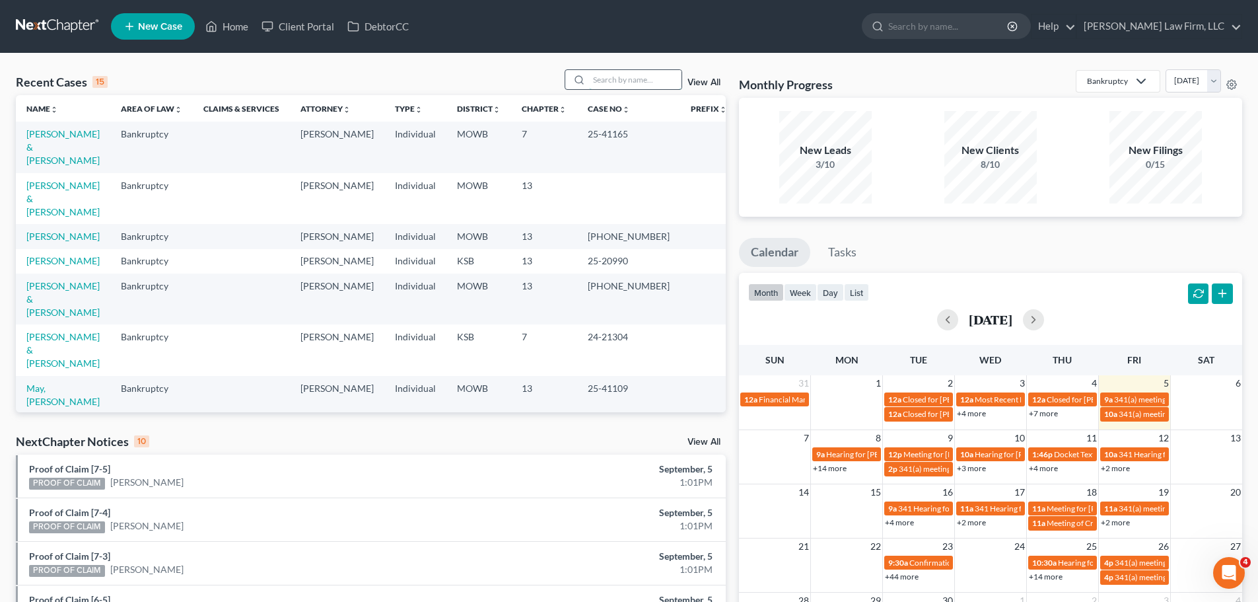
click at [650, 80] on input "search" at bounding box center [635, 79] width 92 height 19
type input "[PERSON_NAME]"
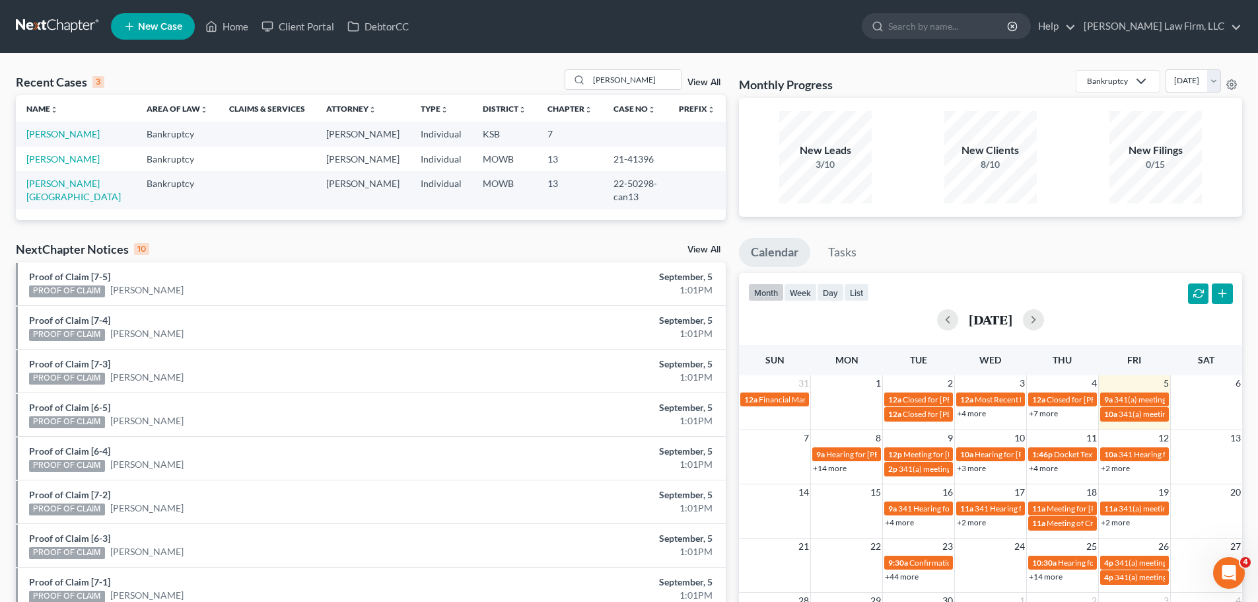
click at [59, 127] on td "[PERSON_NAME]" at bounding box center [76, 134] width 120 height 24
click at [62, 134] on link "[PERSON_NAME]" at bounding box center [62, 133] width 73 height 11
select select "4"
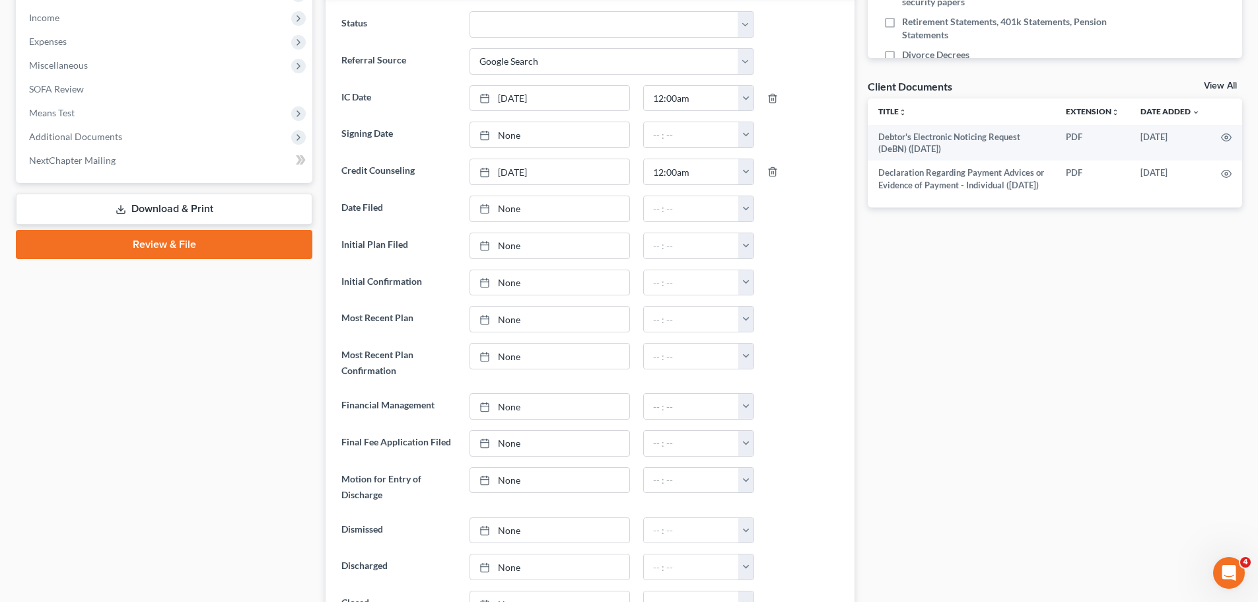
scroll to position [396, 0]
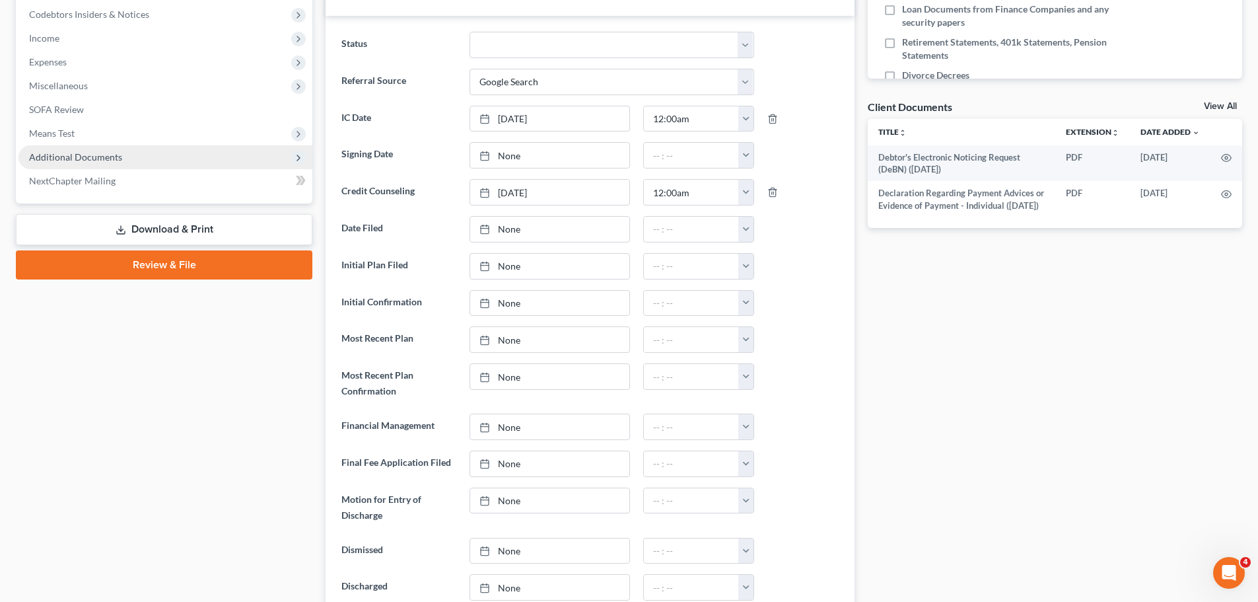
click at [138, 152] on span "Additional Documents" at bounding box center [165, 157] width 294 height 24
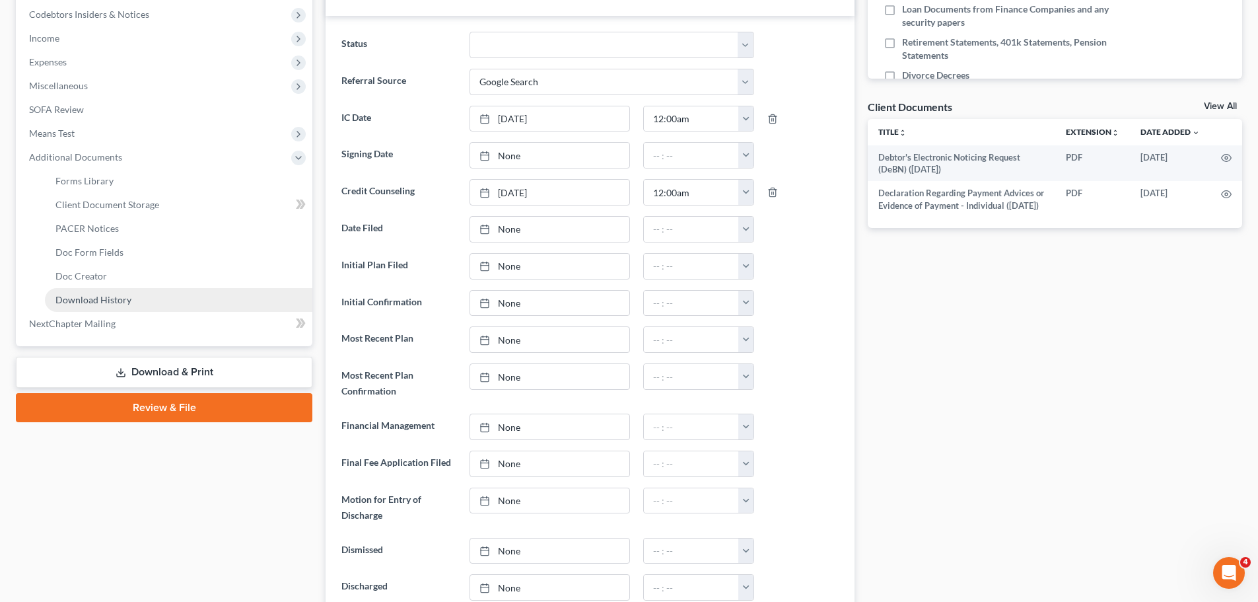
click at [134, 293] on link "Download History" at bounding box center [179, 300] width 268 height 24
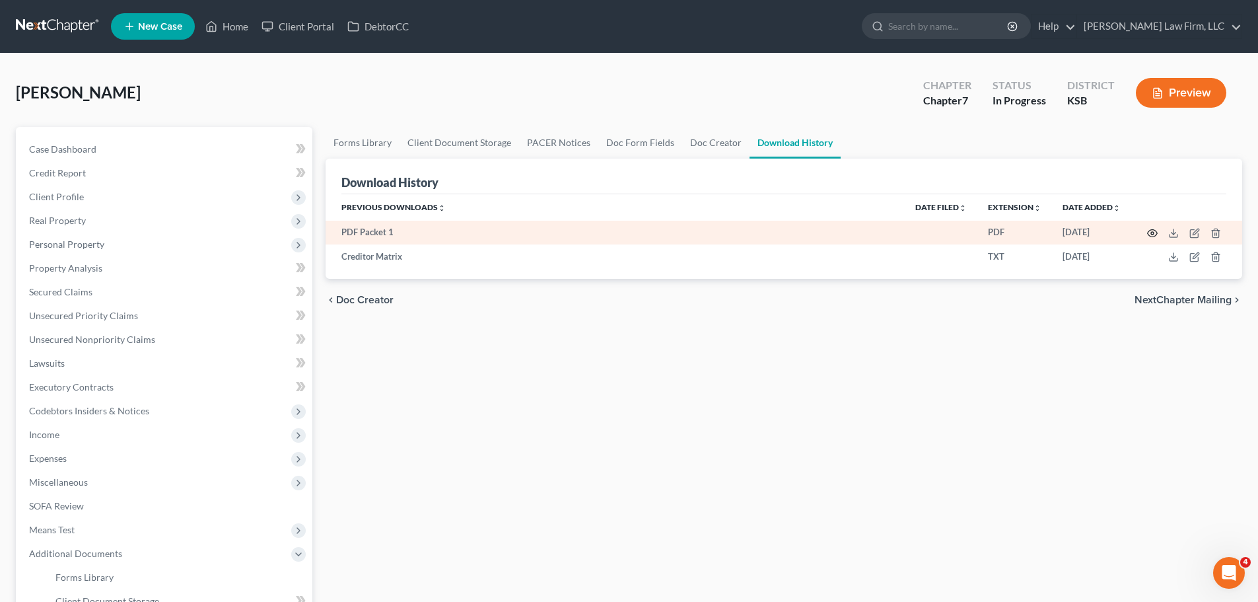
click at [1149, 233] on icon "button" at bounding box center [1152, 233] width 11 height 11
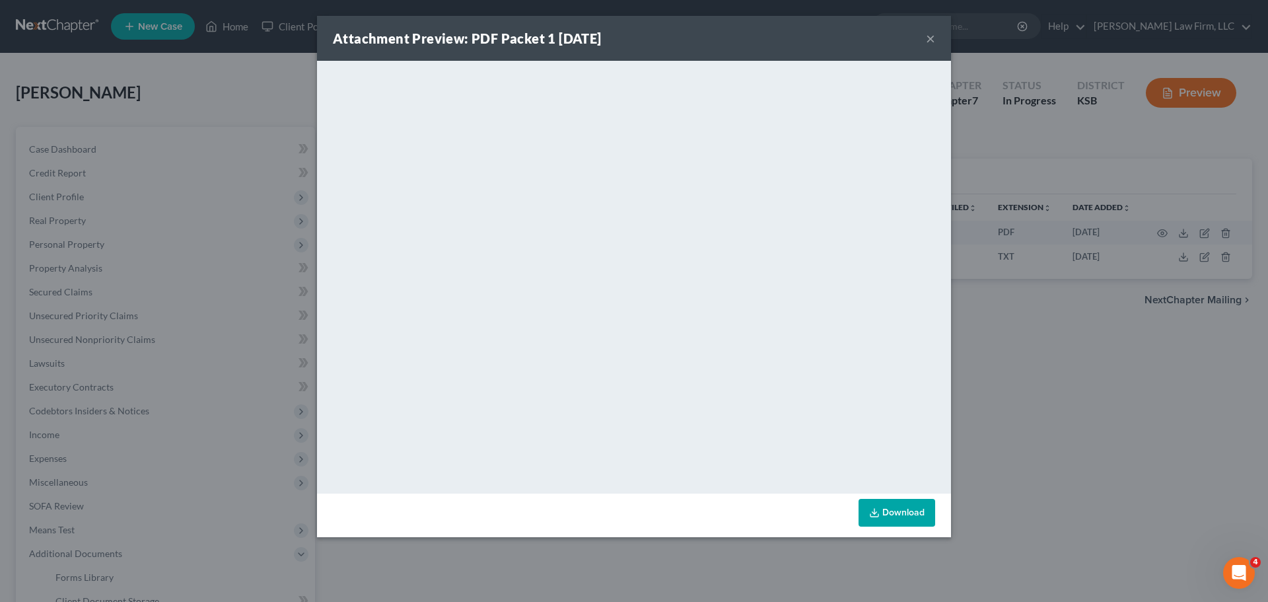
click at [931, 36] on button "×" at bounding box center [930, 38] width 9 height 16
